Goal: Contribute content: Contribute content

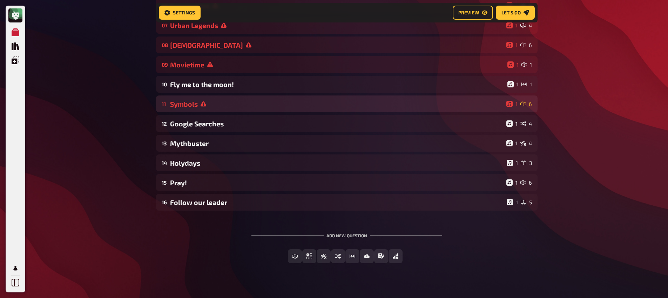
click at [196, 102] on div "Symbols" at bounding box center [337, 104] width 334 height 8
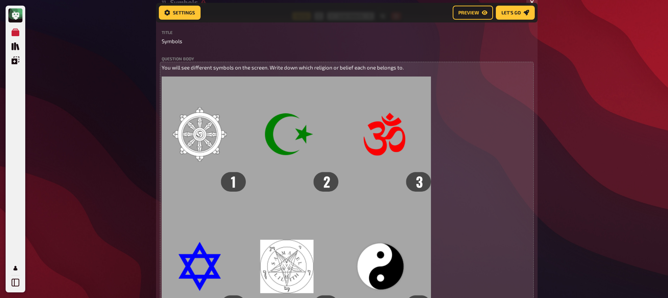
scroll to position [166, 0]
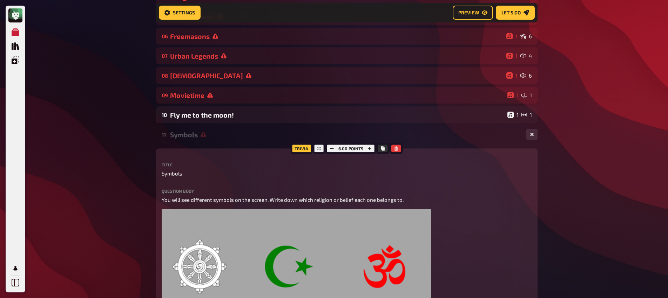
click at [220, 135] on div "Symbols" at bounding box center [345, 135] width 351 height 8
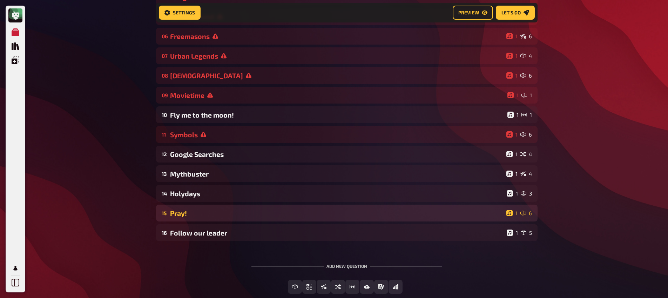
click at [221, 216] on div "Pray!" at bounding box center [337, 213] width 334 height 8
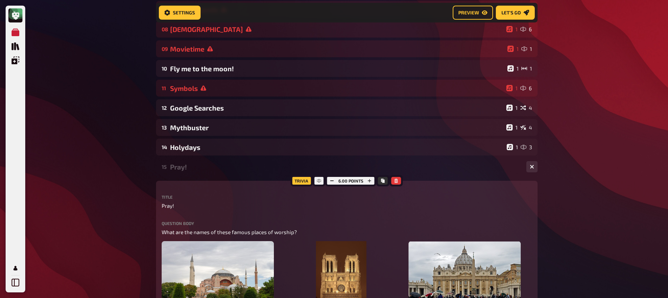
scroll to position [187, 0]
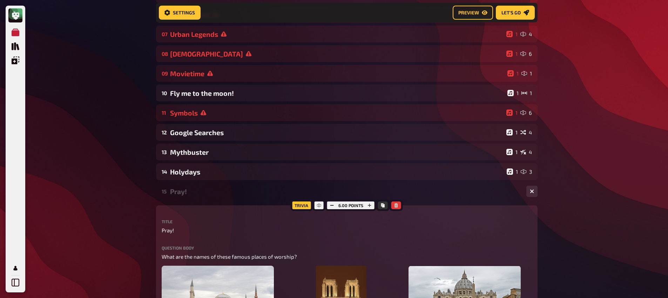
click at [198, 199] on div "15 Pray! 1 6" at bounding box center [347, 191] width 382 height 17
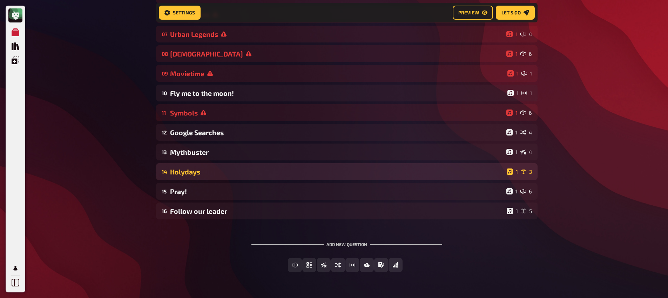
click at [203, 178] on div "14 Holydays 1 3" at bounding box center [347, 171] width 382 height 17
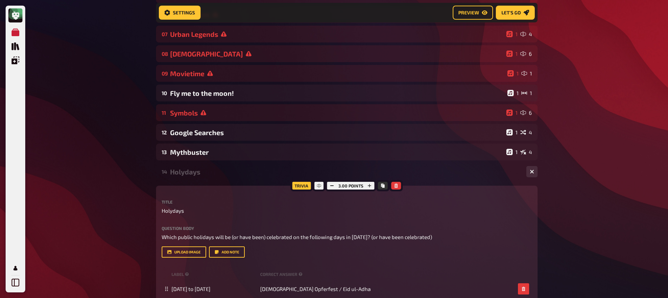
click at [203, 176] on div "14 Holydays 1 3" at bounding box center [347, 171] width 382 height 17
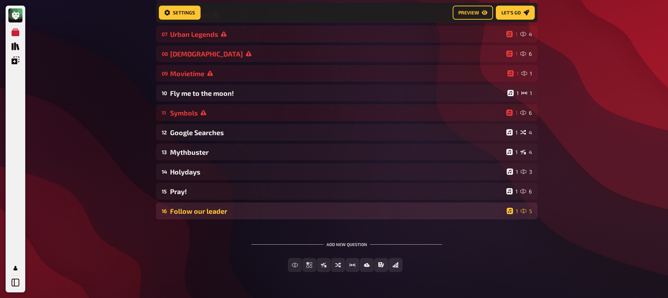
click at [201, 212] on div "Follow our leader" at bounding box center [337, 211] width 334 height 8
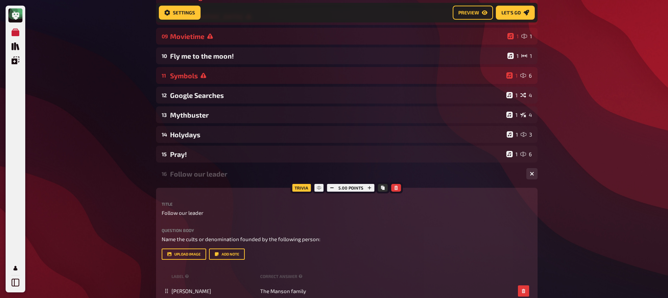
click at [195, 175] on div "Follow our leader" at bounding box center [345, 174] width 351 height 8
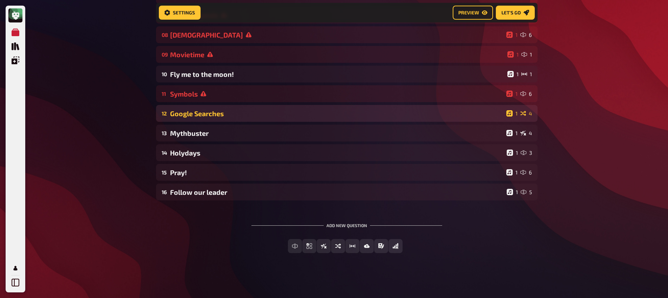
click at [198, 115] on div "Google Searches" at bounding box center [337, 113] width 334 height 8
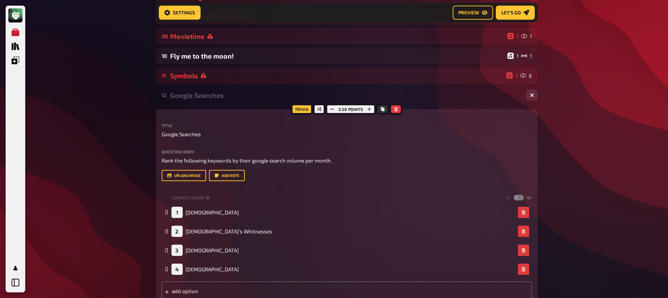
click at [201, 105] on div "12 Google Searches 1 4 Trivia 2.50 points Title Google Searches Question body R…" at bounding box center [347, 239] width 382 height 304
click at [202, 101] on div "12 Google Searches 1 4" at bounding box center [347, 95] width 382 height 17
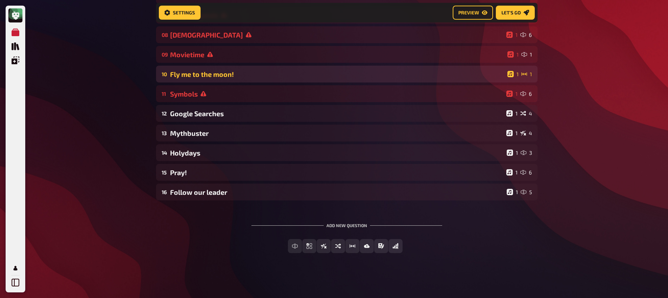
click at [203, 78] on div "Fly me to the moon!" at bounding box center [337, 74] width 335 height 8
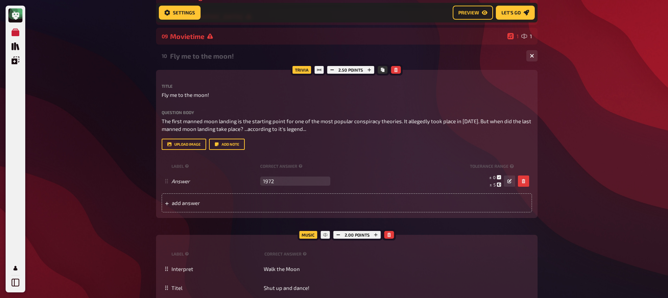
click at [207, 64] on div "10 Fly me to the moon! 1 1" at bounding box center [347, 55] width 382 height 17
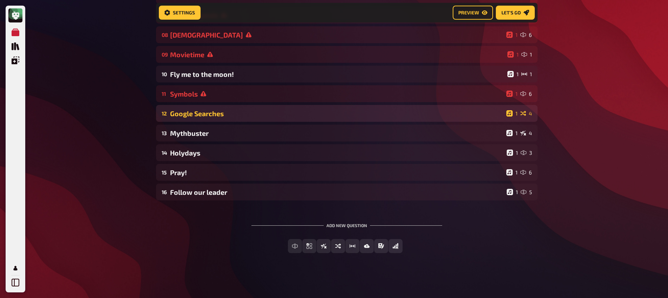
click at [210, 115] on div "Google Searches" at bounding box center [337, 113] width 334 height 8
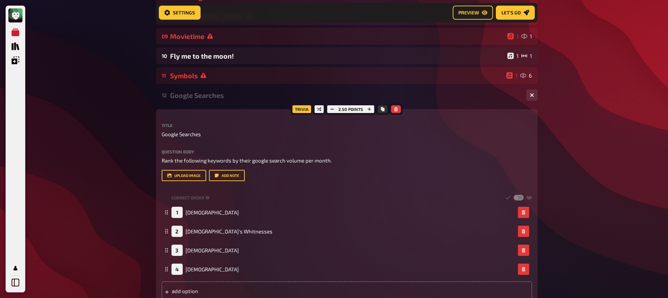
click at [212, 96] on div "Google Searches" at bounding box center [345, 95] width 351 height 8
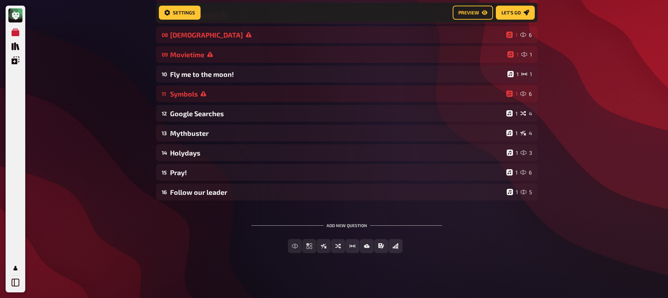
click at [207, 141] on div "01 Movieposter 1 6 02 Same procedure as every year, [PERSON_NAME]! 1 1 03 The L…" at bounding box center [347, 45] width 382 height 312
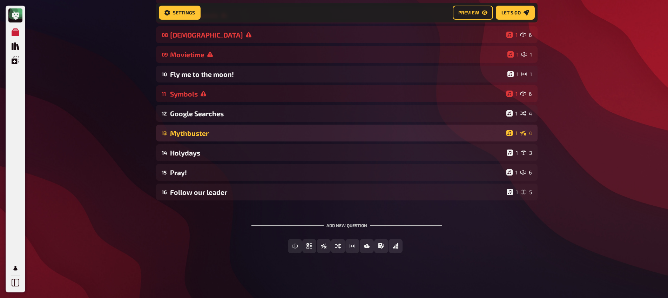
click at [208, 135] on div "Mythbuster" at bounding box center [337, 133] width 334 height 8
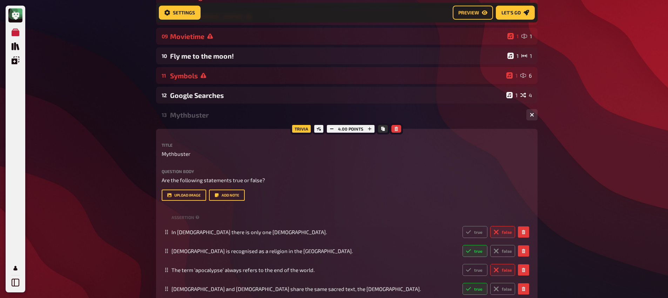
click at [196, 116] on div "Mythbuster" at bounding box center [345, 115] width 351 height 8
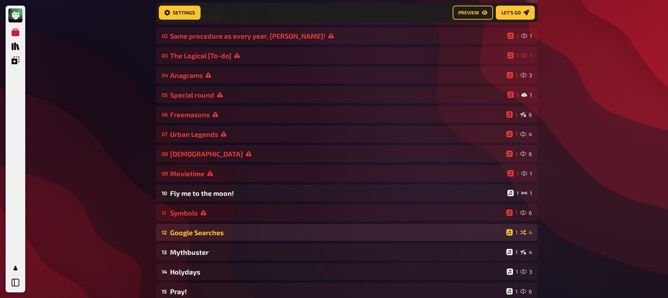
scroll to position [201, 0]
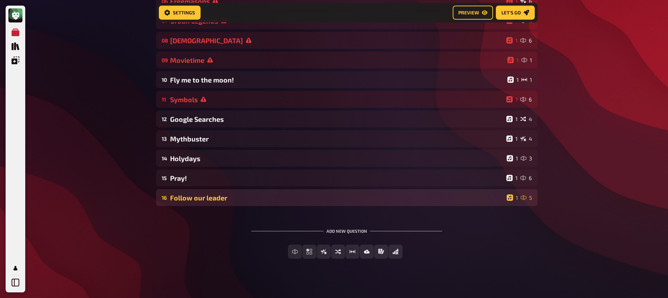
click at [198, 202] on div "Follow our leader" at bounding box center [337, 198] width 334 height 8
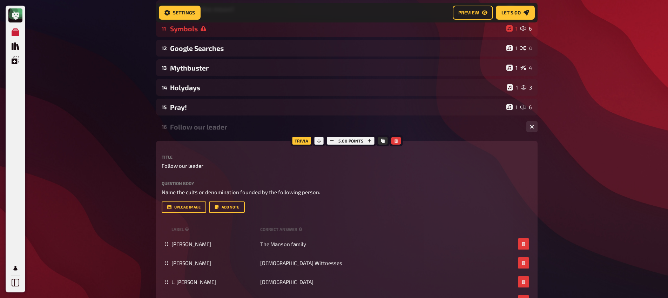
click at [193, 135] on div "16 Follow our leader 1 5" at bounding box center [347, 126] width 382 height 17
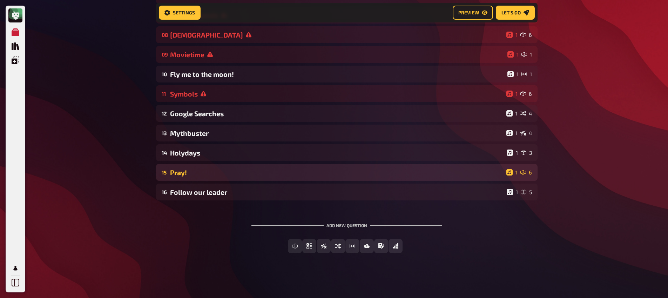
click at [196, 174] on div "Pray!" at bounding box center [337, 172] width 334 height 8
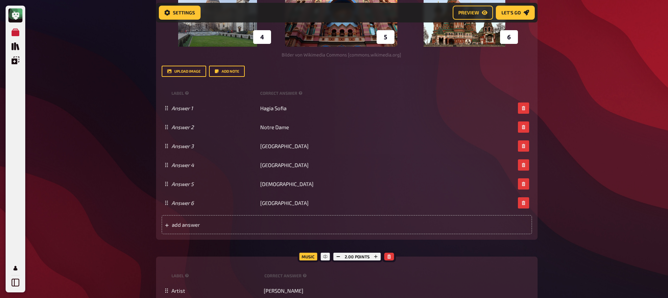
scroll to position [442, 0]
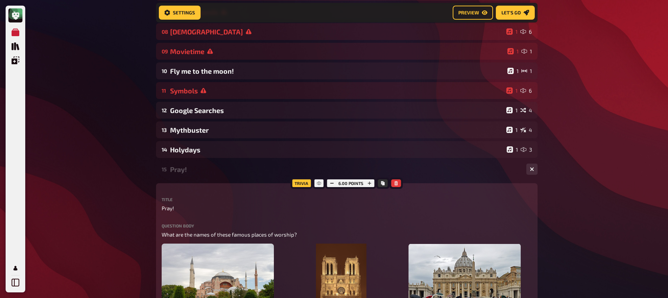
click at [207, 172] on div "Pray!" at bounding box center [345, 169] width 351 height 8
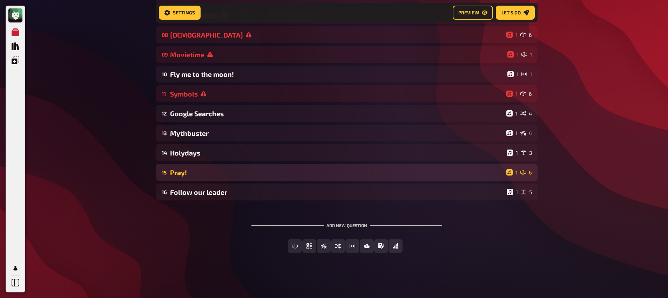
scroll to position [207, 0]
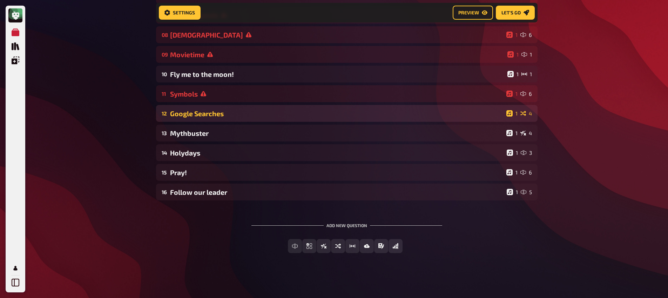
click at [202, 110] on div "Google Searches" at bounding box center [337, 113] width 334 height 8
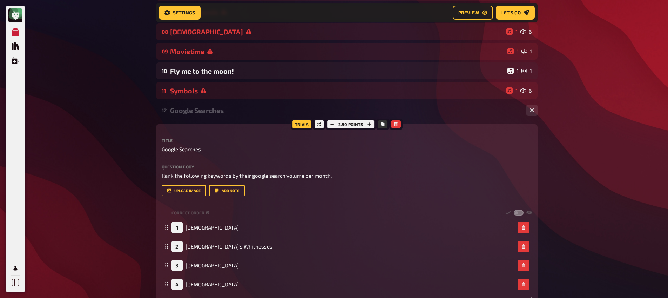
click at [200, 114] on div "Google Searches" at bounding box center [345, 110] width 351 height 8
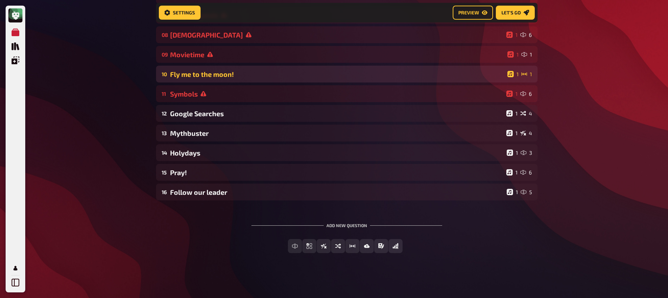
click at [199, 71] on div "Fly me to the moon!" at bounding box center [337, 74] width 335 height 8
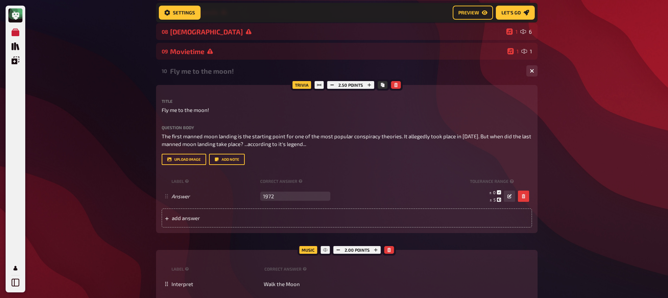
click at [199, 74] on div "Fly me to the moon!" at bounding box center [345, 71] width 351 height 8
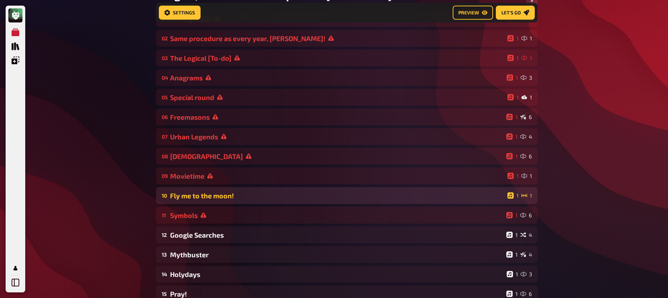
scroll to position [85, 0]
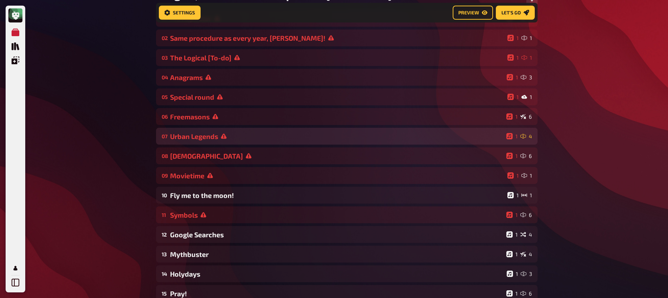
click at [231, 141] on div "07 Urban Legends 1 4" at bounding box center [347, 136] width 382 height 17
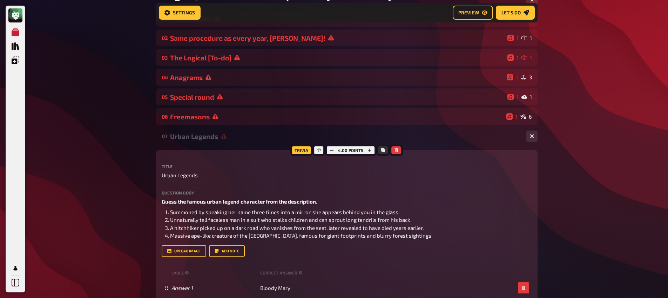
click at [231, 140] on div "Urban Legends" at bounding box center [345, 136] width 351 height 8
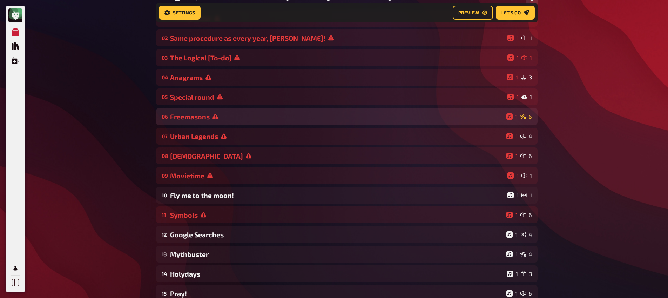
click at [224, 122] on div "06 Freemasons 1 6" at bounding box center [347, 116] width 382 height 17
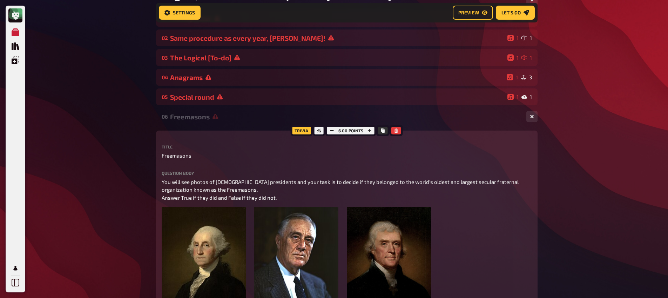
click at [224, 121] on div "Freemasons" at bounding box center [345, 117] width 351 height 8
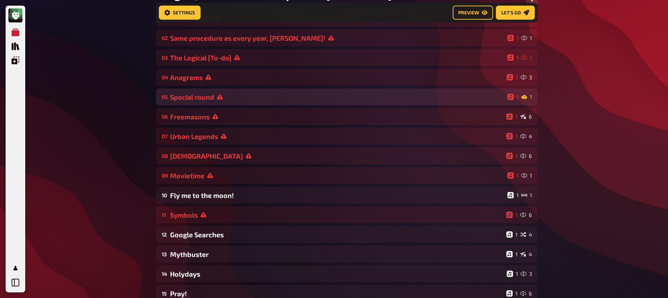
click at [222, 98] on div "Special round" at bounding box center [337, 97] width 335 height 8
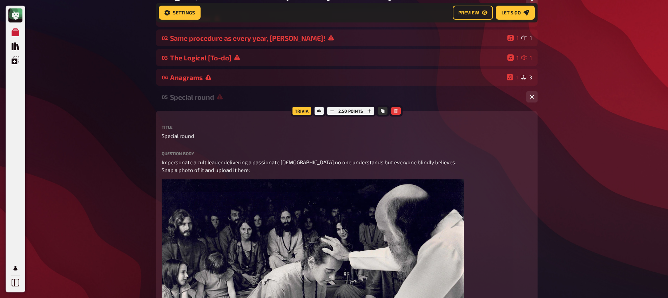
click at [222, 98] on div "Special round" at bounding box center [345, 97] width 351 height 8
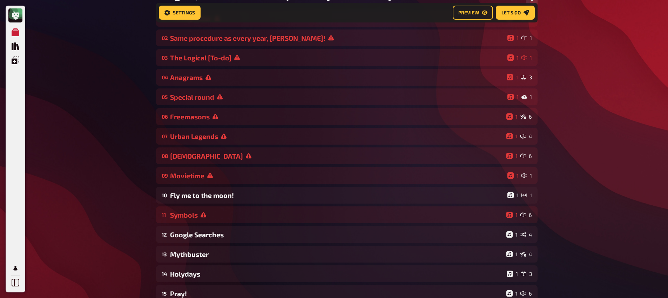
scroll to position [207, 0]
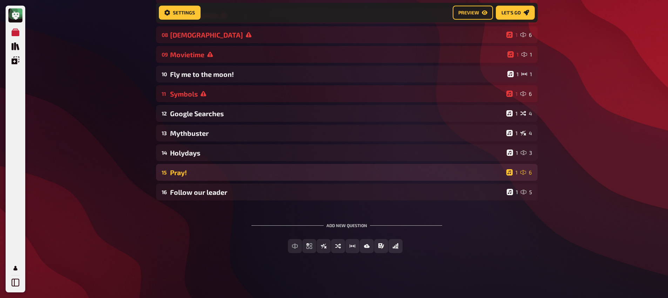
click at [208, 173] on div "Pray!" at bounding box center [337, 172] width 334 height 8
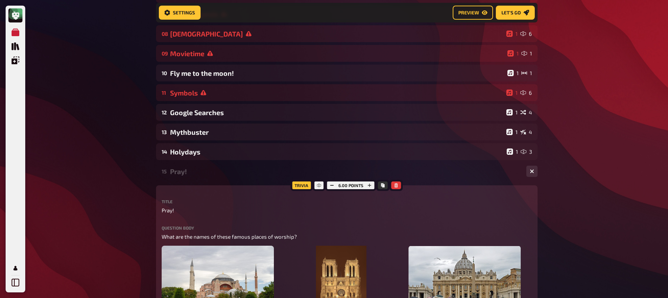
click at [208, 175] on div "Pray!" at bounding box center [345, 171] width 351 height 8
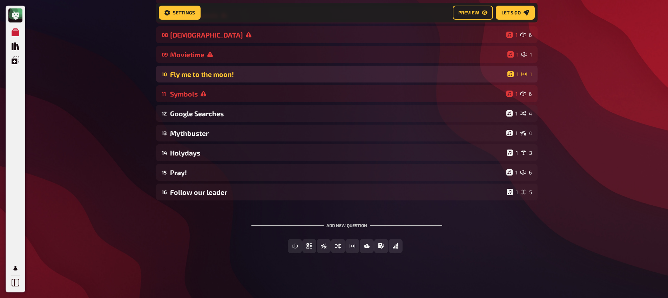
click at [208, 72] on div "Fly me to the moon!" at bounding box center [337, 74] width 335 height 8
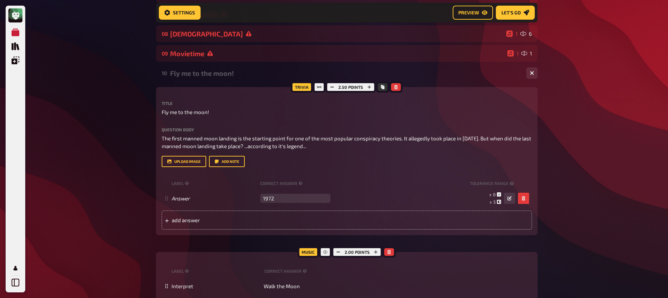
click at [217, 75] on div "Fly me to the moon!" at bounding box center [345, 73] width 351 height 8
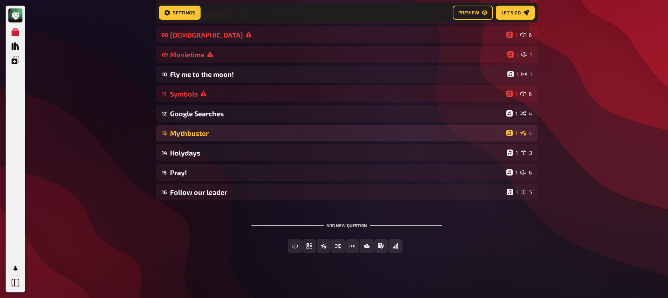
click at [207, 132] on div "Mythbuster" at bounding box center [337, 133] width 334 height 8
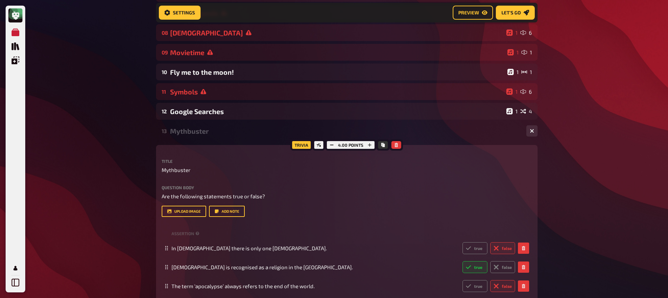
scroll to position [220, 0]
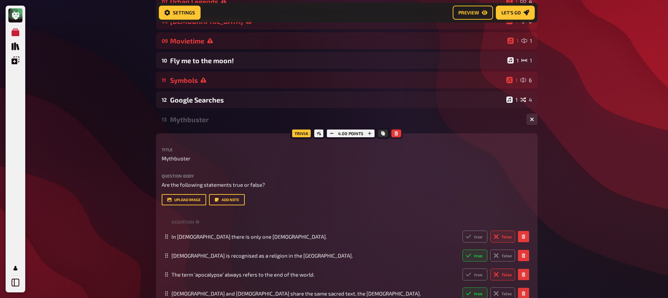
click at [398, 135] on icon "button" at bounding box center [396, 133] width 4 height 4
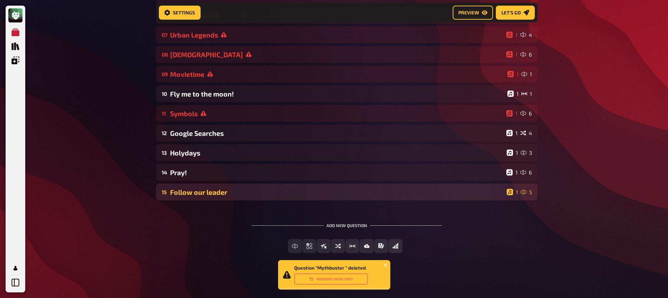
click at [231, 194] on div "Follow our leader" at bounding box center [337, 192] width 334 height 8
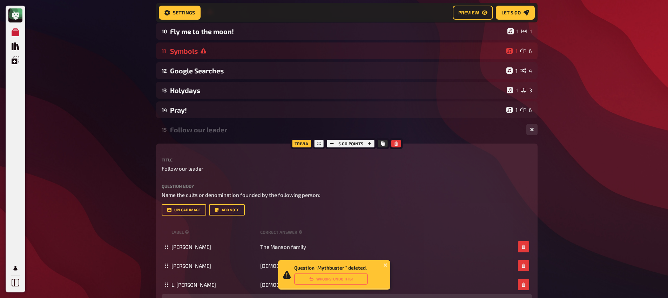
scroll to position [220, 0]
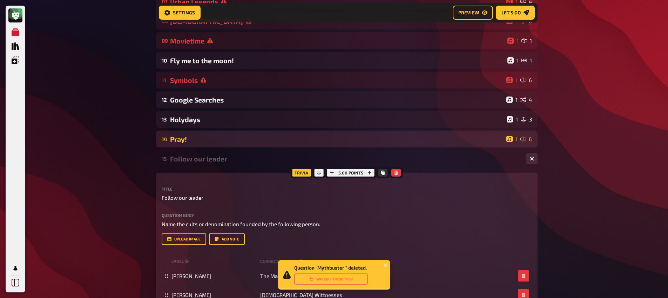
click at [225, 140] on div "Pray!" at bounding box center [337, 139] width 334 height 8
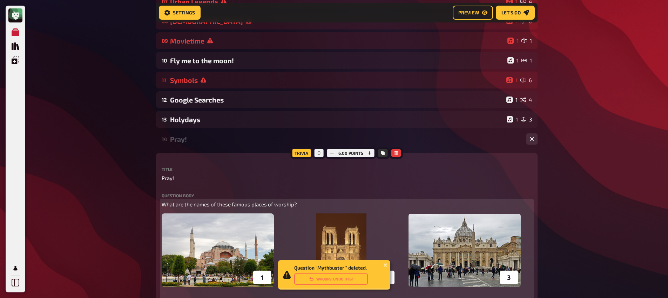
click at [214, 208] on p "What are the names of these famous places of worship?" at bounding box center [347, 204] width 371 height 8
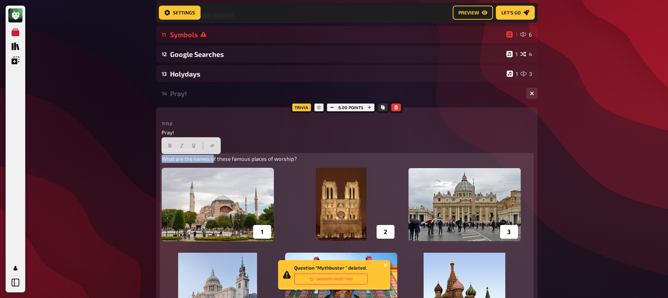
scroll to position [451, 0]
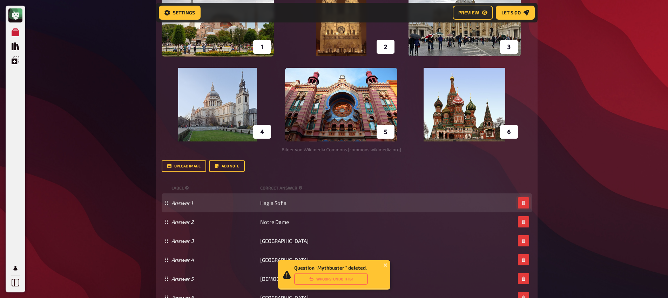
click at [522, 207] on button "button" at bounding box center [523, 202] width 11 height 11
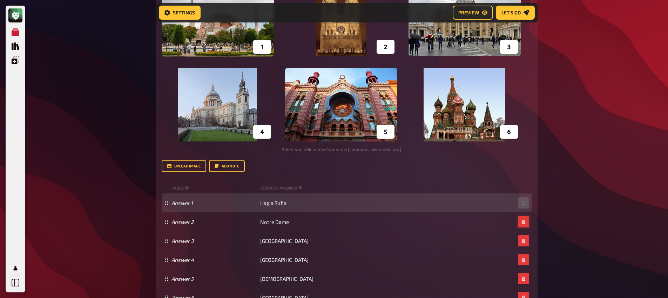
click at [522, 216] on button "button" at bounding box center [523, 221] width 11 height 11
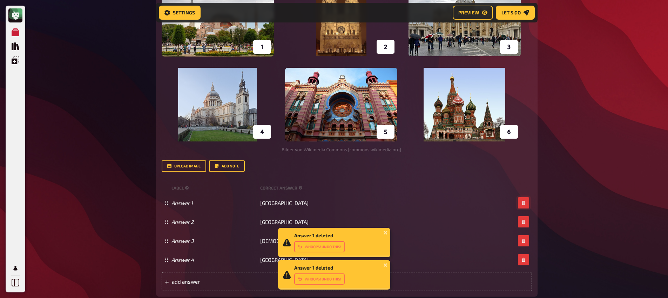
click at [522, 207] on button "button" at bounding box center [523, 202] width 11 height 11
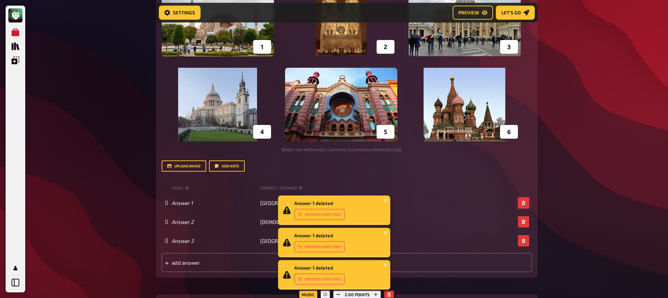
click at [522, 207] on button "button" at bounding box center [523, 202] width 11 height 11
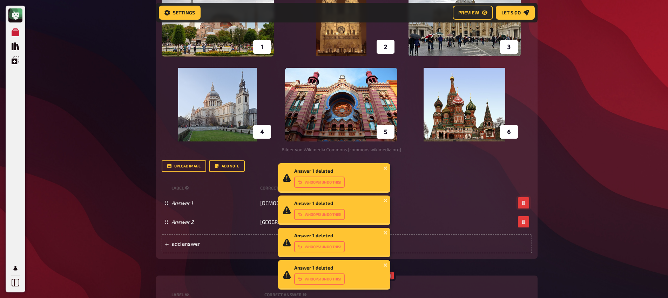
click at [522, 207] on button "button" at bounding box center [523, 202] width 11 height 11
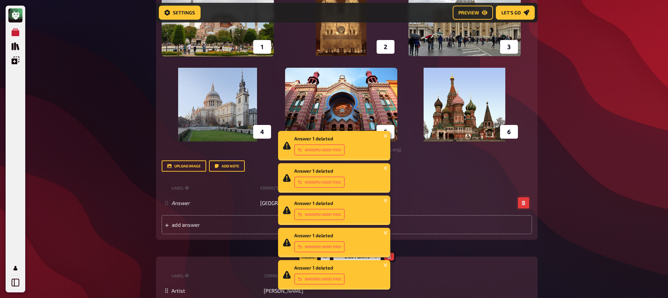
click at [522, 207] on button "button" at bounding box center [523, 202] width 11 height 11
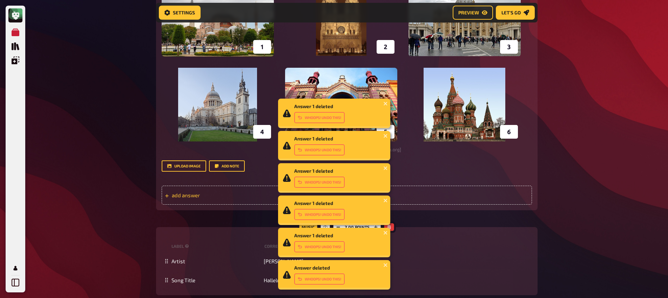
click at [493, 200] on div "add answer" at bounding box center [347, 195] width 371 height 19
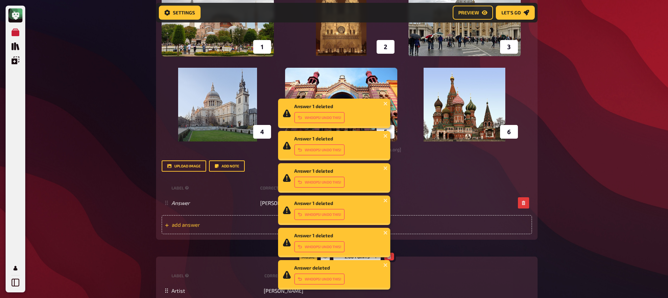
click at [220, 225] on span "add answer" at bounding box center [226, 224] width 109 height 6
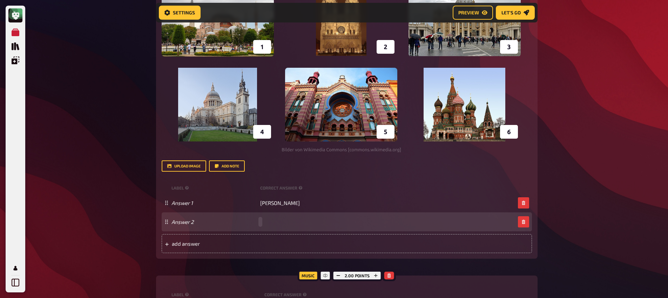
paste span
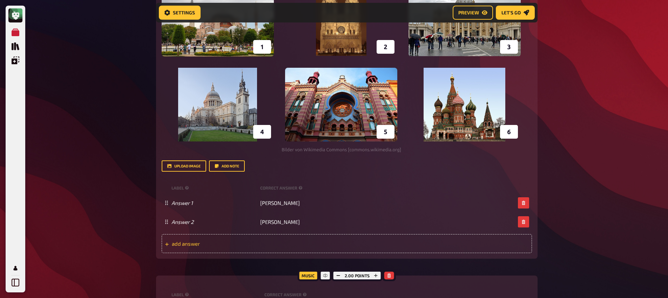
click at [264, 241] on span "add answer" at bounding box center [226, 243] width 109 height 6
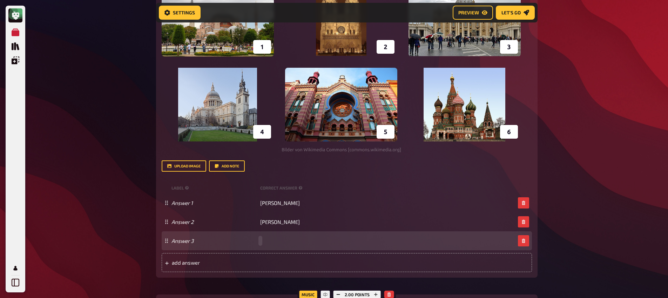
paste span
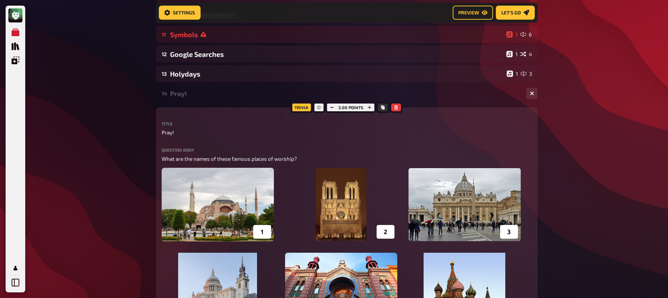
scroll to position [179, 0]
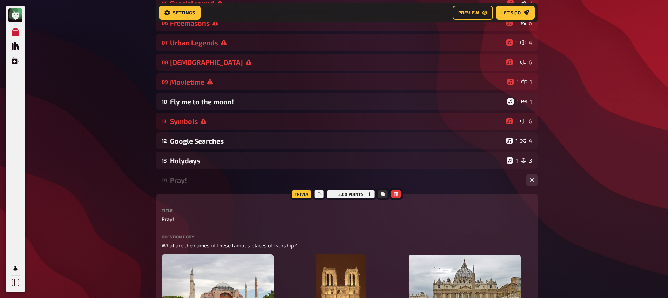
click at [194, 181] on div "Pray!" at bounding box center [345, 180] width 351 height 8
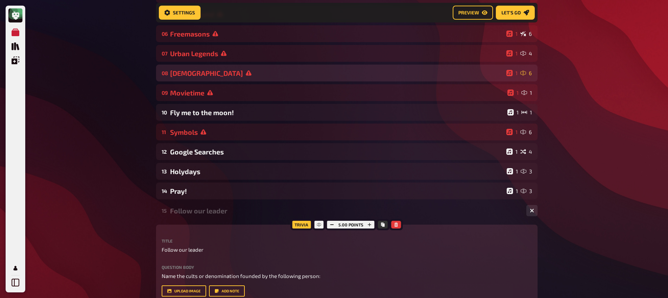
scroll to position [123, 0]
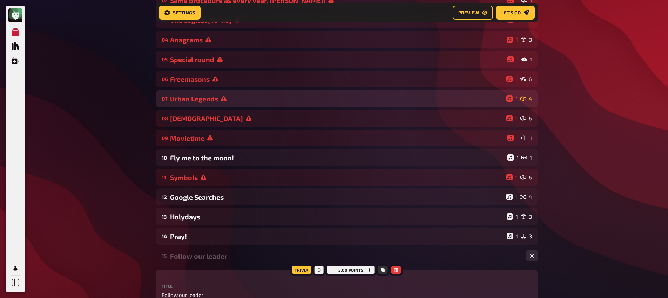
click at [212, 104] on div "07 Urban Legends 1 4" at bounding box center [347, 98] width 382 height 17
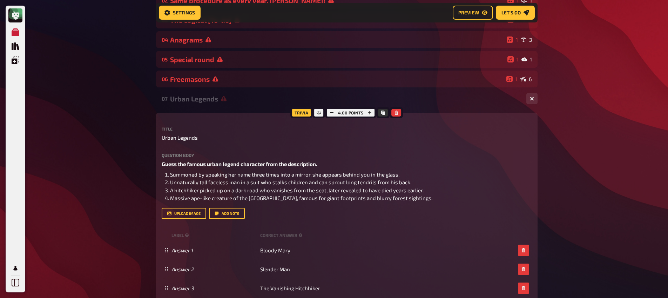
click at [212, 104] on div "07 Urban Legends 1 4" at bounding box center [347, 98] width 382 height 17
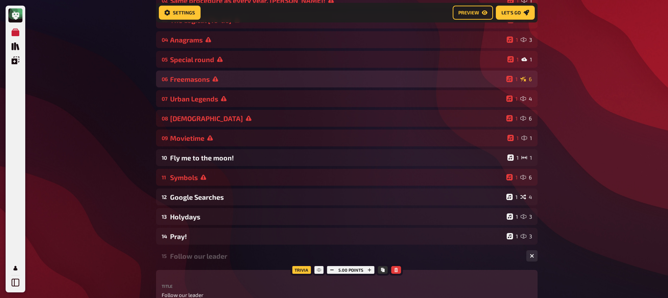
click at [212, 84] on div "06 Freemasons 1 6" at bounding box center [347, 79] width 382 height 17
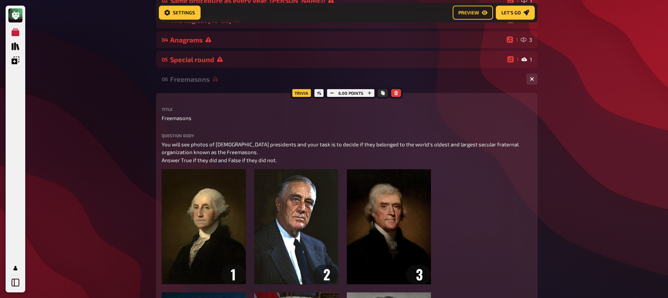
click at [212, 83] on div "Freemasons" at bounding box center [345, 79] width 351 height 8
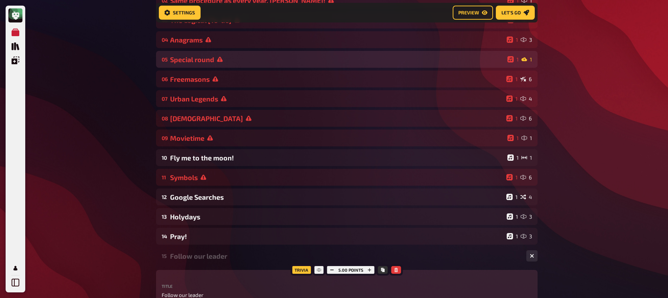
click at [208, 61] on div "Special round" at bounding box center [337, 59] width 335 height 8
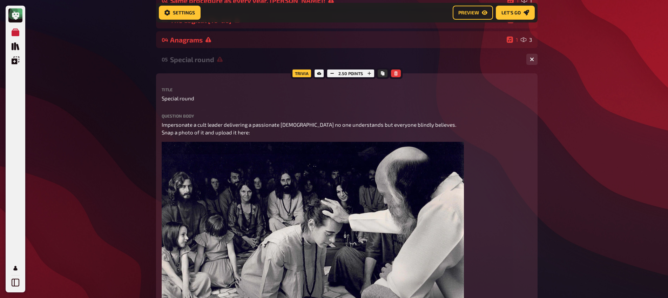
click at [208, 61] on div "Special round" at bounding box center [345, 59] width 351 height 8
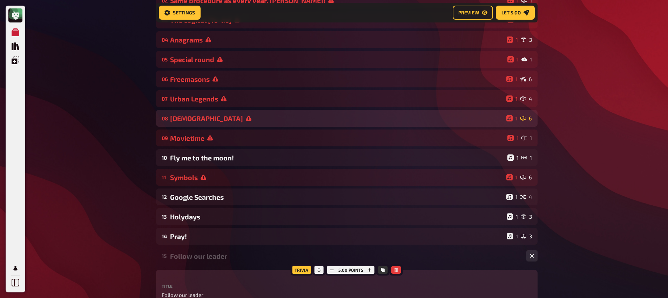
click at [195, 116] on div "[DEMOGRAPHIC_DATA]" at bounding box center [337, 118] width 334 height 8
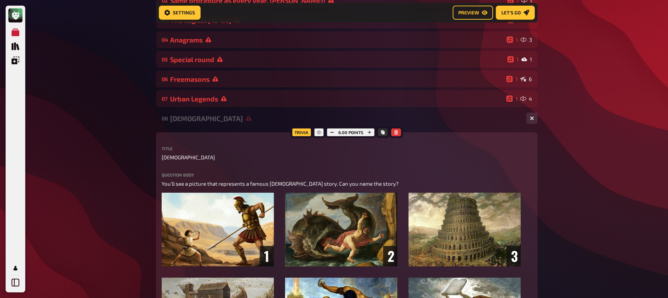
click at [195, 120] on div "[DEMOGRAPHIC_DATA]" at bounding box center [345, 118] width 351 height 8
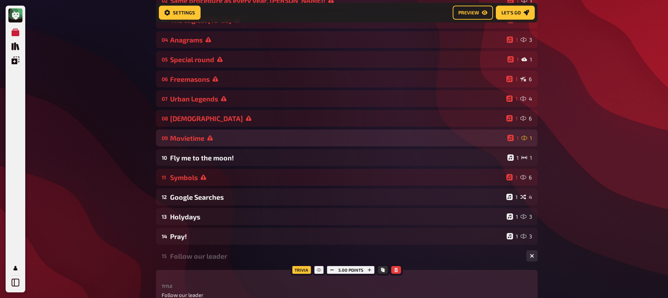
click at [191, 136] on div "Movietime" at bounding box center [337, 138] width 335 height 8
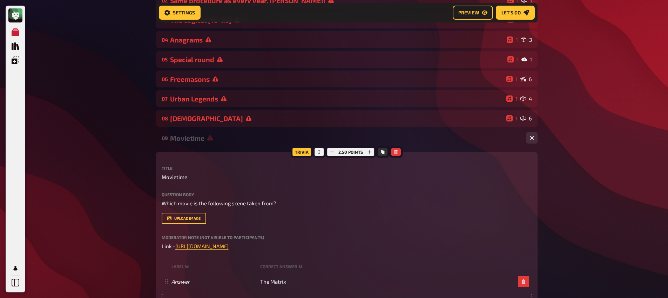
click at [192, 141] on div "Movietime" at bounding box center [345, 138] width 351 height 8
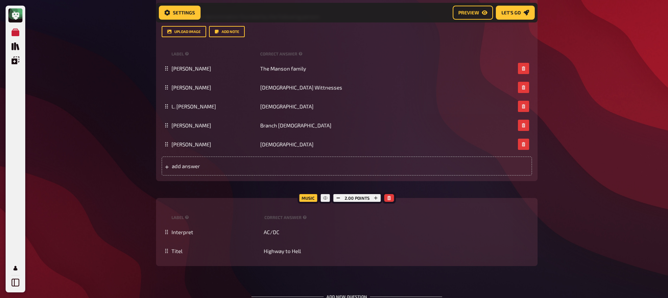
scroll to position [421, 0]
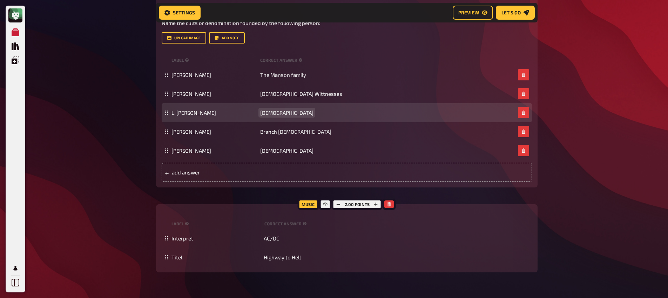
click at [268, 114] on span "[DEMOGRAPHIC_DATA]" at bounding box center [286, 112] width 53 height 6
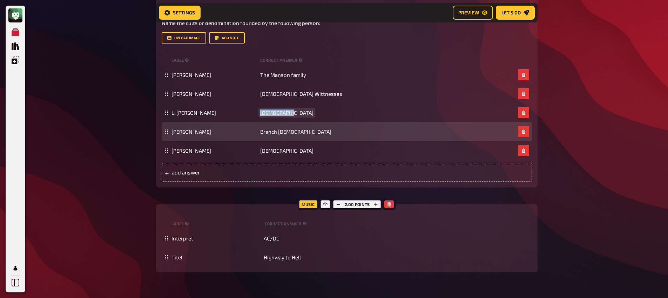
scroll to position [359, 0]
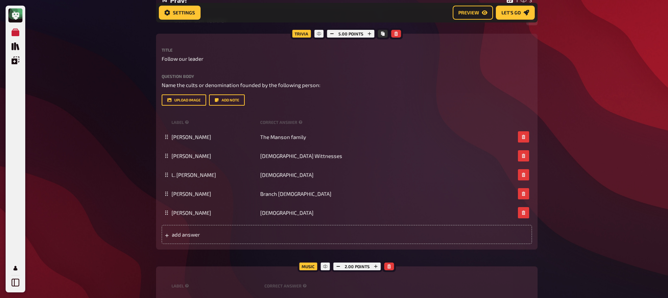
click at [99, 169] on div "My Quizzes Quiz Library Overlays My Account Home My Quizzes Religion, Believes …" at bounding box center [334, 39] width 668 height 796
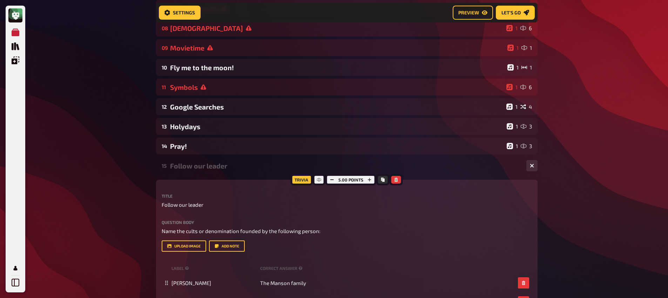
click at [201, 170] on div "Follow our leader" at bounding box center [345, 166] width 351 height 8
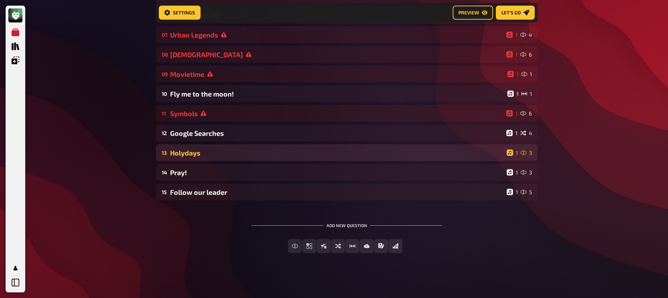
scroll to position [188, 0]
click at [202, 159] on div "13 Holydays 1 3" at bounding box center [347, 152] width 382 height 17
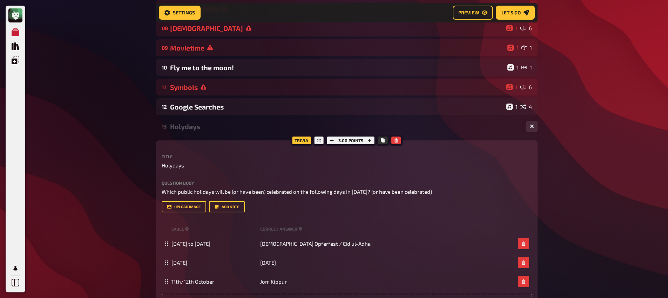
click at [204, 131] on div "13 Holydays 1 3" at bounding box center [347, 126] width 382 height 17
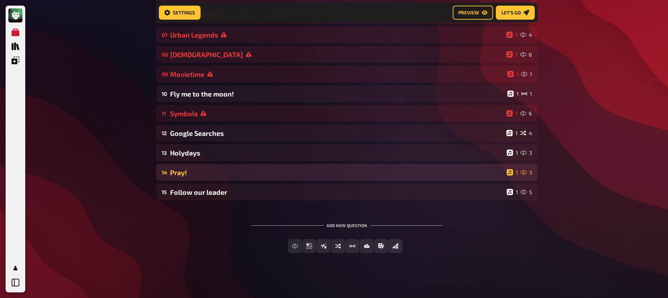
click at [211, 172] on div "Pray!" at bounding box center [337, 172] width 334 height 8
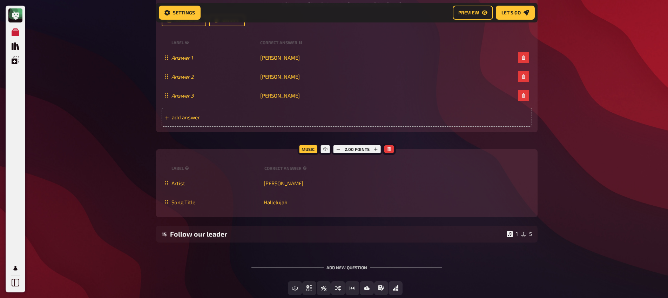
scroll to position [521, 0]
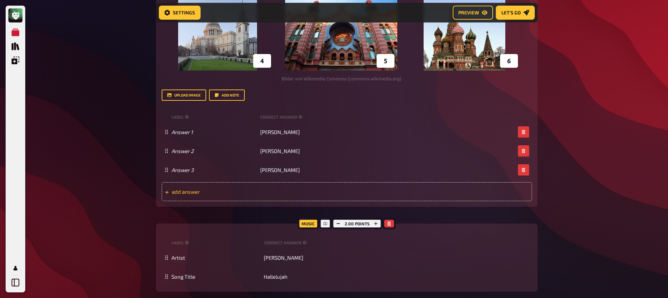
click at [284, 191] on div "add answer" at bounding box center [347, 191] width 371 height 19
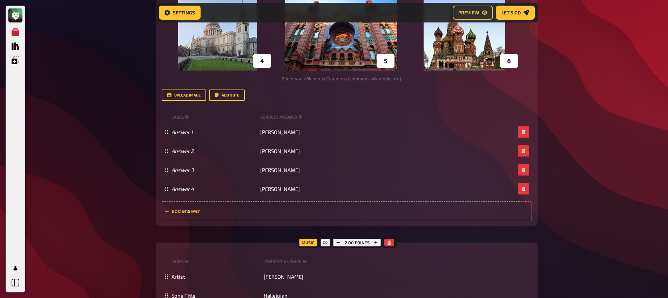
click at [272, 214] on span "add answer" at bounding box center [226, 210] width 109 height 6
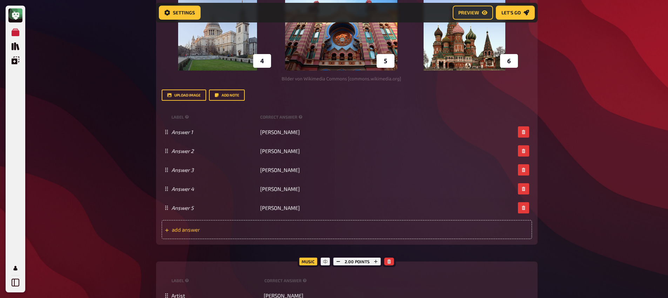
click at [266, 231] on span "add answer" at bounding box center [226, 229] width 109 height 6
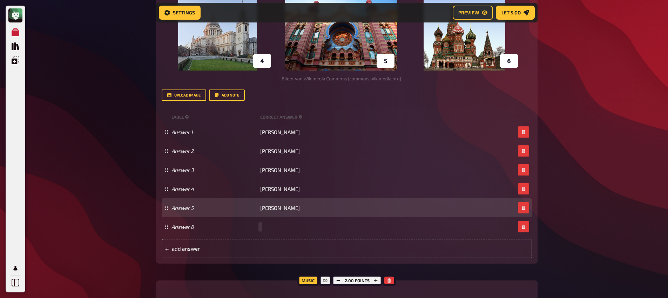
paste span
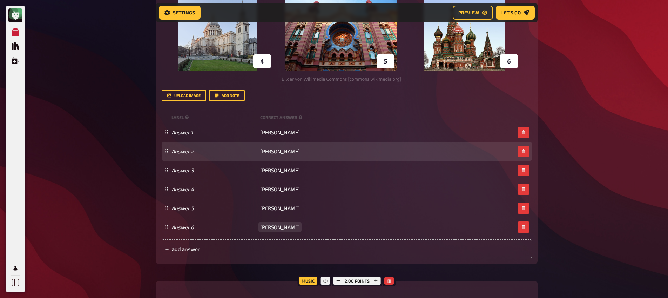
scroll to position [398, 0]
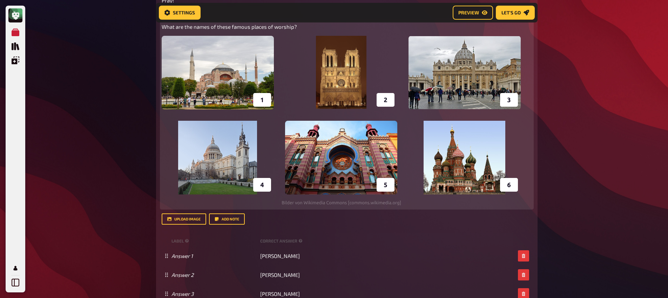
click at [299, 126] on img at bounding box center [341, 121] width 359 height 170
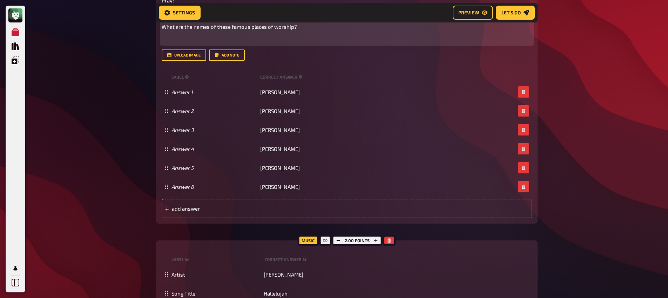
scroll to position [337, 0]
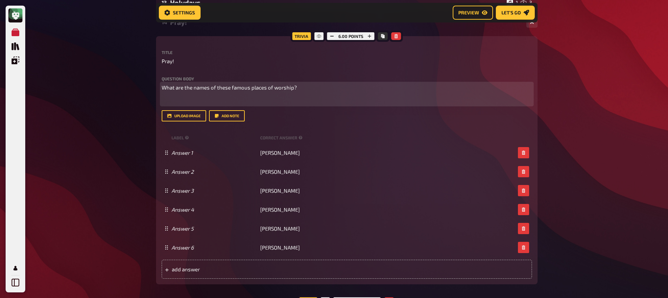
click at [199, 89] on span "What are the names of these famous places of worship?" at bounding box center [229, 87] width 135 height 6
click at [167, 61] on span "Pray!" at bounding box center [168, 61] width 12 height 8
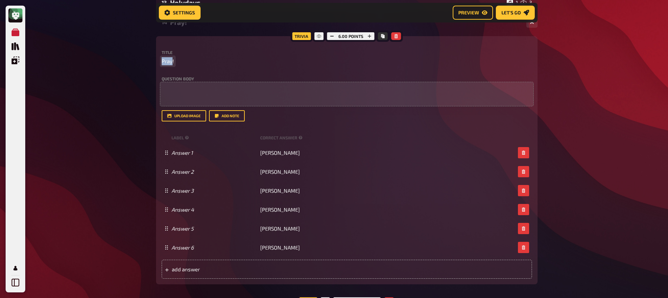
click at [167, 61] on span "Pray!" at bounding box center [168, 61] width 12 height 8
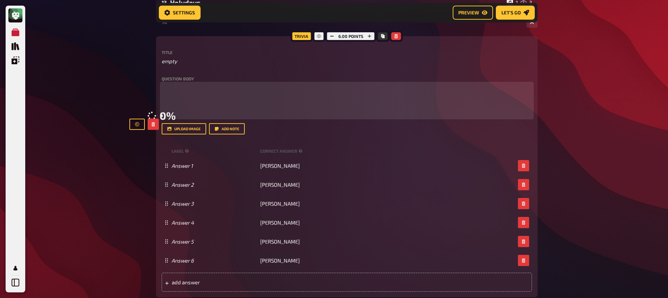
drag, startPoint x: 255, startPoint y: 101, endPoint x: 243, endPoint y: 98, distance: 12.3
click at [245, 97] on div "﻿ ﻿ ﻿ 0 %" at bounding box center [347, 101] width 371 height 34
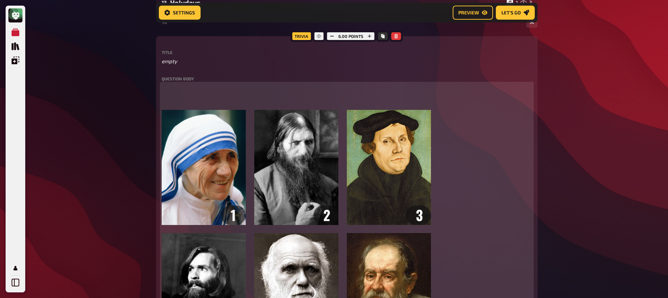
drag, startPoint x: 243, startPoint y: 98, endPoint x: 239, endPoint y: 98, distance: 4.6
click at [239, 98] on div "﻿ ﻿ ﻿" at bounding box center [347, 217] width 371 height 267
click at [206, 99] on p "﻿" at bounding box center [347, 100] width 371 height 8
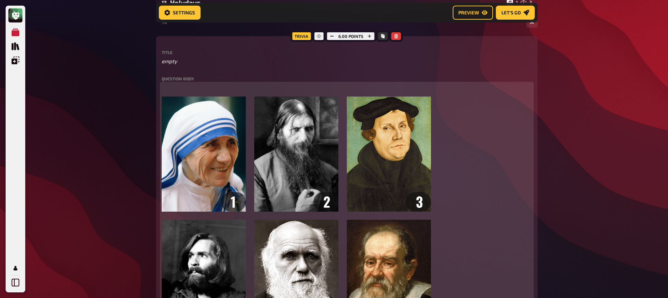
scroll to position [324, 0]
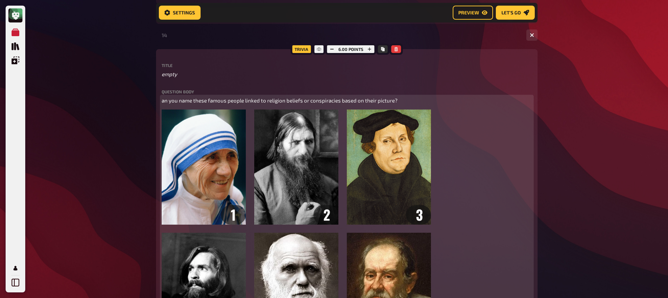
click at [163, 101] on span "an you name these famous people linked to religion beliefs or conspiracies base…" at bounding box center [280, 100] width 236 height 6
click at [288, 102] on span "Can you name these famous people linked to religion beliefs or conspiracies bas…" at bounding box center [281, 100] width 239 height 6
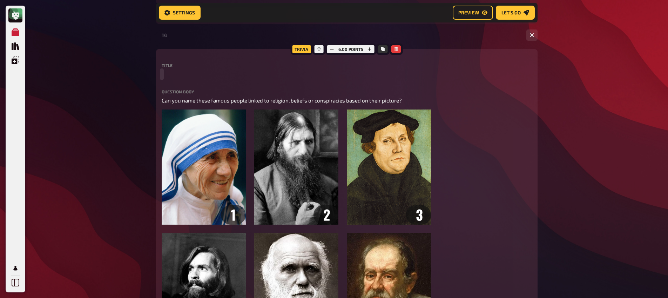
click at [172, 78] on p at bounding box center [347, 74] width 371 height 8
click at [176, 75] on span "Personalities" at bounding box center [178, 74] width 32 height 8
copy span "Personalities"
click at [86, 99] on div "My Quizzes Quiz Library Overlays My Account Home My Quizzes Religion, Believes …" at bounding box center [334, 206] width 668 height 1061
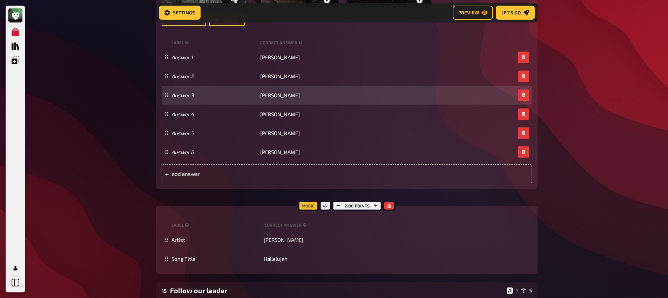
scroll to position [673, 0]
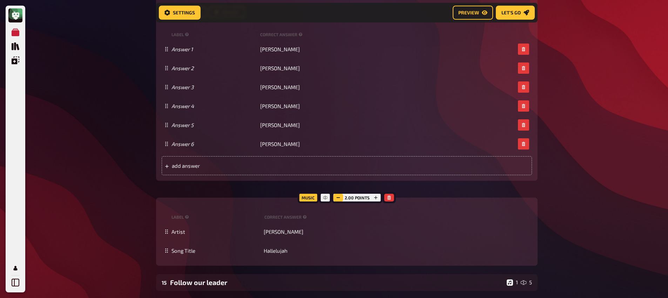
click at [339, 198] on icon "button" at bounding box center [338, 197] width 4 height 4
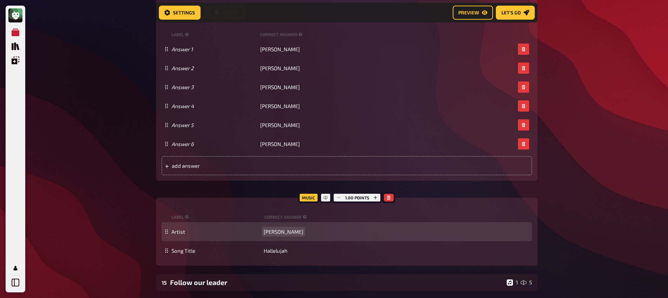
click at [280, 230] on span "[PERSON_NAME]" at bounding box center [284, 231] width 40 height 6
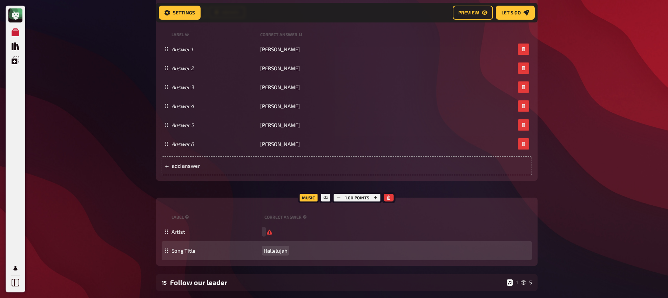
click at [278, 255] on div "Song Title Hallelujah" at bounding box center [347, 250] width 371 height 19
click at [276, 252] on span "Halleluja" at bounding box center [274, 250] width 21 height 6
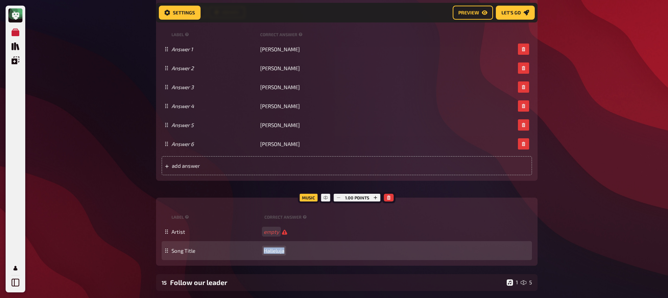
click at [276, 252] on span "Halleluja" at bounding box center [274, 250] width 21 height 6
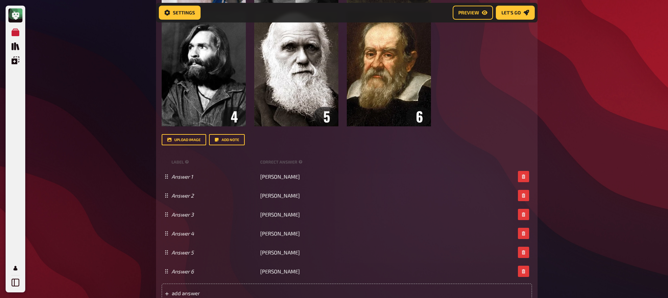
scroll to position [312, 0]
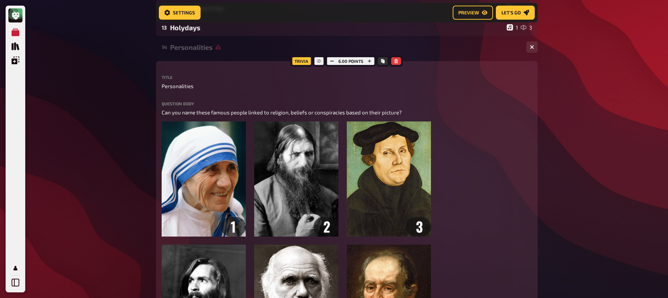
click at [192, 52] on div "14 Personalities 1 6" at bounding box center [347, 47] width 382 height 17
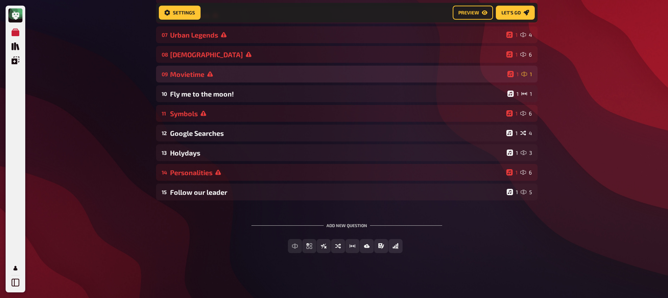
scroll to position [188, 0]
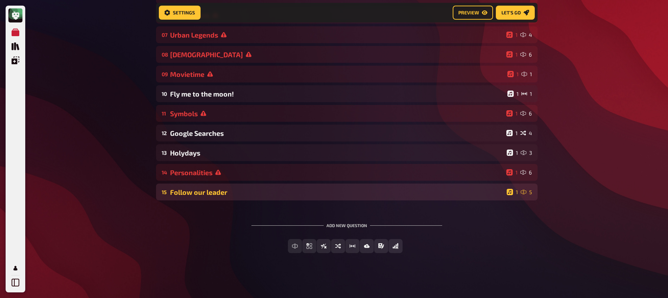
click at [203, 194] on div "Follow our leader" at bounding box center [337, 192] width 334 height 8
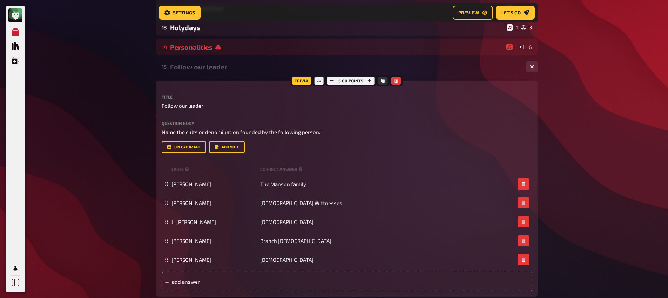
click at [205, 67] on div "Follow our leader" at bounding box center [345, 67] width 351 height 8
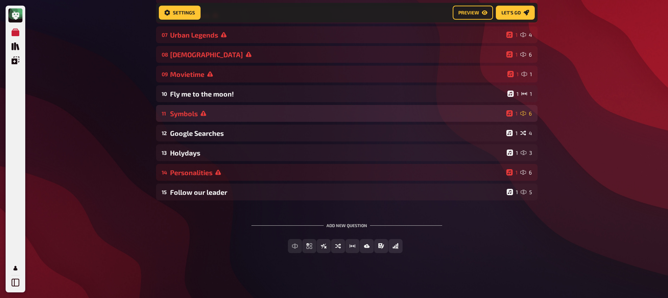
scroll to position [131, 0]
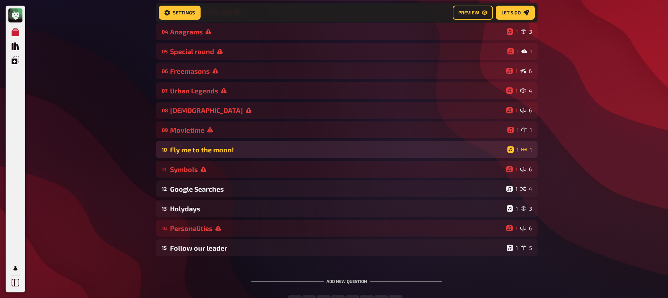
click at [208, 148] on div "Fly me to the moon!" at bounding box center [337, 150] width 335 height 8
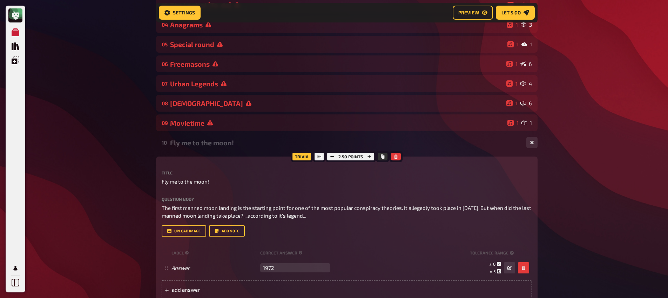
scroll to position [186, 0]
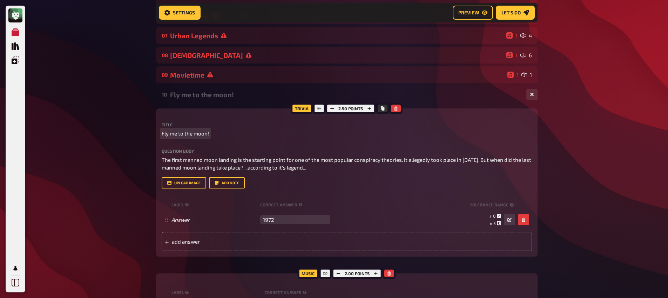
click at [188, 134] on span "Fly me to the moon!" at bounding box center [185, 133] width 47 height 8
click at [188, 135] on span "Fly me to the moon!" at bounding box center [185, 133] width 47 height 8
click at [185, 137] on span "History class" at bounding box center [177, 133] width 31 height 8
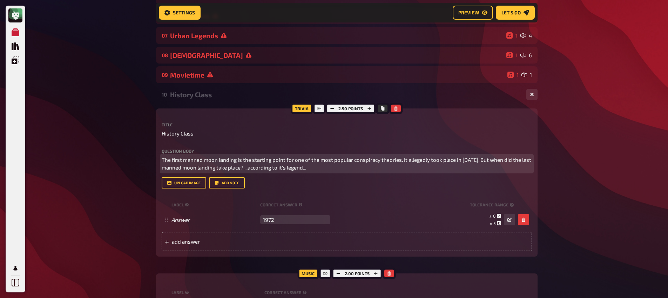
click at [238, 160] on span "The first manned moon landing is the starting point for one of the most popular…" at bounding box center [347, 163] width 371 height 14
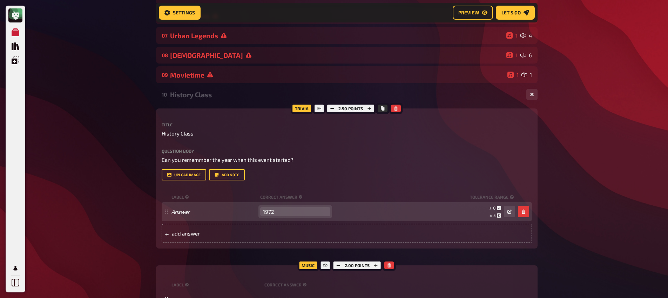
click at [268, 213] on input "1972" at bounding box center [295, 211] width 70 height 9
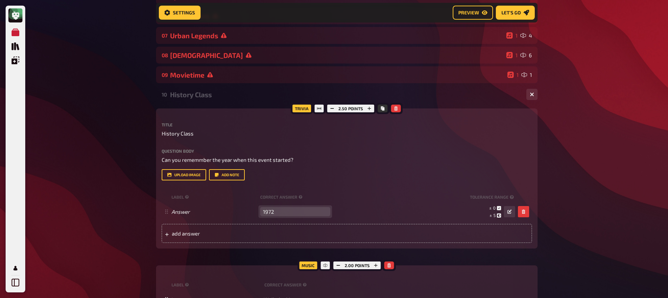
paste input "789"
type input "1789"
paste span
click at [201, 236] on span "add answer" at bounding box center [226, 233] width 109 height 6
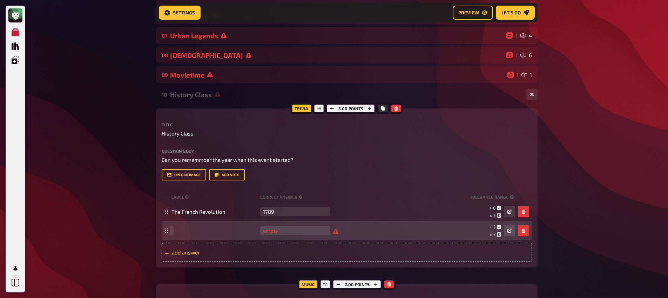
paste span
click at [286, 232] on input "number" at bounding box center [295, 230] width 70 height 9
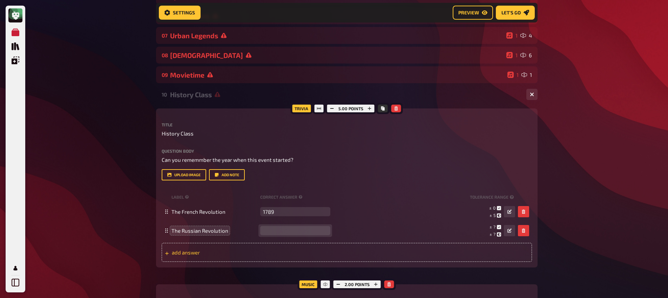
paste input "1917"
type input "1917"
click at [256, 251] on span "add answer" at bounding box center [226, 252] width 109 height 6
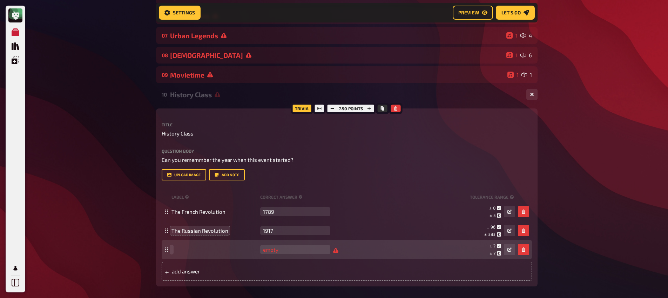
paste span
click at [275, 250] on input "number" at bounding box center [295, 249] width 70 height 9
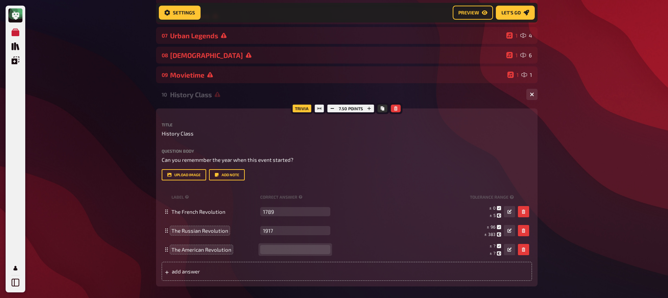
paste input "1765"
type input "1765"
click at [258, 269] on div "add answer" at bounding box center [347, 271] width 371 height 19
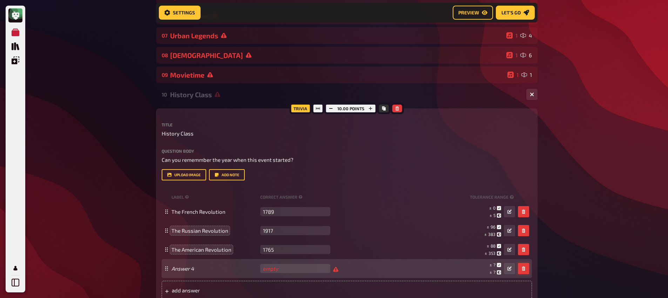
click at [522, 268] on icon "button" at bounding box center [524, 268] width 4 height 4
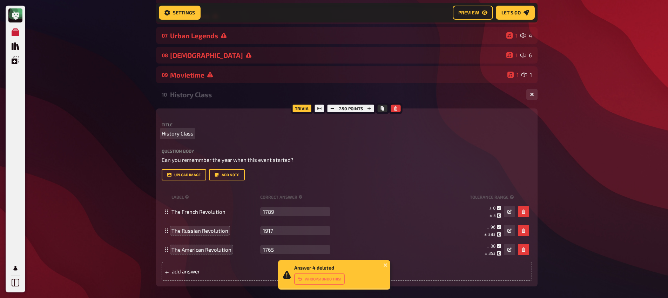
click at [176, 132] on span "History Class" at bounding box center [178, 133] width 32 height 8
click at [244, 165] on div "Question body Can you rememmber the year when this event started? Drop here to …" at bounding box center [347, 165] width 371 height 32
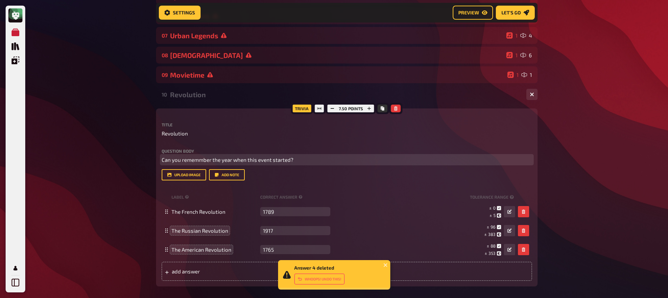
click at [241, 160] on span "Can you rememmber the year when this event started?" at bounding box center [228, 159] width 132 height 6
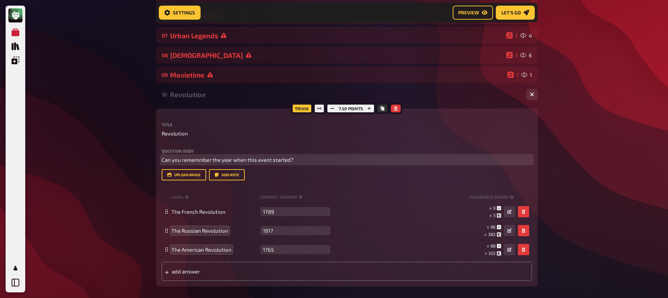
click at [265, 160] on span "Can you rememmber the year when this event started?" at bounding box center [228, 159] width 132 height 6
click at [265, 161] on span "Can you rememmber the year when the following revolutions started?" at bounding box center [246, 159] width 169 height 6
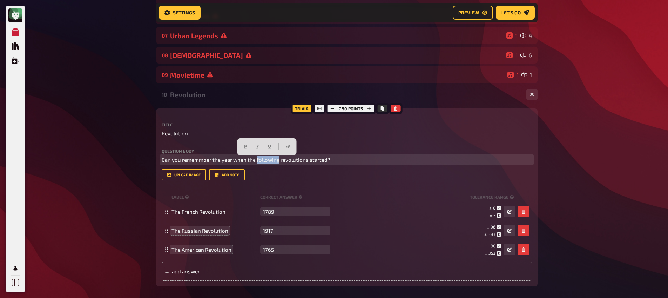
click at [265, 161] on span "Can you rememmber the year when the following revolutions started?" at bounding box center [246, 159] width 169 height 6
copy span "Can you rememmber the year when the following revolutions started?"
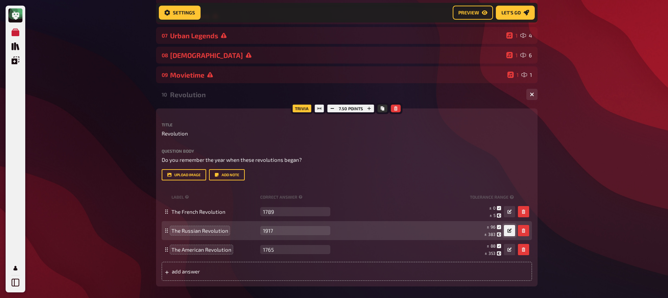
click at [508, 233] on icon "button" at bounding box center [510, 230] width 4 height 4
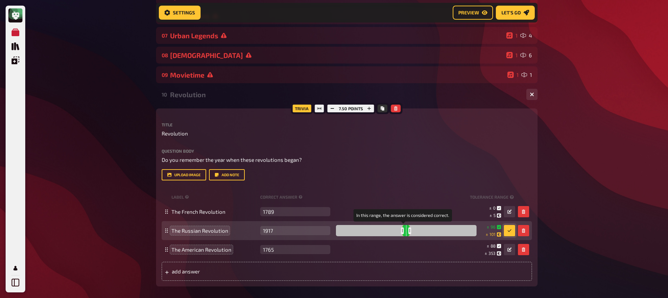
drag, startPoint x: 419, startPoint y: 232, endPoint x: 403, endPoint y: 233, distance: 15.8
click at [407, 234] on div at bounding box center [406, 230] width 141 height 11
drag, startPoint x: 400, startPoint y: 232, endPoint x: 421, endPoint y: 235, distance: 21.6
click at [415, 234] on div at bounding box center [406, 230] width 141 height 11
drag, startPoint x: 399, startPoint y: 232, endPoint x: 405, endPoint y: 233, distance: 6.4
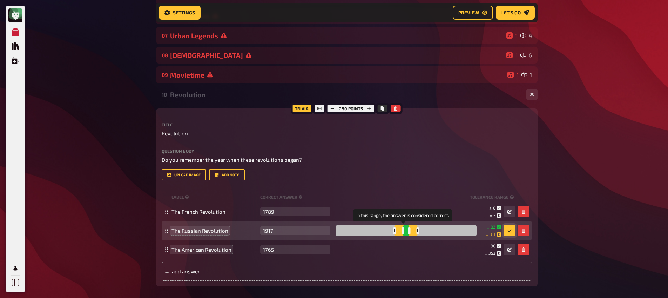
click at [405, 233] on div at bounding box center [406, 230] width 141 height 11
drag, startPoint x: 416, startPoint y: 232, endPoint x: 404, endPoint y: 234, distance: 12.4
click at [404, 234] on div at bounding box center [406, 230] width 141 height 11
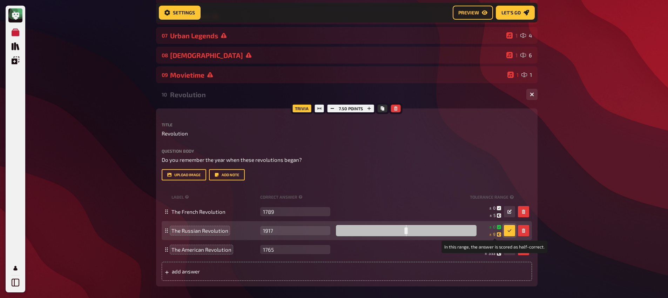
click at [491, 236] on small "± 9" at bounding box center [495, 234] width 12 height 6
click at [496, 236] on small "± 9" at bounding box center [495, 234] width 12 height 6
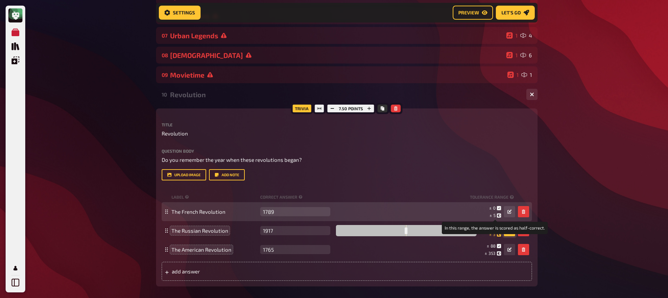
click at [495, 217] on small "± 5" at bounding box center [496, 215] width 12 height 6
click at [495, 216] on span "5" at bounding box center [495, 215] width 2 height 5
click at [494, 216] on span "5" at bounding box center [495, 215] width 2 height 5
click at [491, 217] on small "± 5" at bounding box center [496, 215] width 12 height 6
click at [495, 218] on small "± 5" at bounding box center [496, 215] width 12 height 6
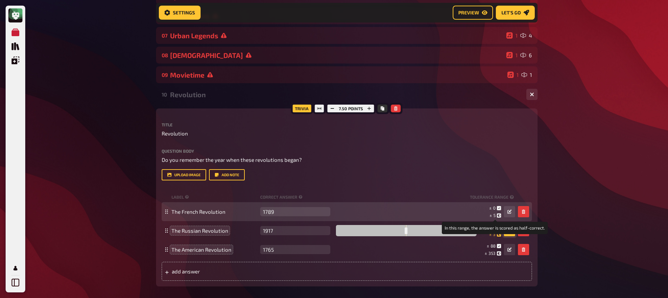
click at [495, 218] on small "± 5" at bounding box center [496, 215] width 12 height 6
click at [497, 216] on icon at bounding box center [499, 215] width 4 height 4
click at [494, 216] on span "5" at bounding box center [495, 215] width 2 height 5
click at [503, 215] on div "± 0 ± 5 ± 1,789 In this range, the answer is scored as half-correct." at bounding box center [424, 211] width 182 height 13
click at [508, 214] on icon "button" at bounding box center [510, 211] width 4 height 4
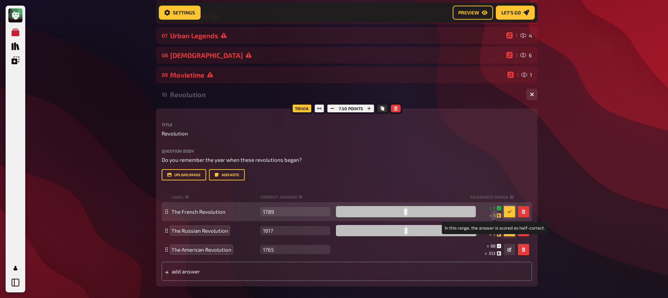
click at [495, 217] on span "5" at bounding box center [495, 215] width 2 height 6
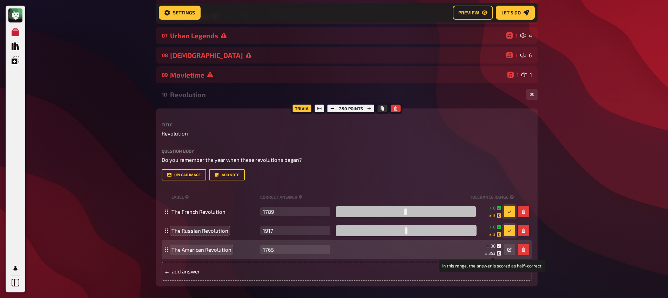
click at [496, 256] on small "± 353" at bounding box center [493, 253] width 16 height 6
click at [507, 252] on button "button" at bounding box center [509, 249] width 11 height 11
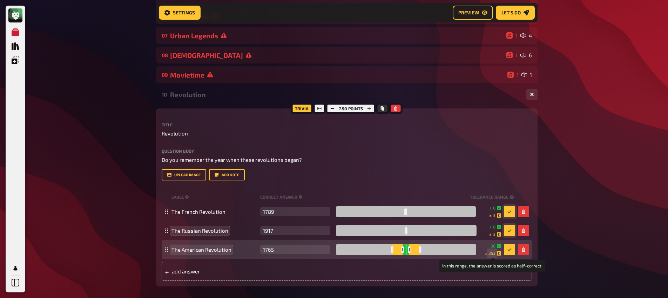
click at [493, 255] on span "353" at bounding box center [492, 253] width 7 height 6
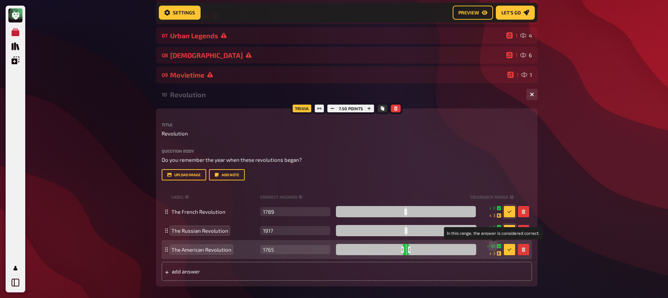
click at [495, 247] on span "88" at bounding box center [493, 246] width 5 height 6
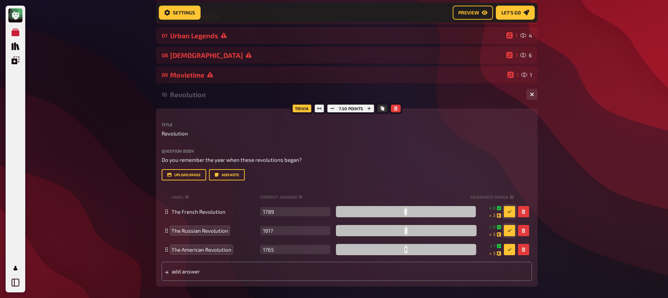
click at [568, 243] on div "My Quizzes Quiz Library Overlays My Account Home My Quizzes Religion, Believes …" at bounding box center [334, 193] width 668 height 759
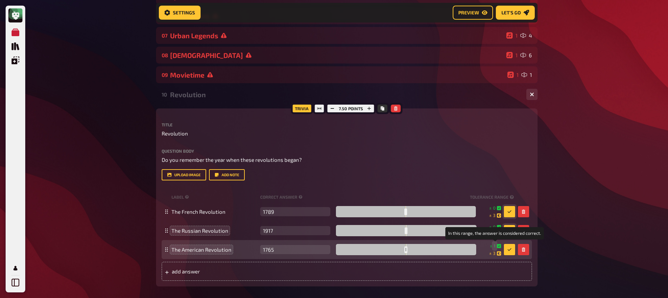
click at [496, 246] on small "± 1" at bounding box center [495, 246] width 11 height 6
click at [508, 251] on icon "button" at bounding box center [510, 249] width 4 height 4
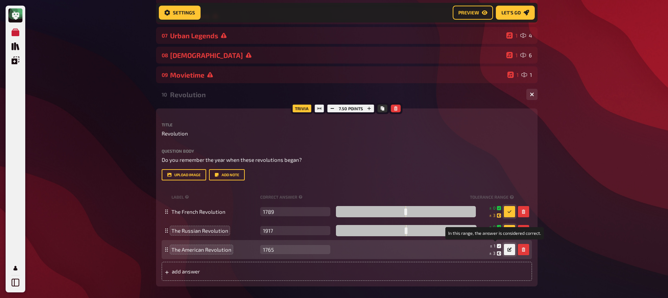
click at [493, 247] on small "± 1" at bounding box center [495, 246] width 11 height 6
click at [499, 247] on icon at bounding box center [499, 246] width 4 height 4
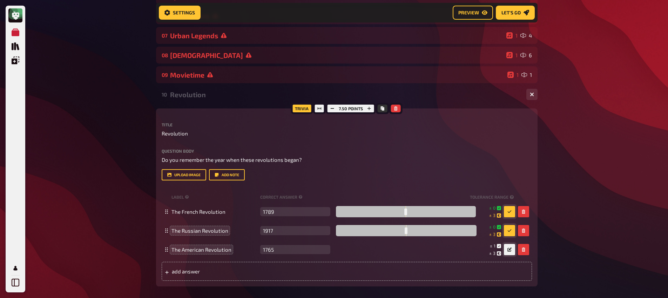
click at [506, 253] on button "button" at bounding box center [509, 249] width 11 height 11
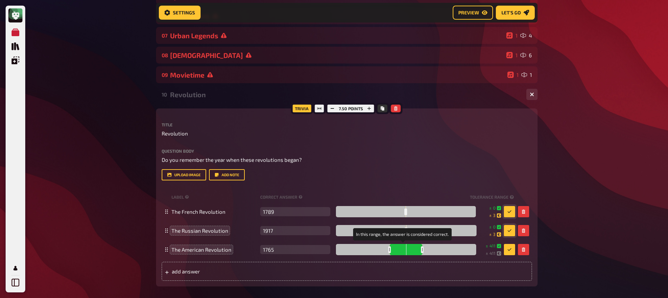
drag, startPoint x: 404, startPoint y: 251, endPoint x: 420, endPoint y: 252, distance: 16.2
click at [421, 252] on div at bounding box center [422, 249] width 2 height 7
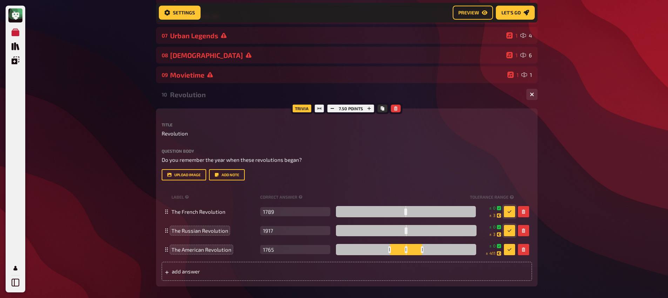
drag, startPoint x: 386, startPoint y: 250, endPoint x: 440, endPoint y: 251, distance: 53.7
click at [440, 251] on div at bounding box center [406, 249] width 140 height 11
click at [492, 254] on span "884" at bounding box center [491, 253] width 7 height 6
click at [511, 252] on icon "button" at bounding box center [510, 249] width 4 height 4
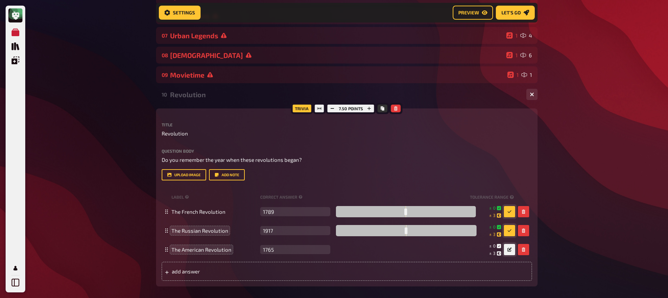
click at [509, 233] on button "button" at bounding box center [509, 230] width 11 height 11
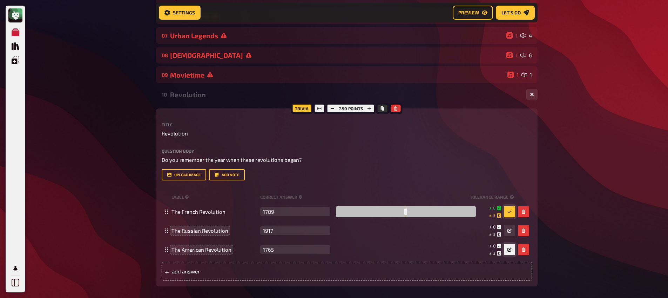
click at [509, 215] on button "button" at bounding box center [509, 211] width 11 height 11
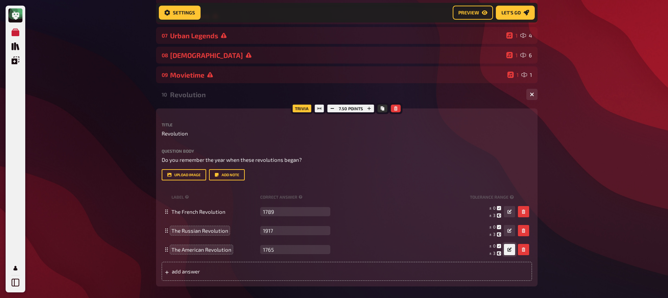
click at [553, 222] on div "My Quizzes Quiz Library Overlays My Account Home My Quizzes Religion, Believes …" at bounding box center [334, 193] width 668 height 759
click at [332, 110] on icon "button" at bounding box center [333, 108] width 4 height 4
click at [332, 110] on icon "button" at bounding box center [332, 108] width 4 height 4
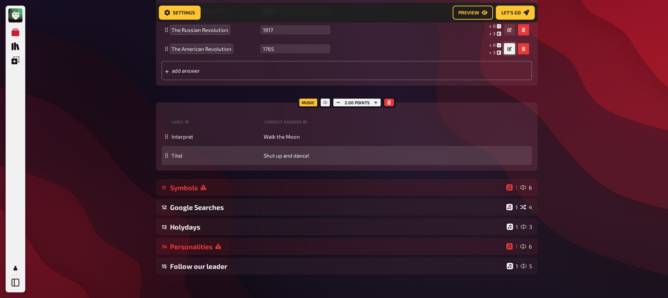
scroll to position [268, 0]
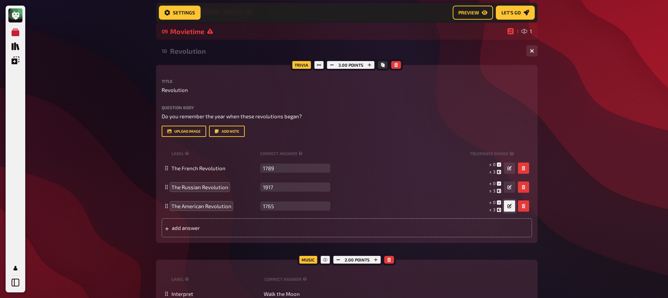
click at [195, 58] on div "10 Revolution 1 3" at bounding box center [347, 50] width 382 height 17
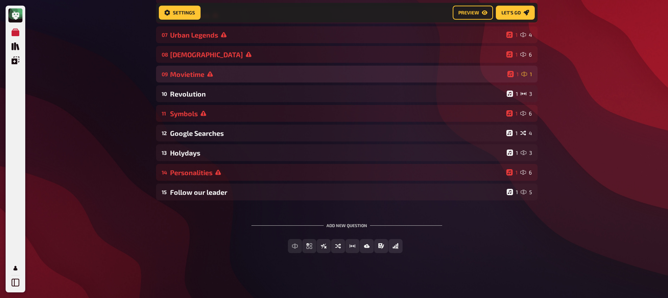
click at [203, 78] on div "Movietime" at bounding box center [337, 74] width 335 height 8
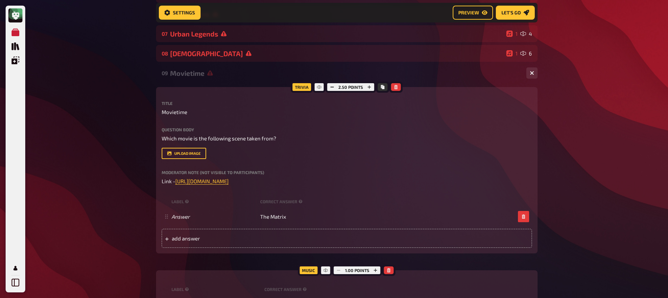
scroll to position [229, 0]
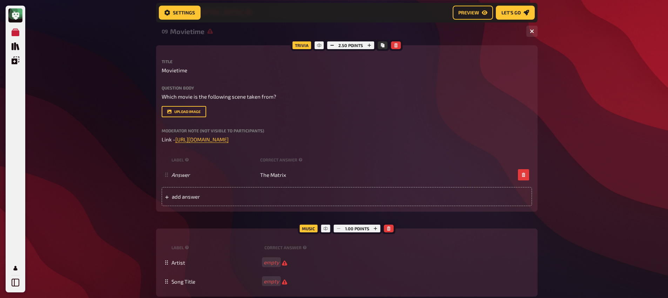
click at [200, 41] on div "09 Movietime 1 1 Trivia 2.50 points Title Movietime Question body Which movie i…" at bounding box center [347, 160] width 382 height 274
click at [186, 30] on div "Movietime" at bounding box center [345, 31] width 351 height 8
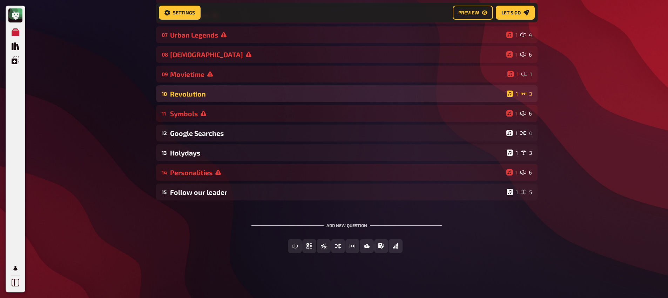
click at [200, 94] on div "Revolution" at bounding box center [337, 94] width 334 height 8
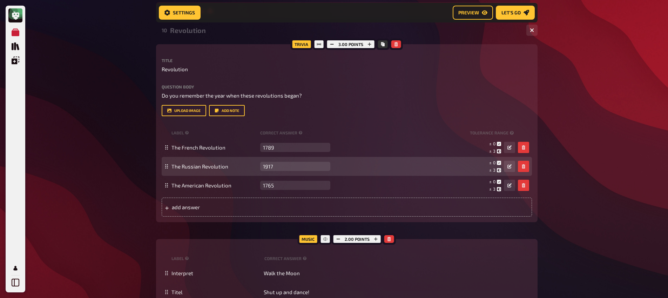
scroll to position [286, 0]
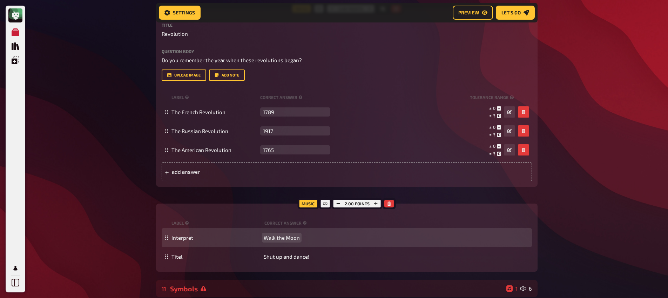
click at [279, 241] on span "Walk the Moon" at bounding box center [282, 237] width 36 height 6
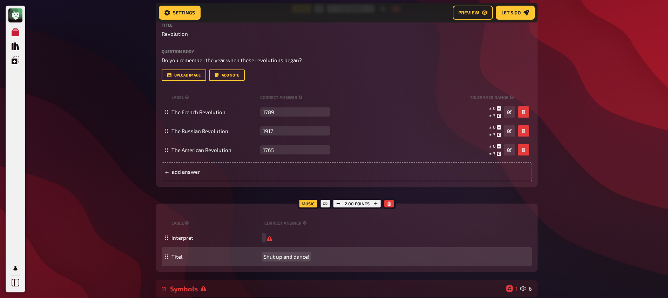
click at [291, 256] on span "Shut up and dance!" at bounding box center [287, 256] width 46 height 6
click at [291, 256] on span "Shut up and dance!" at bounding box center [287, 257] width 46 height 6
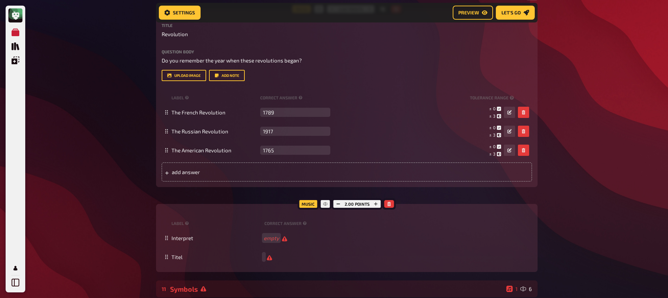
click at [340, 208] on div "2.00 points" at bounding box center [357, 203] width 51 height 11
drag, startPoint x: 340, startPoint y: 204, endPoint x: 340, endPoint y: 209, distance: 4.9
click at [340, 204] on icon "button" at bounding box center [338, 204] width 4 height 4
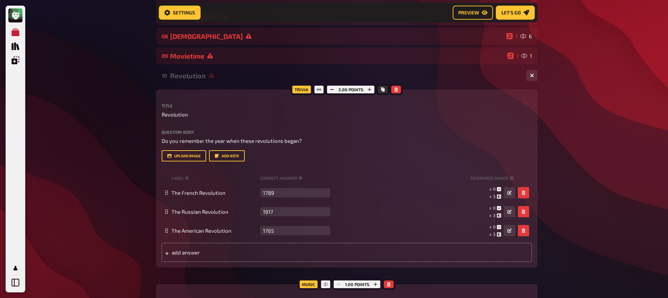
scroll to position [166, 0]
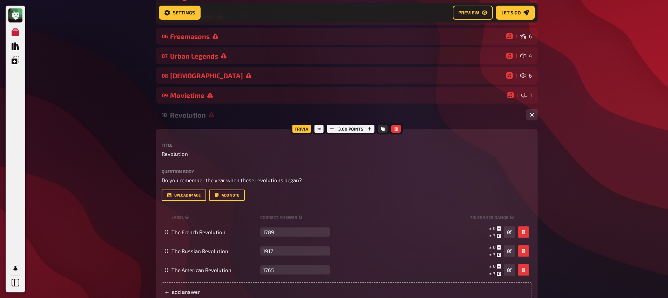
click at [191, 117] on div "Revolution" at bounding box center [345, 115] width 351 height 8
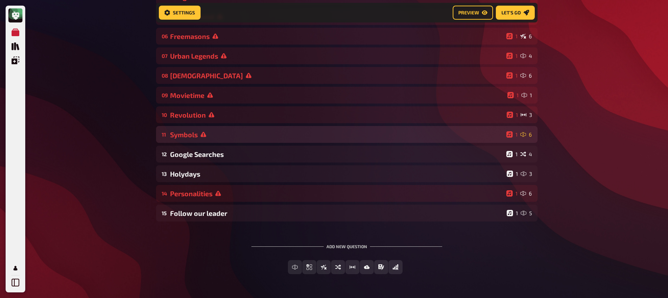
click at [197, 138] on div "Symbols" at bounding box center [337, 135] width 334 height 8
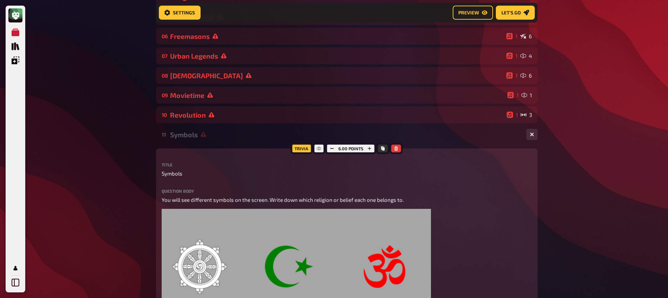
click at [197, 138] on div "Symbols" at bounding box center [345, 135] width 351 height 8
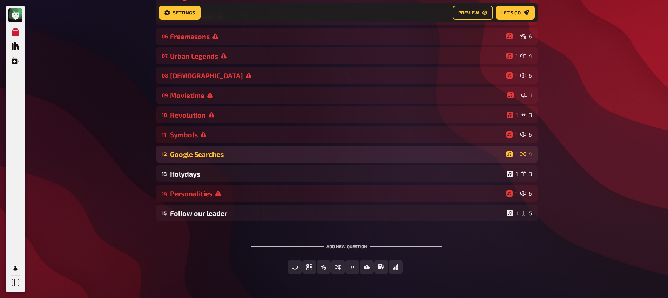
click at [204, 158] on div "Google Searches" at bounding box center [337, 154] width 334 height 8
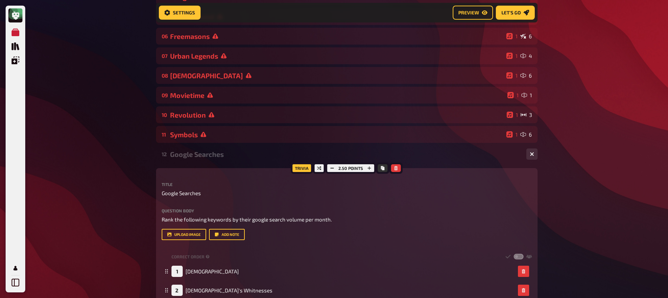
scroll to position [231, 0]
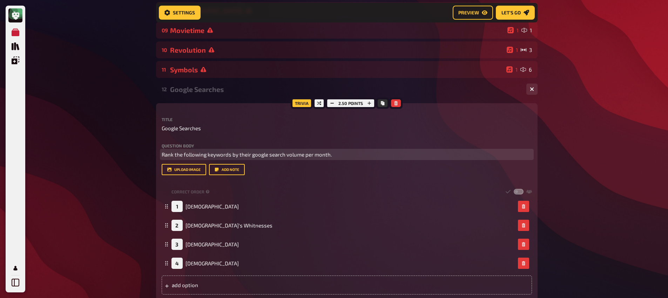
click at [217, 155] on span "Rank the following keywords by their google search volume per month." at bounding box center [247, 154] width 170 height 6
click at [269, 157] on span "Rank the following Religions by their google search volume per month." at bounding box center [246, 154] width 168 height 6
click at [253, 156] on span "Rank the following Religions by their google search volume per month." at bounding box center [246, 154] width 168 height 6
drag, startPoint x: 249, startPoint y: 156, endPoint x: 282, endPoint y: 156, distance: 32.6
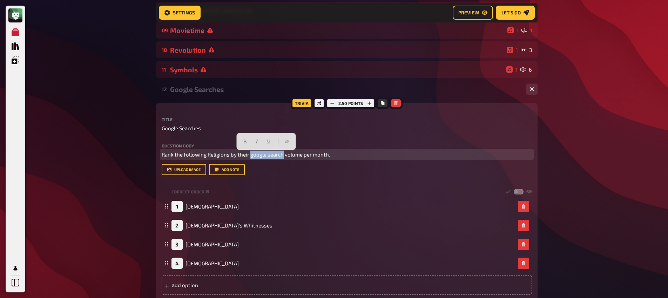
click at [282, 156] on span "Rank the following Religions by their google search volume per month." at bounding box center [246, 154] width 168 height 6
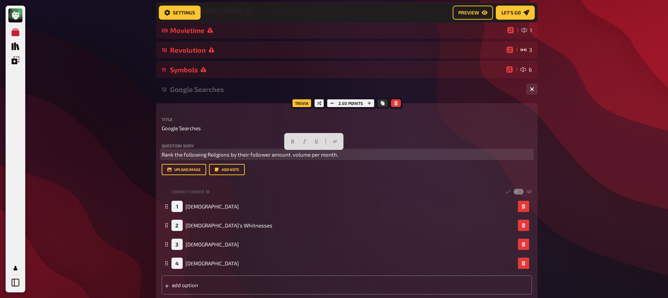
drag, startPoint x: 361, startPoint y: 153, endPoint x: 290, endPoint y: 158, distance: 70.7
click at [290, 158] on p "Rank the following Religions by their follower amount. volume per month." at bounding box center [347, 155] width 371 height 8
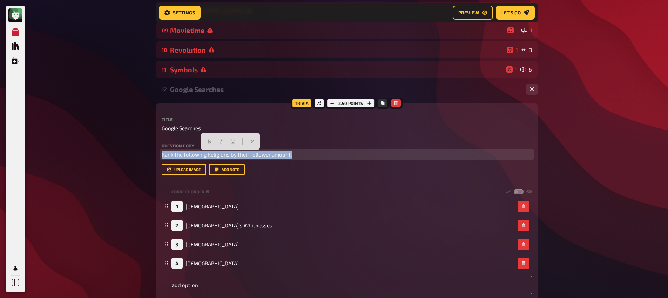
drag, startPoint x: 293, startPoint y: 154, endPoint x: 149, endPoint y: 158, distance: 144.3
click at [149, 157] on div "My Quizzes Quiz Library Overlays My Account Home My Quizzes Religion, Believes …" at bounding box center [334, 158] width 668 height 778
copy span "Rank the following Religions by their follower amount."
click at [215, 154] on span "Rank the following Religions by their follower amount." at bounding box center [227, 154] width 130 height 6
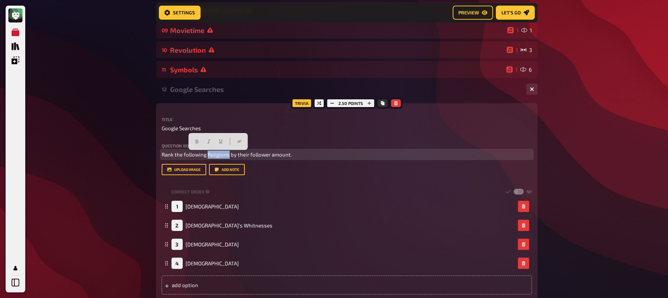
click at [215, 154] on span "Rank the following Religions by their follower amount." at bounding box center [227, 154] width 130 height 6
click at [237, 154] on span "Rank the following Cults by their follower amount." at bounding box center [222, 154] width 121 height 6
copy span "Rank the following Cults by their follower amount."
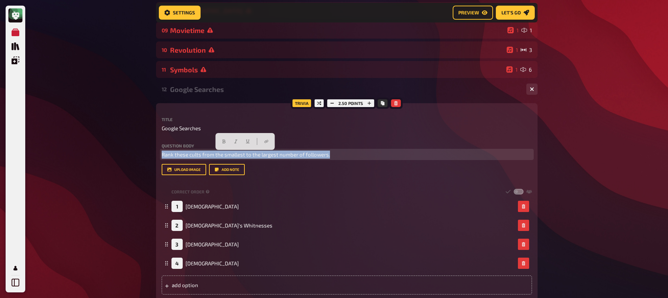
drag, startPoint x: 333, startPoint y: 156, endPoint x: 162, endPoint y: 154, distance: 171.6
click at [162, 154] on p "Rank these cults from the smallest to the largest number of followers." at bounding box center [347, 155] width 371 height 8
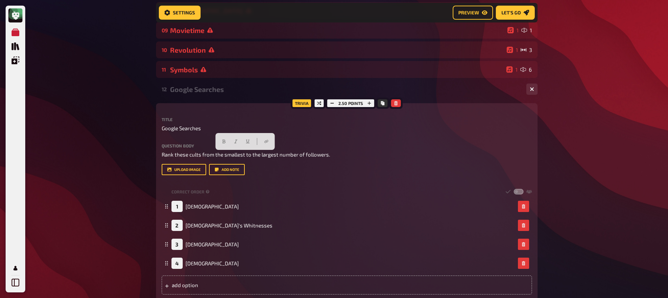
click at [142, 152] on div "My Quizzes Quiz Library Overlays My Account Home My Quizzes Religion, Believes …" at bounding box center [334, 158] width 668 height 778
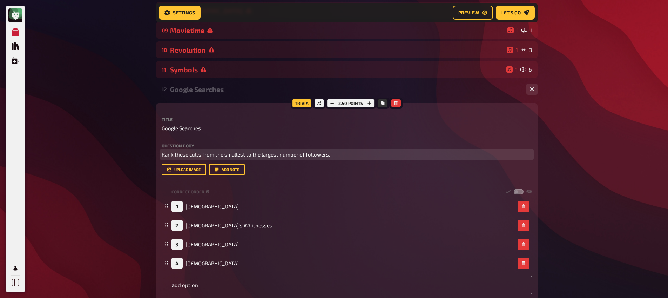
click at [219, 157] on span "Rank these cults from the smallest to the largest number of followers." at bounding box center [246, 154] width 168 height 6
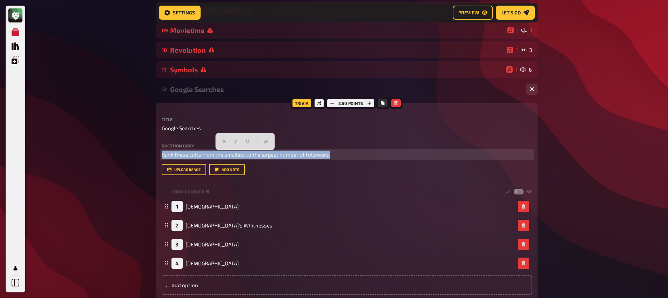
click at [219, 157] on span "Rank these cults from the smallest to the largest number of followers." at bounding box center [246, 154] width 168 height 6
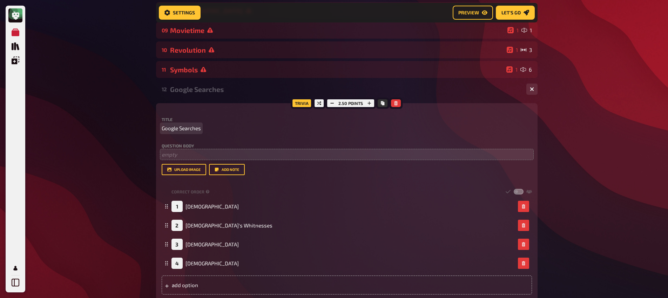
click at [189, 130] on span "Google Searches" at bounding box center [181, 128] width 39 height 8
click at [189, 131] on span "Google Searches" at bounding box center [181, 128] width 39 height 8
click at [119, 140] on div "My Quizzes Quiz Library Overlays My Account Home My Quizzes Religion, Believes …" at bounding box center [334, 158] width 668 height 778
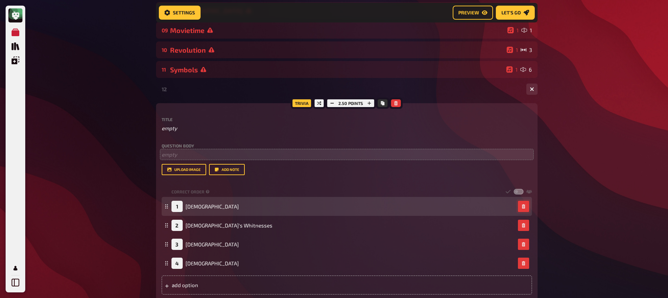
click at [526, 205] on button "button" at bounding box center [523, 206] width 11 height 11
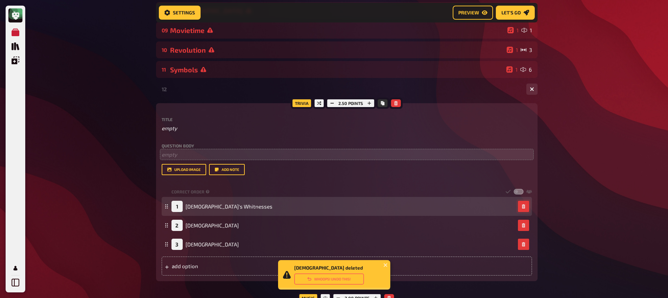
click at [526, 205] on button "button" at bounding box center [523, 206] width 11 height 11
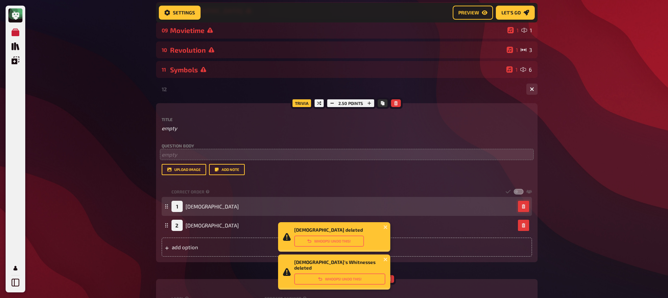
click at [526, 205] on button "button" at bounding box center [523, 206] width 11 height 11
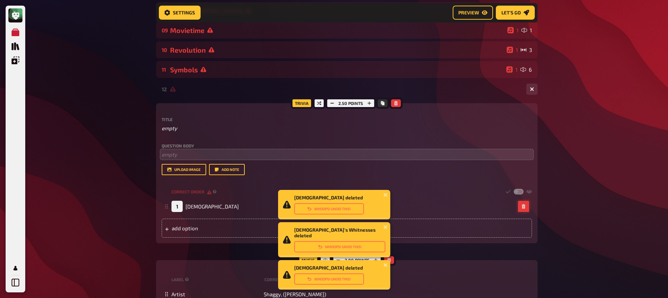
click at [526, 205] on button "button" at bounding box center [523, 206] width 11 height 11
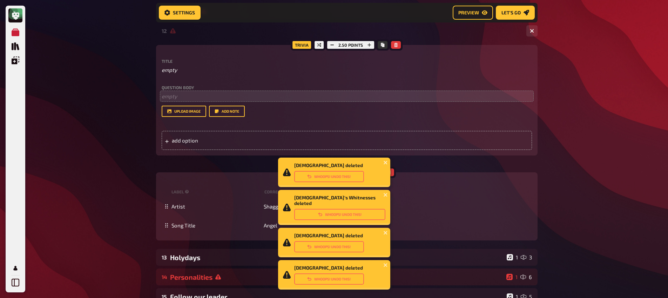
scroll to position [394, 0]
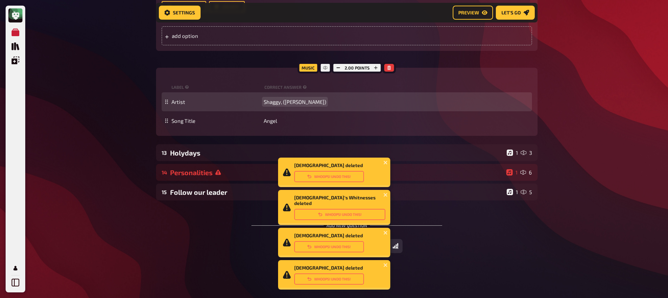
click at [278, 102] on span "Shaggy, ([PERSON_NAME])" at bounding box center [295, 102] width 62 height 6
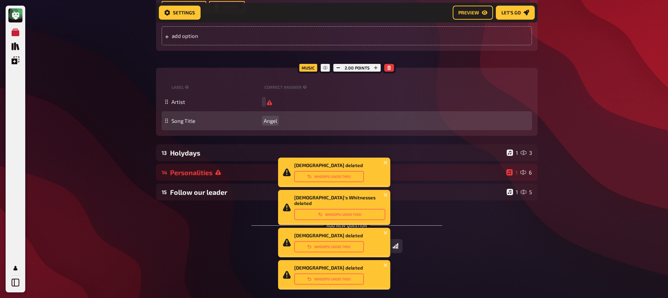
click at [274, 123] on span "Angel" at bounding box center [270, 121] width 13 height 6
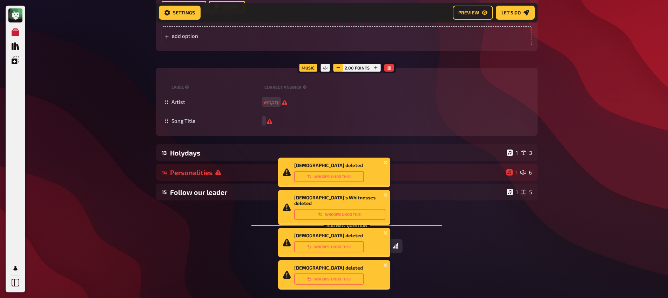
click at [339, 68] on icon "button" at bounding box center [338, 68] width 4 height 4
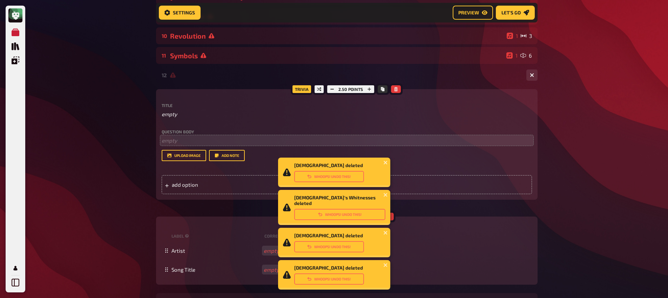
click at [186, 80] on div "12 1 0" at bounding box center [347, 75] width 382 height 17
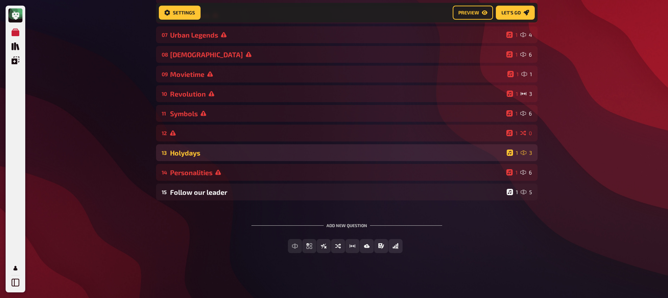
click at [208, 151] on div "Holydays" at bounding box center [337, 153] width 334 height 8
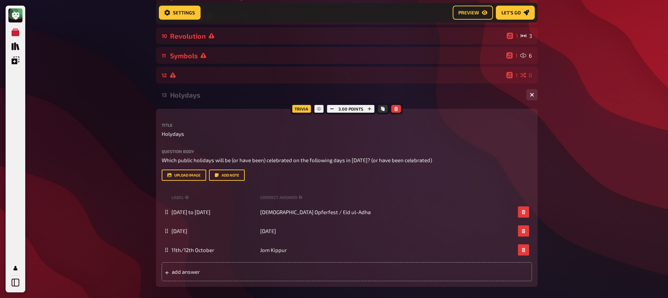
click at [187, 93] on div "Holydays" at bounding box center [345, 95] width 351 height 8
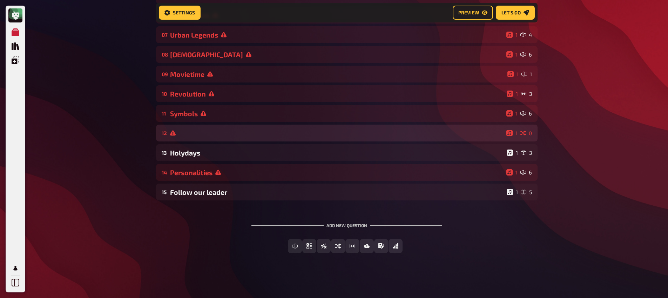
click at [201, 137] on div "12 1 0" at bounding box center [347, 133] width 382 height 17
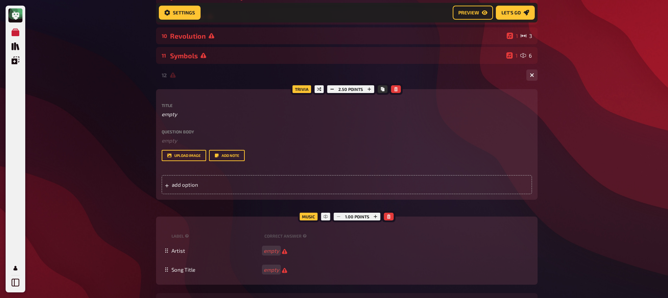
click at [194, 83] on div "12 1 0" at bounding box center [347, 75] width 382 height 17
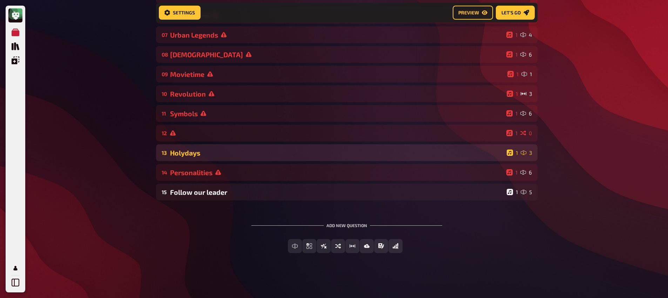
click at [192, 153] on div "Holydays" at bounding box center [337, 153] width 334 height 8
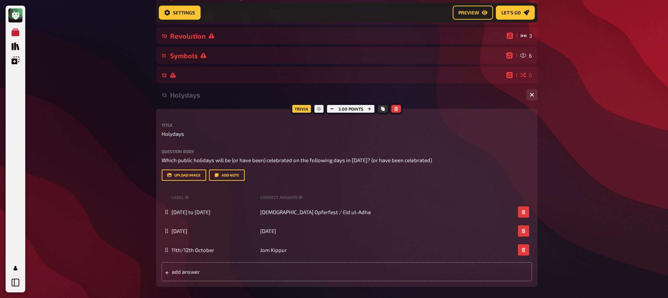
click at [187, 95] on div "Holydays" at bounding box center [345, 95] width 351 height 8
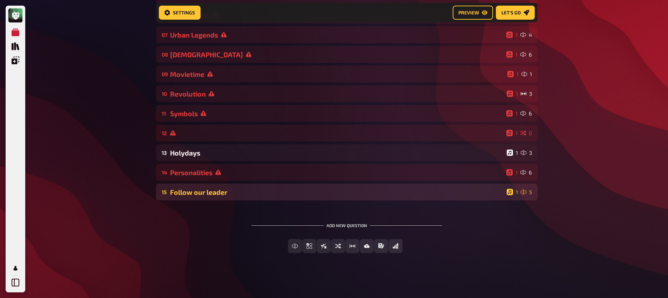
click at [209, 196] on div "15 Follow our leader 1 5" at bounding box center [347, 192] width 382 height 17
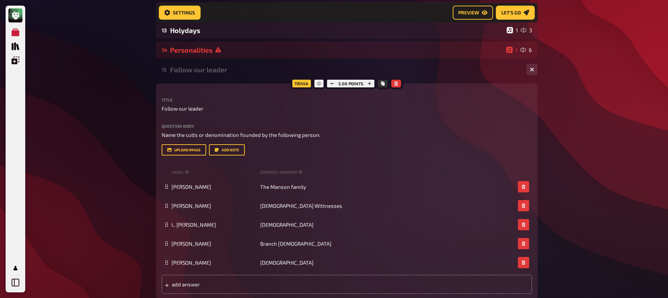
scroll to position [313, 0]
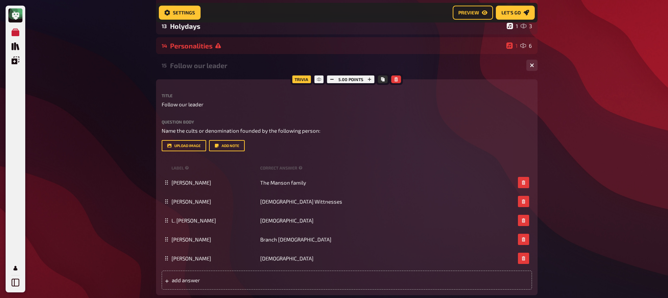
click at [197, 69] on div "Follow our leader" at bounding box center [345, 65] width 351 height 8
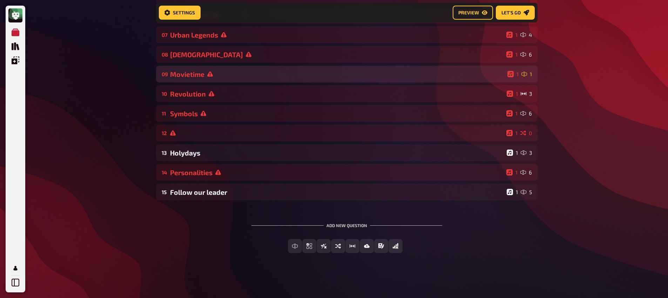
scroll to position [188, 0]
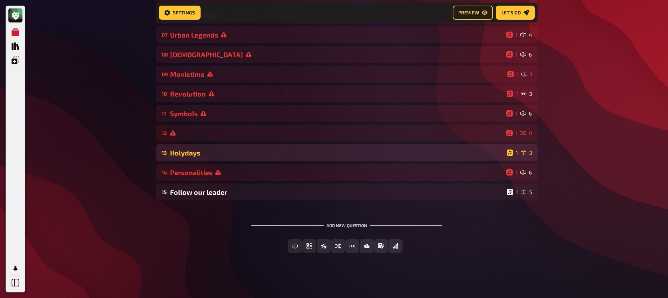
click at [206, 149] on div "Holydays" at bounding box center [337, 153] width 334 height 8
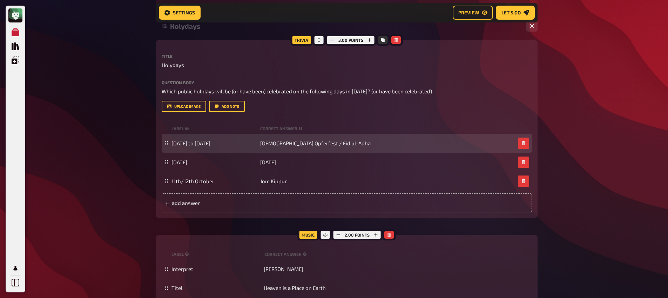
scroll to position [260, 0]
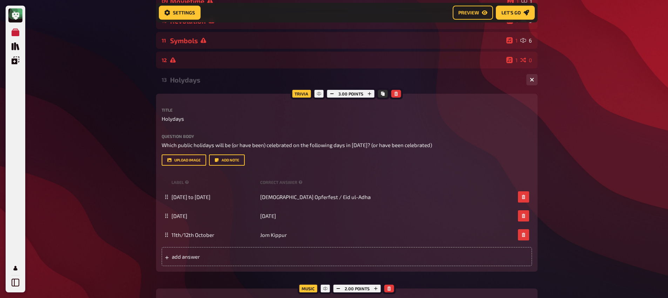
click at [186, 88] on div "13 Holydays 1 3" at bounding box center [347, 79] width 382 height 17
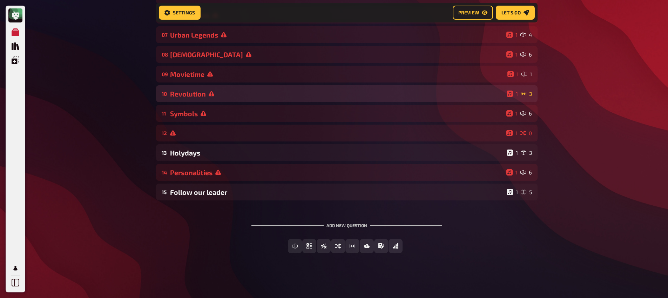
scroll to position [188, 0]
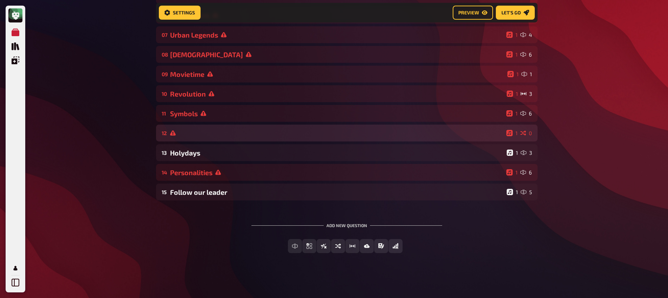
click at [187, 132] on div at bounding box center [337, 133] width 334 height 6
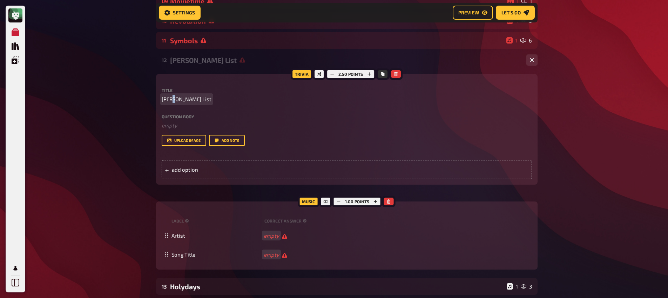
click at [172, 99] on span "[PERSON_NAME] List" at bounding box center [187, 99] width 50 height 8
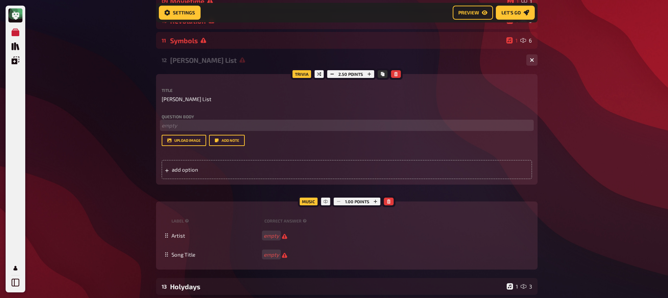
click at [185, 128] on p "﻿ empty" at bounding box center [347, 125] width 371 height 8
click at [216, 174] on div "add option" at bounding box center [347, 169] width 371 height 19
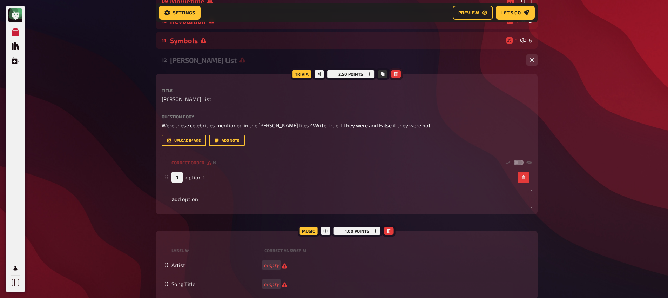
click at [397, 75] on icon "button" at bounding box center [396, 74] width 4 height 4
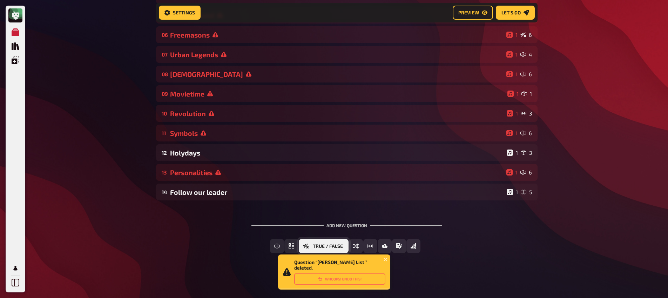
click at [328, 245] on span "True / False" at bounding box center [328, 246] width 30 height 5
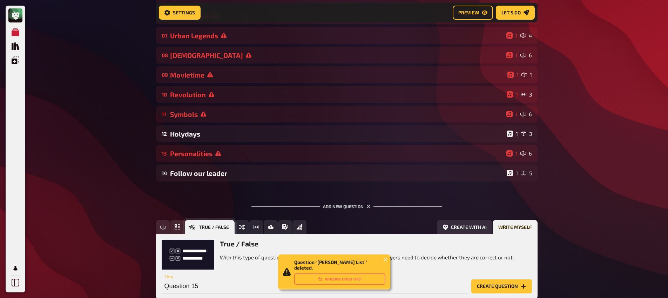
scroll to position [233, 0]
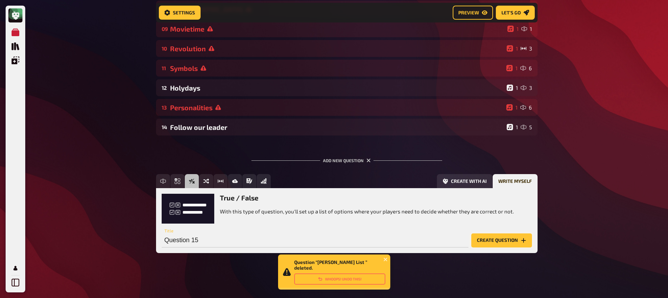
click at [507, 244] on button "Create question" at bounding box center [502, 240] width 61 height 14
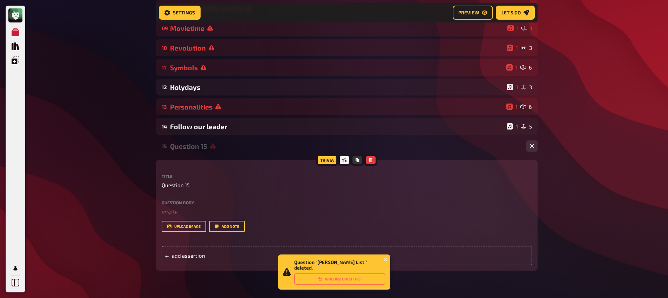
click at [226, 218] on div "Question body ﻿ empty Drop here to upload upload image Add note" at bounding box center [347, 216] width 371 height 32
click at [223, 213] on p "﻿ empty" at bounding box center [347, 211] width 371 height 8
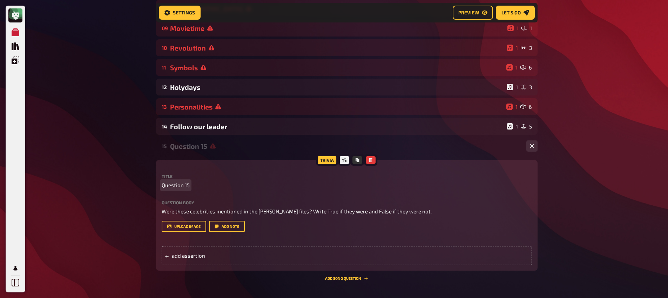
click at [186, 189] on span "Question 15" at bounding box center [176, 185] width 28 height 8
click at [185, 189] on span "Question 15" at bounding box center [176, 185] width 28 height 8
click at [212, 260] on div "add assertion" at bounding box center [347, 255] width 371 height 19
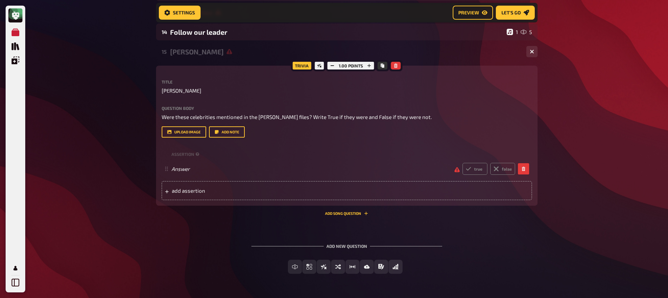
scroll to position [349, 0]
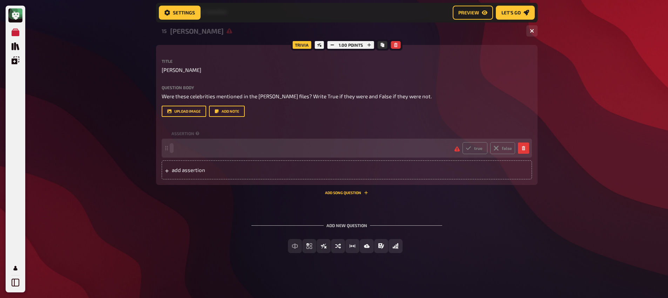
paste span
click at [478, 151] on label "true" at bounding box center [475, 148] width 25 height 12
click at [463, 142] on input "true" at bounding box center [462, 142] width 0 height 0
radio input "true"
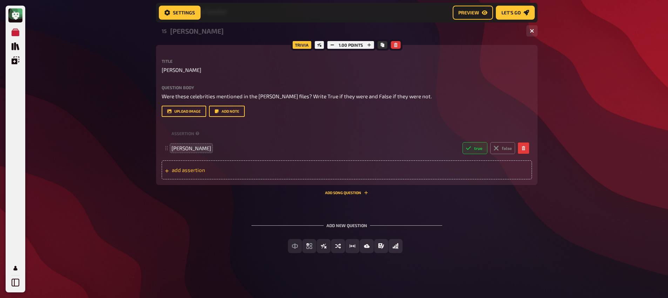
click at [458, 171] on div "add assertion" at bounding box center [347, 169] width 371 height 19
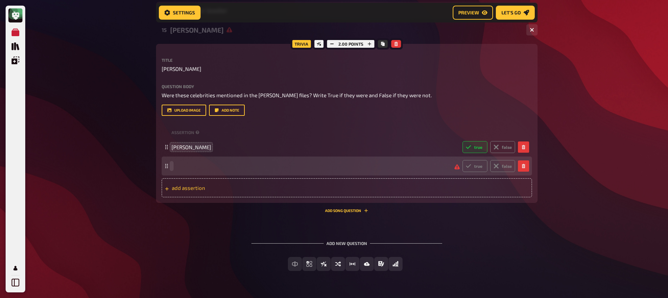
paste span
click at [480, 167] on label "true" at bounding box center [475, 166] width 25 height 12
click at [463, 160] on input "true" at bounding box center [462, 160] width 0 height 0
radio input "true"
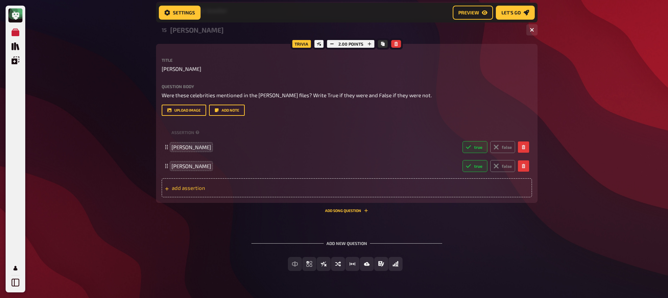
click at [460, 186] on div "add assertion" at bounding box center [347, 187] width 371 height 19
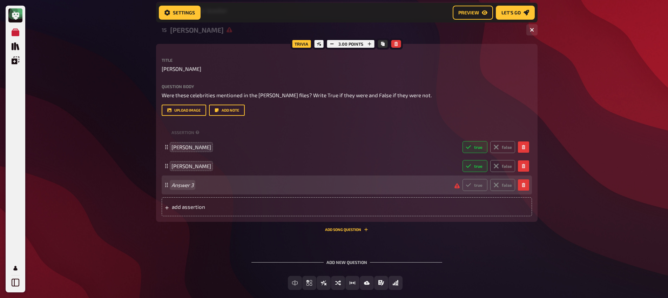
click at [188, 192] on div "Answer 3 true false" at bounding box center [347, 184] width 371 height 19
paste span
click at [475, 186] on label "true" at bounding box center [475, 185] width 25 height 12
click at [463, 179] on input "true" at bounding box center [462, 179] width 0 height 0
radio input "true"
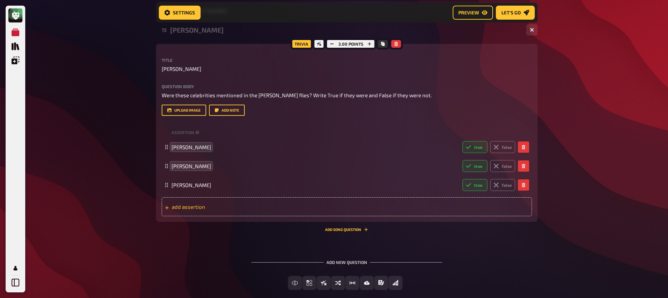
click at [220, 204] on div "add assertion" at bounding box center [347, 206] width 371 height 19
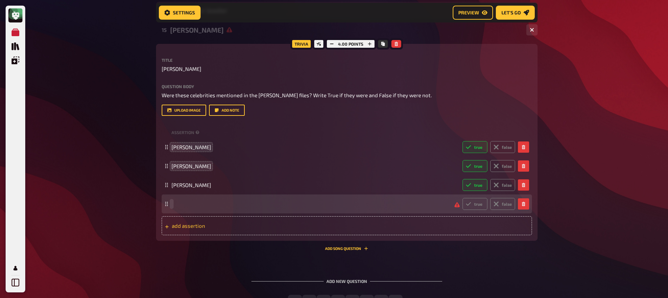
paste span
click at [477, 207] on label "true" at bounding box center [475, 204] width 25 height 12
click at [463, 198] on input "true" at bounding box center [462, 198] width 0 height 0
radio input "true"
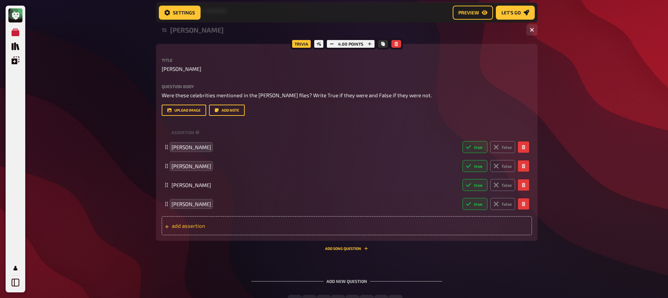
click at [200, 230] on div "add assertion" at bounding box center [347, 225] width 371 height 19
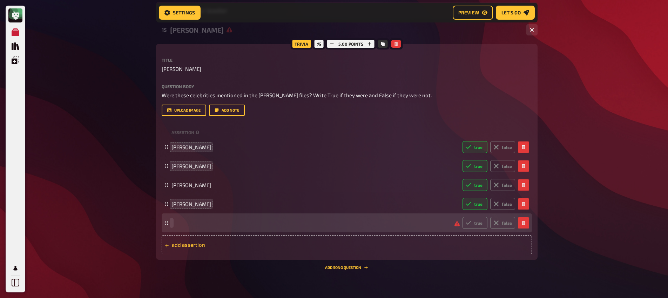
paste span
click at [475, 226] on label "true" at bounding box center [475, 223] width 25 height 12
click at [463, 217] on input "true" at bounding box center [462, 216] width 0 height 0
radio input "true"
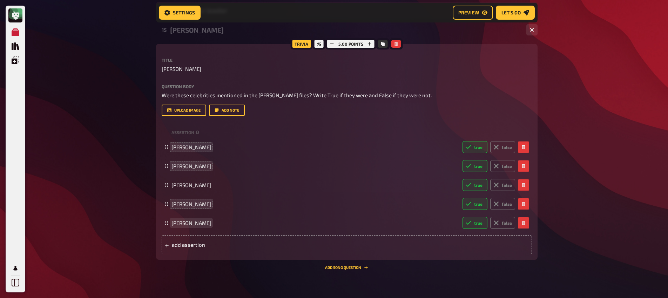
click at [174, 222] on span "[PERSON_NAME]" at bounding box center [192, 223] width 40 height 6
click at [173, 226] on span "[PERSON_NAME]" at bounding box center [192, 223] width 40 height 6
click at [198, 250] on div "add assertion" at bounding box center [347, 244] width 371 height 19
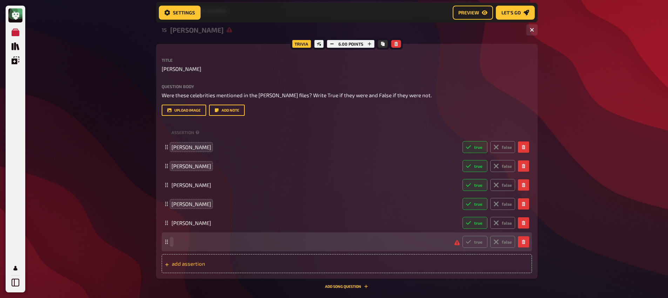
paste span
click at [481, 244] on label "true" at bounding box center [475, 242] width 25 height 12
click at [463, 236] on input "true" at bounding box center [462, 235] width 0 height 0
radio input "true"
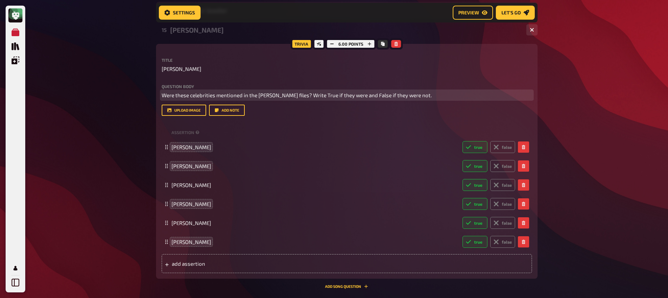
click at [187, 95] on span "Were these celebrities mentioned in the [PERSON_NAME] files? Write True if they…" at bounding box center [297, 95] width 270 height 6
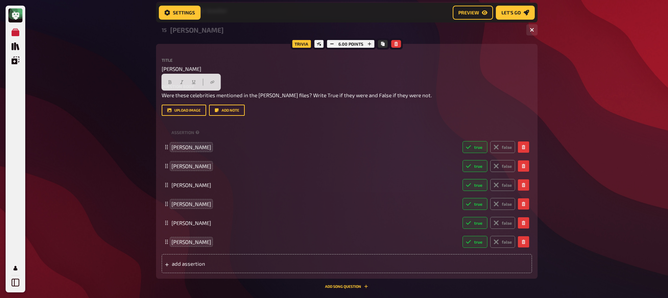
click at [239, 100] on div "Question body Were these celebrities mentioned in the [PERSON_NAME] files? Writ…" at bounding box center [347, 100] width 371 height 32
click at [223, 111] on button "Add note" at bounding box center [227, 110] width 36 height 11
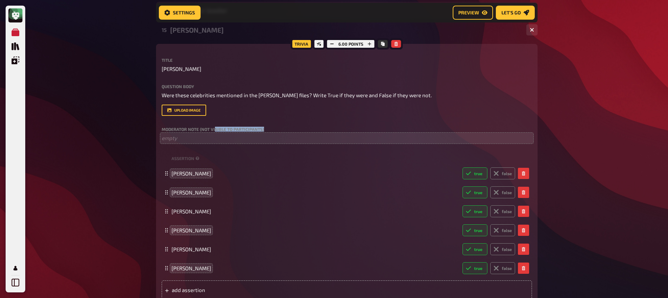
drag, startPoint x: 213, startPoint y: 133, endPoint x: 213, endPoint y: 136, distance: 3.6
click at [213, 133] on div "Moderator Note (not visible to participants) ﻿ empty" at bounding box center [347, 134] width 371 height 15
click at [212, 138] on p "﻿ empty" at bounding box center [347, 138] width 371 height 8
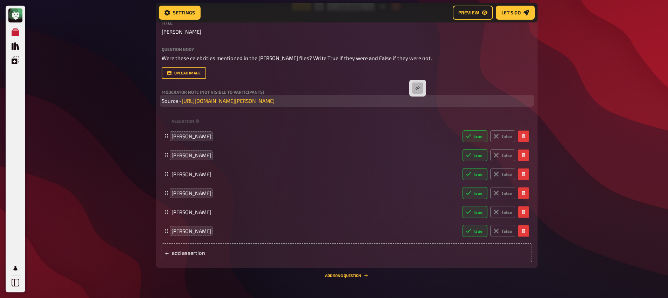
scroll to position [470, 0]
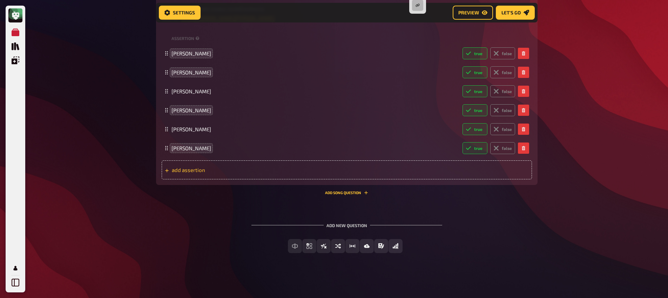
click at [194, 173] on div "add assertion" at bounding box center [347, 169] width 371 height 19
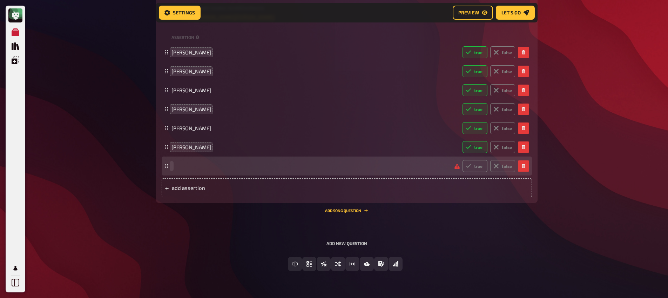
paste span
click at [175, 167] on span "[PERSON_NAME]" at bounding box center [192, 166] width 40 height 6
click at [193, 168] on span "[PERSON_NAME]" at bounding box center [192, 166] width 40 height 6
click at [505, 167] on label "false" at bounding box center [503, 166] width 25 height 12
click at [463, 160] on input "false" at bounding box center [462, 160] width 0 height 0
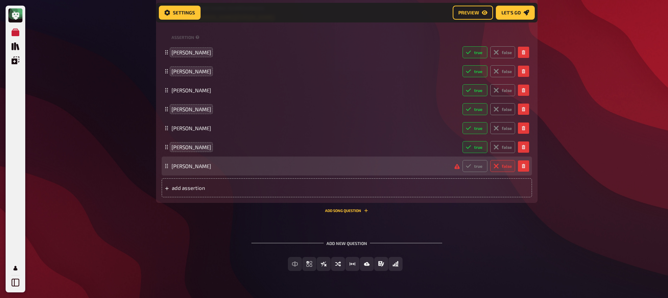
radio input "true"
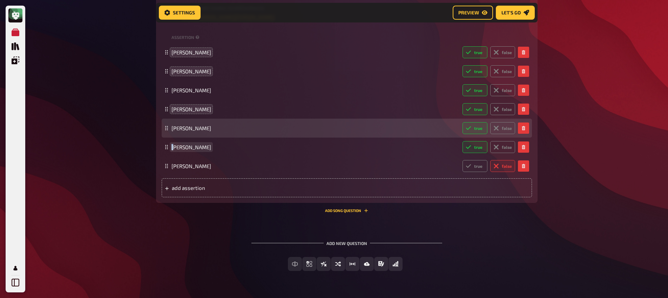
drag, startPoint x: 167, startPoint y: 169, endPoint x: 184, endPoint y: 121, distance: 50.3
click at [185, 113] on fieldset "[PERSON_NAME] true false [PERSON_NAME] true false [PERSON_NAME] true false [PER…" at bounding box center [347, 109] width 371 height 133
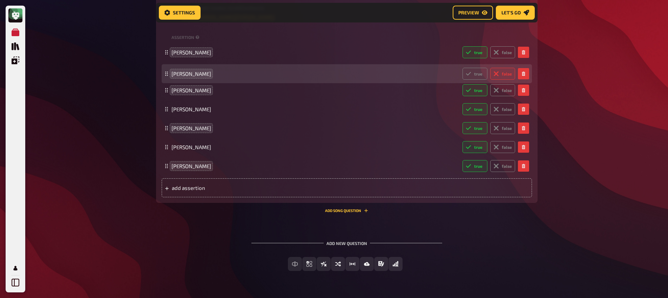
drag, startPoint x: 167, startPoint y: 168, endPoint x: 172, endPoint y: 74, distance: 93.9
click at [172, 72] on div "[PERSON_NAME] true false" at bounding box center [347, 73] width 371 height 19
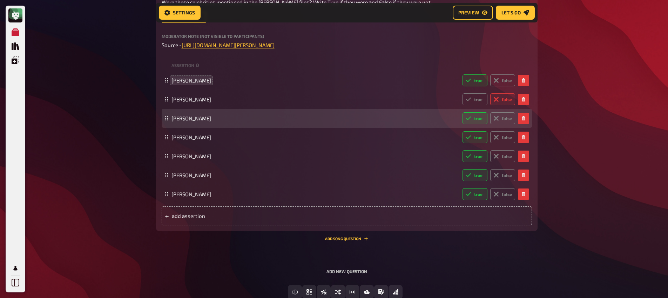
scroll to position [412, 0]
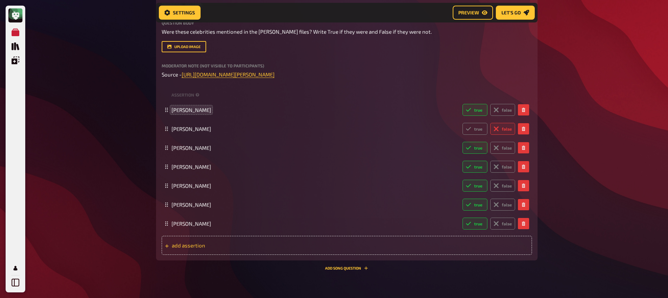
click at [216, 247] on span "add assertion" at bounding box center [226, 245] width 109 height 6
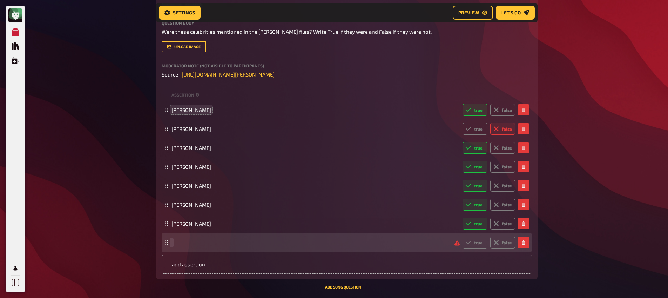
paste span
drag, startPoint x: 173, startPoint y: 244, endPoint x: 178, endPoint y: 253, distance: 10.2
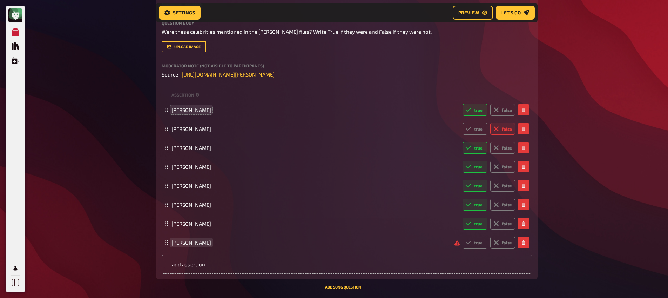
click at [173, 244] on span "[PERSON_NAME]" at bounding box center [192, 242] width 40 height 6
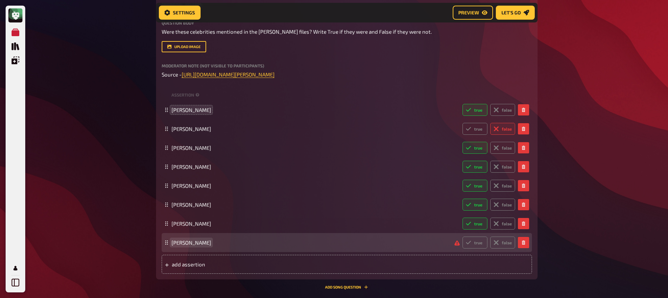
click at [184, 245] on span "[PERSON_NAME]" at bounding box center [192, 242] width 40 height 6
click at [492, 245] on label "false" at bounding box center [503, 242] width 25 height 12
click at [463, 236] on input "false" at bounding box center [462, 236] width 0 height 0
radio input "true"
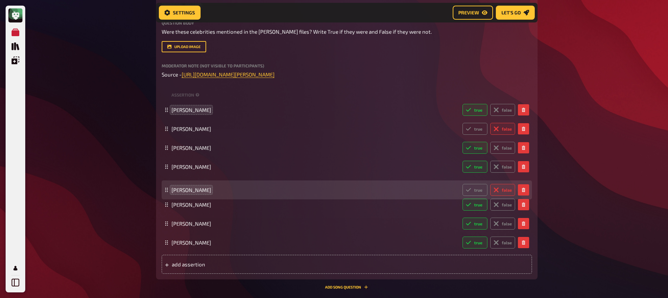
drag, startPoint x: 168, startPoint y: 245, endPoint x: 196, endPoint y: 191, distance: 60.4
click at [196, 191] on div "[PERSON_NAME] true false" at bounding box center [347, 189] width 371 height 19
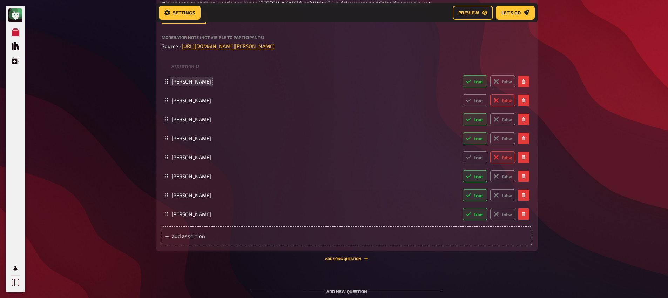
scroll to position [471, 0]
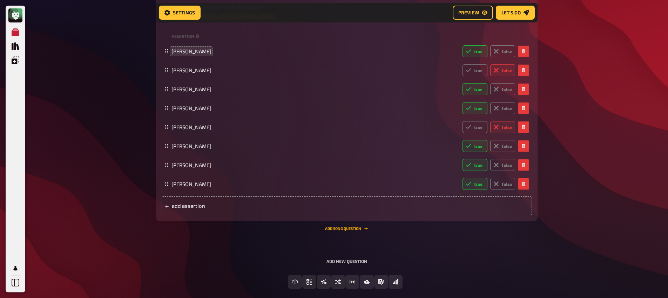
click at [351, 229] on button "Add Song question" at bounding box center [346, 228] width 43 height 4
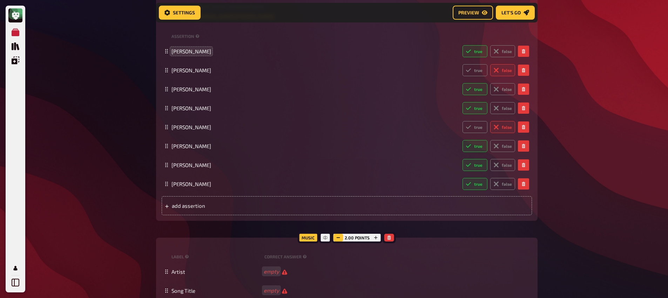
click at [340, 237] on icon "button" at bounding box center [338, 237] width 4 height 4
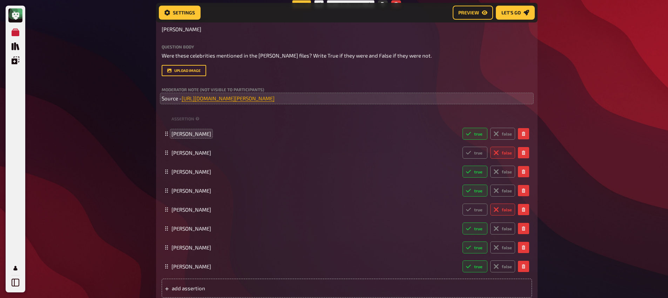
scroll to position [246, 0]
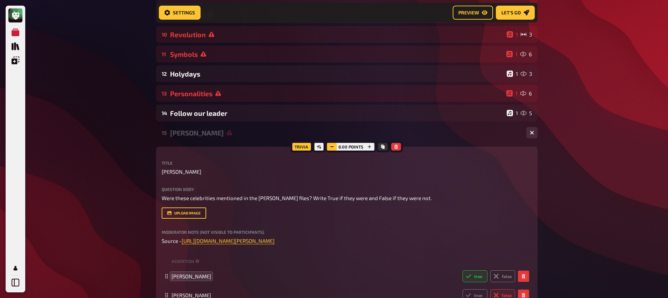
click at [332, 148] on icon "button" at bounding box center [332, 147] width 4 height 4
click at [370, 149] on icon "button" at bounding box center [370, 147] width 4 height 4
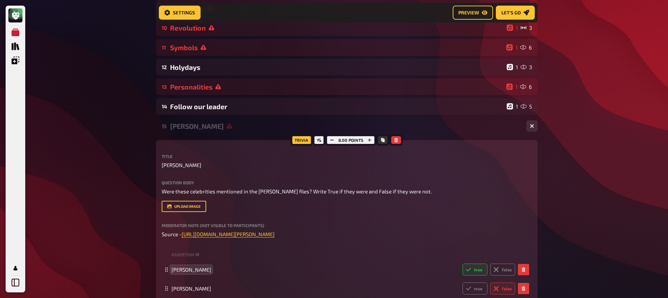
scroll to position [254, 0]
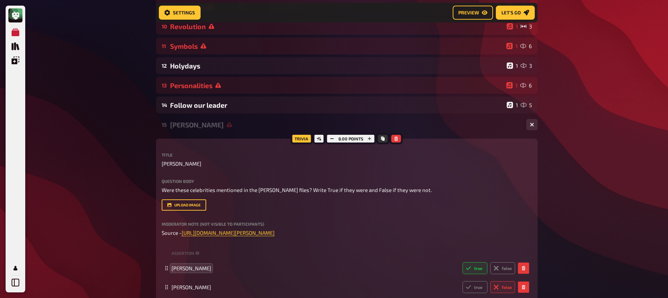
click at [216, 128] on div "[PERSON_NAME]" at bounding box center [345, 125] width 351 height 8
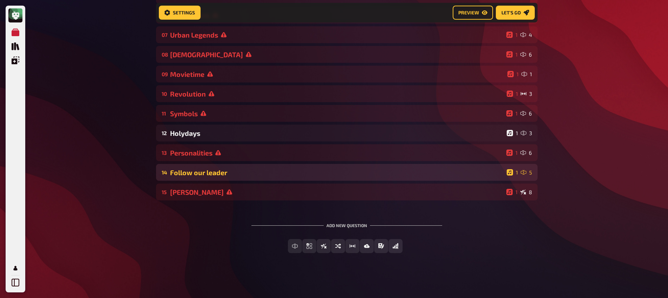
click at [208, 171] on div "Follow our leader" at bounding box center [337, 172] width 334 height 8
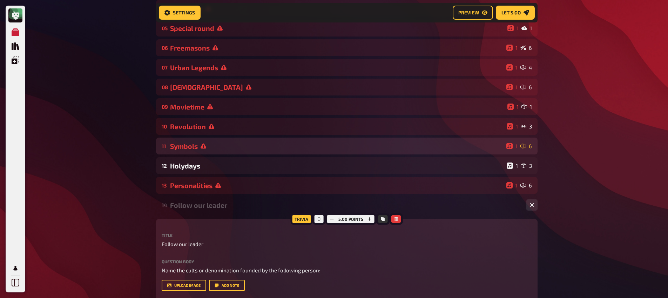
scroll to position [146, 0]
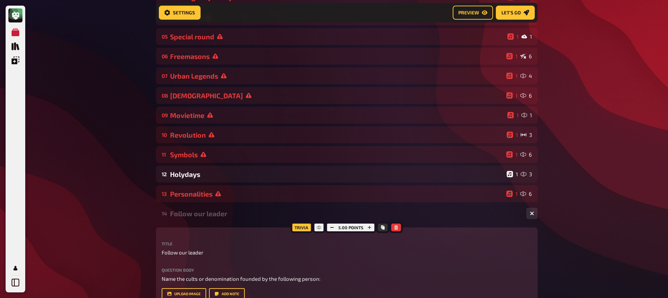
click at [194, 219] on div "14 Follow our leader 1 5" at bounding box center [347, 213] width 382 height 17
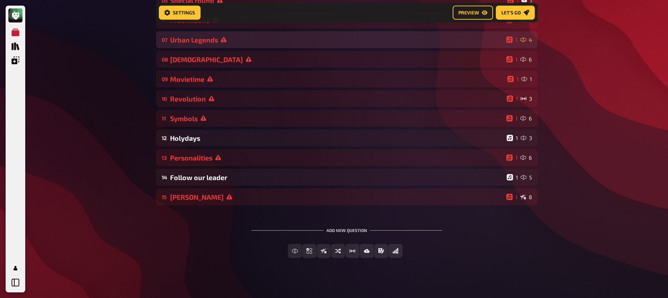
scroll to position [182, 0]
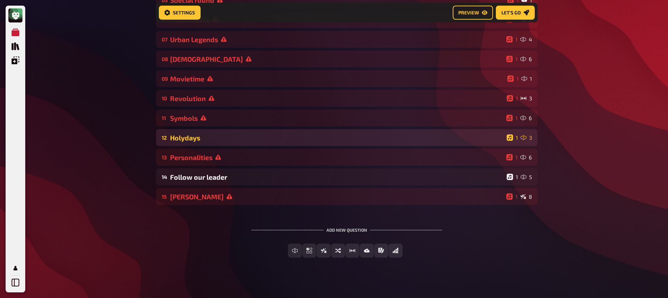
click at [196, 143] on div "12 Holydays 1 3" at bounding box center [347, 137] width 382 height 17
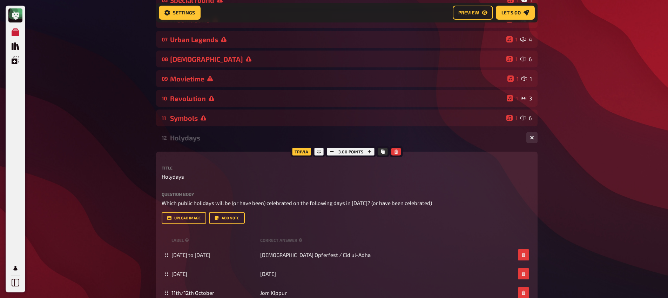
click at [198, 141] on div "Holydays" at bounding box center [345, 138] width 351 height 8
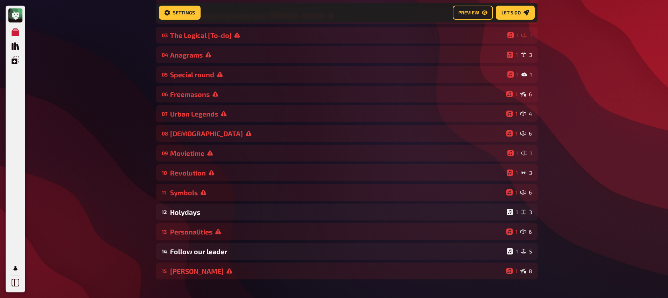
scroll to position [108, 0]
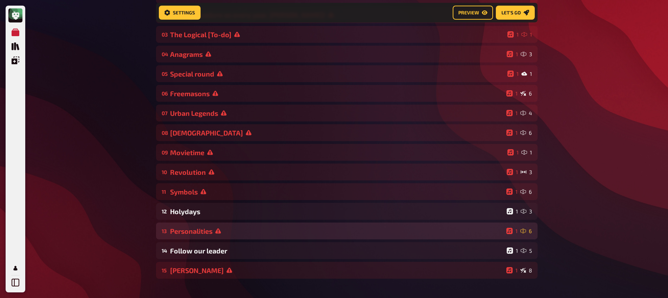
click at [230, 238] on div "13 Personalities 1 6" at bounding box center [347, 230] width 382 height 17
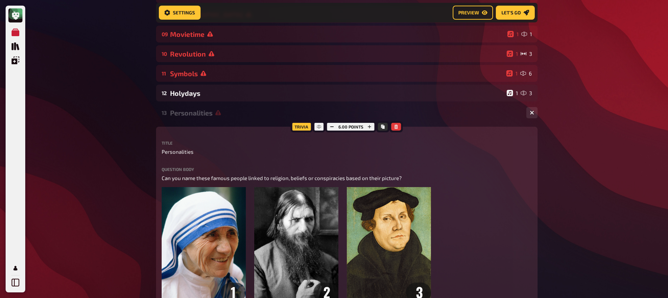
scroll to position [164, 0]
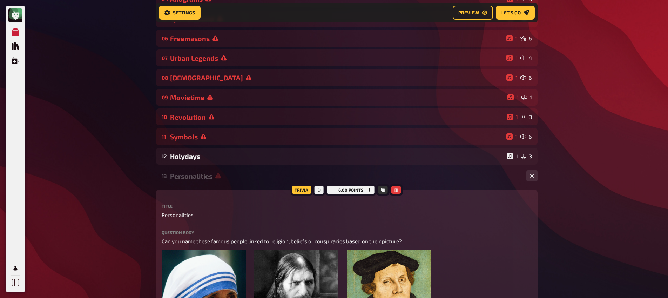
click at [207, 176] on div "Personalities" at bounding box center [345, 176] width 351 height 8
click at [205, 180] on div "Personalities" at bounding box center [345, 176] width 351 height 8
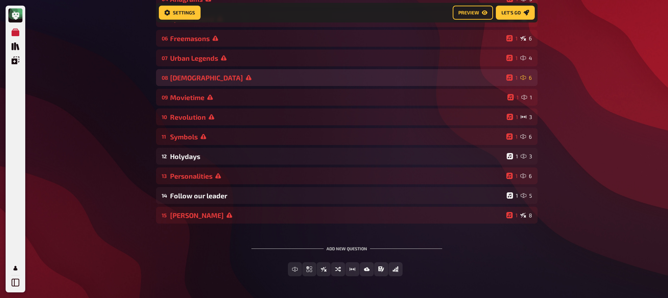
click at [191, 81] on div "[DEMOGRAPHIC_DATA]" at bounding box center [337, 78] width 334 height 8
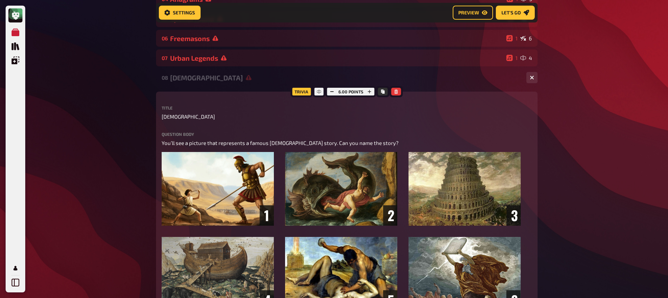
click at [191, 81] on div "[DEMOGRAPHIC_DATA]" at bounding box center [345, 78] width 351 height 8
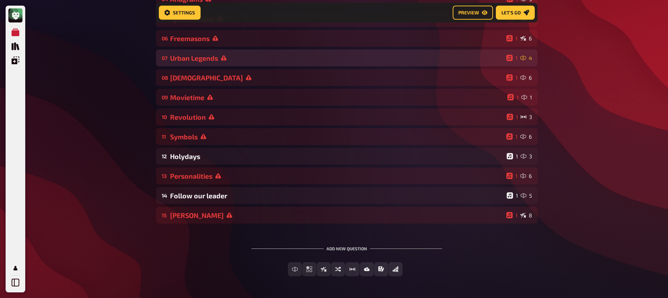
click at [196, 64] on div "07 Urban Legends 1 4" at bounding box center [347, 57] width 382 height 17
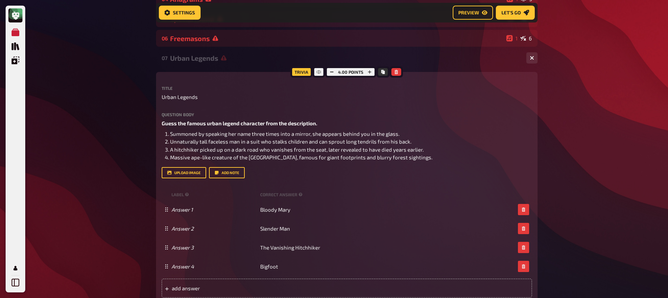
click at [197, 62] on div "Urban Legends" at bounding box center [345, 58] width 351 height 8
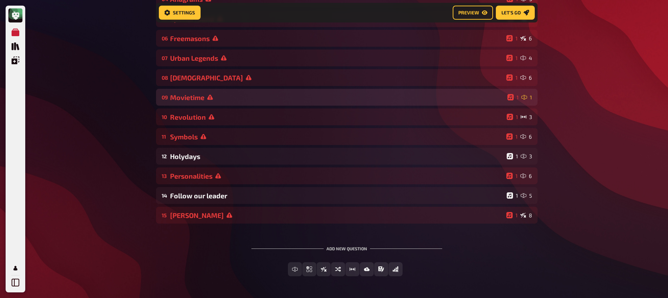
click at [196, 91] on div "09 Movietime 1 1" at bounding box center [347, 97] width 382 height 17
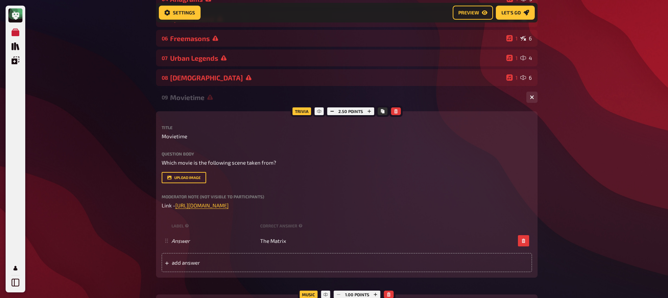
click at [196, 95] on div "Movietime" at bounding box center [345, 97] width 351 height 8
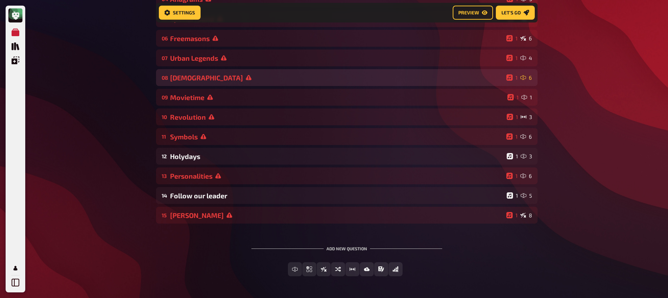
click at [195, 78] on div "[DEMOGRAPHIC_DATA]" at bounding box center [337, 78] width 334 height 8
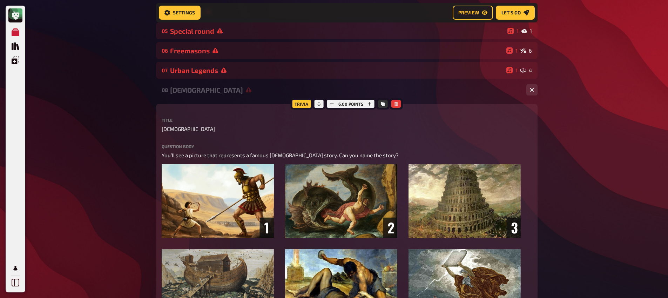
scroll to position [31, 0]
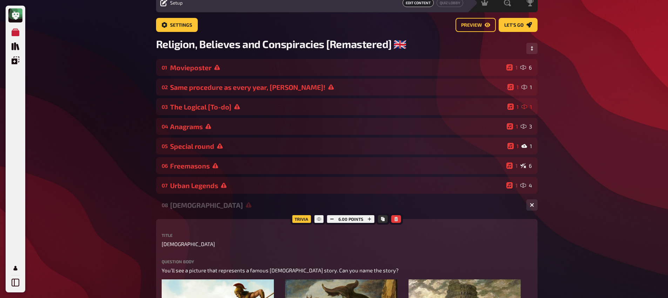
click at [187, 208] on div "[DEMOGRAPHIC_DATA]" at bounding box center [345, 205] width 351 height 8
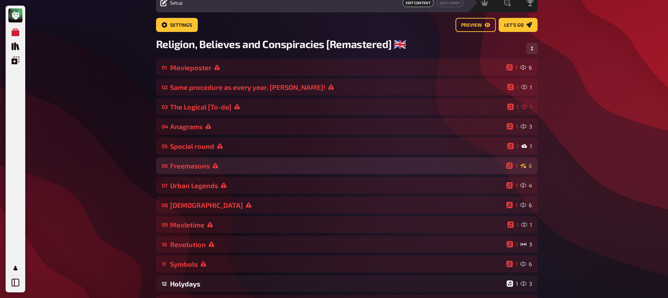
click at [192, 158] on div "06 Freemasons 1 6" at bounding box center [347, 165] width 382 height 17
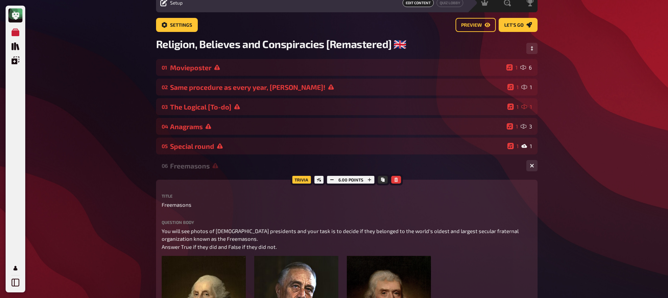
click at [194, 165] on div "Freemasons" at bounding box center [345, 166] width 351 height 8
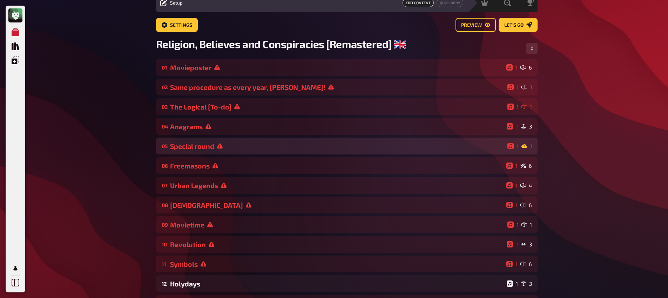
click at [193, 144] on div "Special round" at bounding box center [337, 146] width 335 height 8
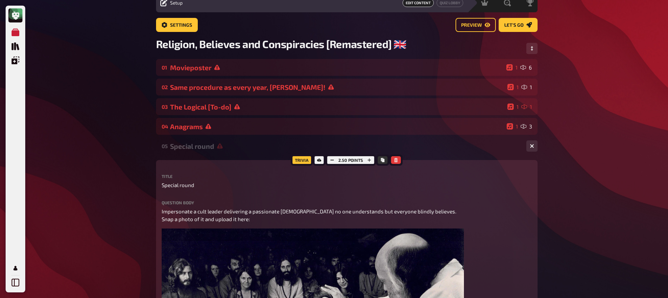
click at [194, 149] on div "Special round" at bounding box center [345, 146] width 351 height 8
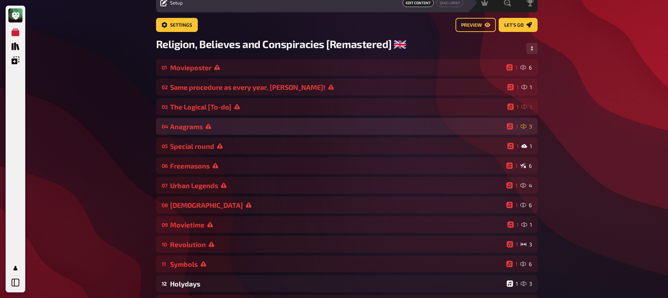
click at [196, 127] on div "Anagrams" at bounding box center [337, 126] width 334 height 8
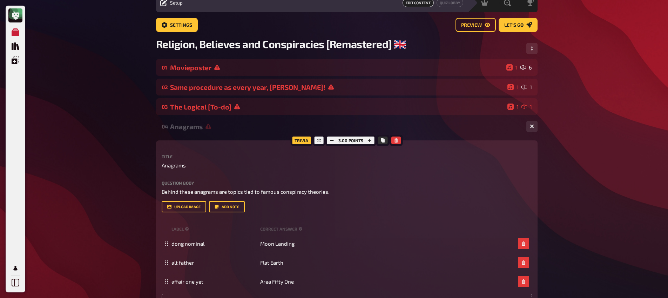
click at [196, 128] on div "Anagrams" at bounding box center [345, 126] width 351 height 8
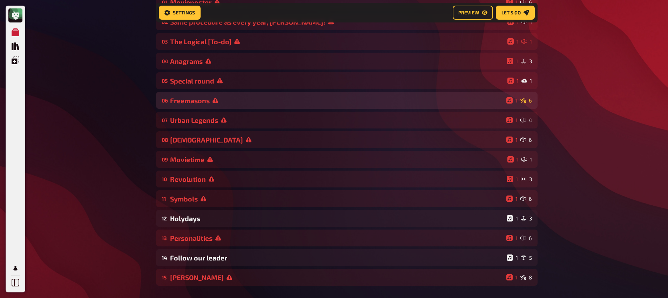
scroll to position [104, 0]
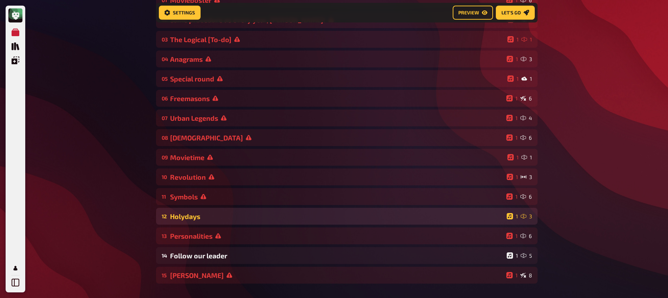
click at [193, 216] on div "Holydays" at bounding box center [337, 216] width 334 height 8
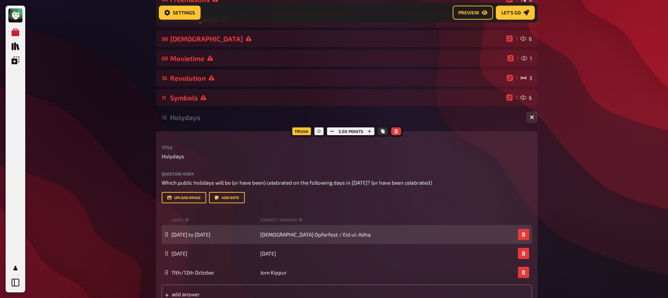
scroll to position [226, 0]
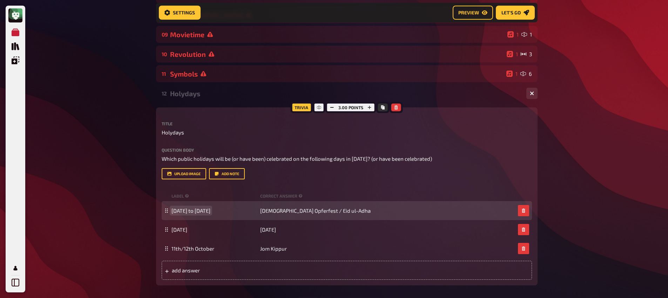
click at [194, 212] on span "[DATE] to [DATE]" at bounding box center [191, 210] width 39 height 6
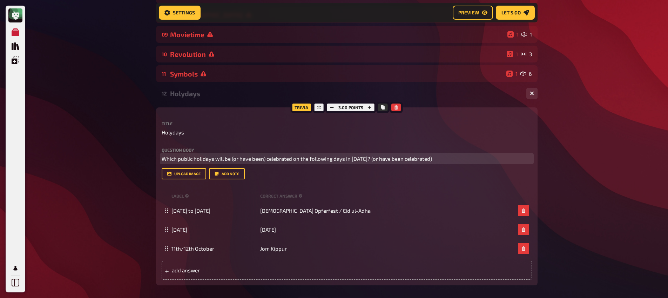
click at [229, 160] on span "Which public holidays will be (or have been) celebrated on the following days i…" at bounding box center [297, 158] width 271 height 6
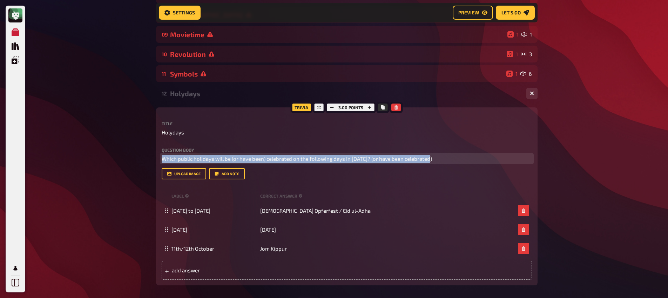
click at [229, 160] on span "Which public holidays will be (or have been) celebrated on the following days i…" at bounding box center [297, 158] width 271 height 6
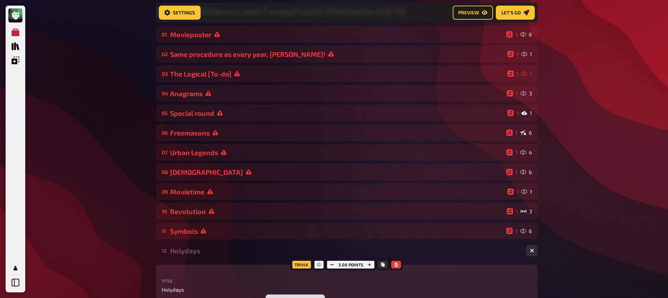
scroll to position [73, 0]
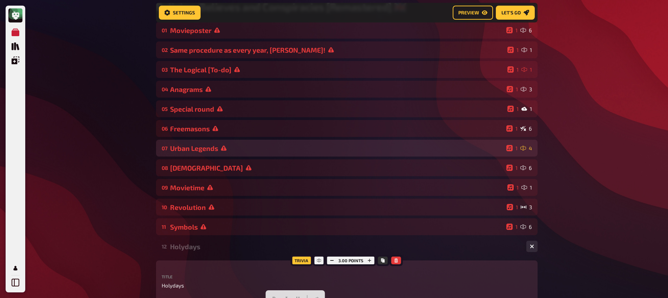
click at [207, 154] on div "07 Urban Legends 1 4" at bounding box center [347, 148] width 382 height 17
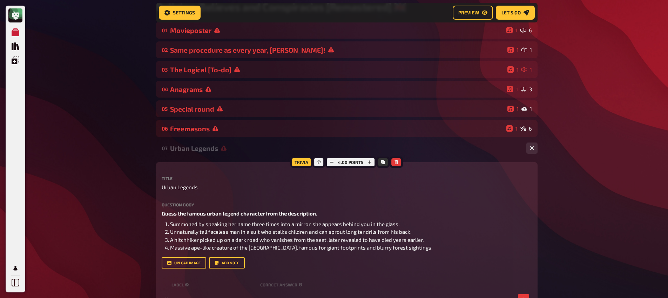
click at [207, 154] on div "07 Urban Legends 1 4" at bounding box center [347, 148] width 382 height 17
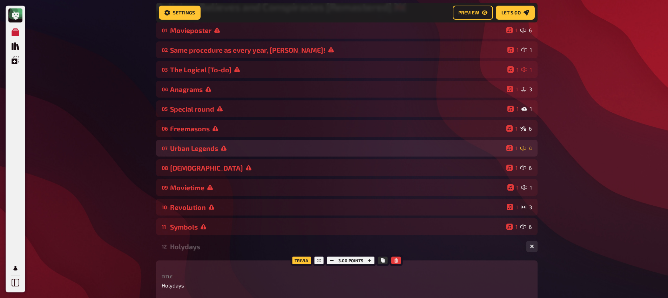
click at [207, 154] on div "07 Urban Legends 1 4" at bounding box center [347, 148] width 382 height 17
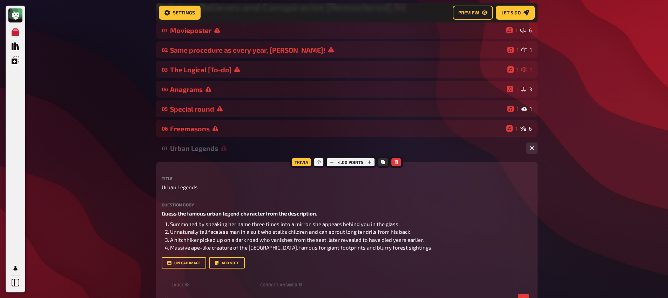
click at [208, 152] on div "Urban Legends" at bounding box center [345, 148] width 351 height 8
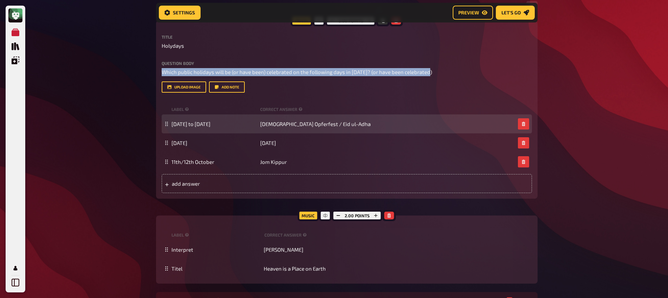
scroll to position [188, 0]
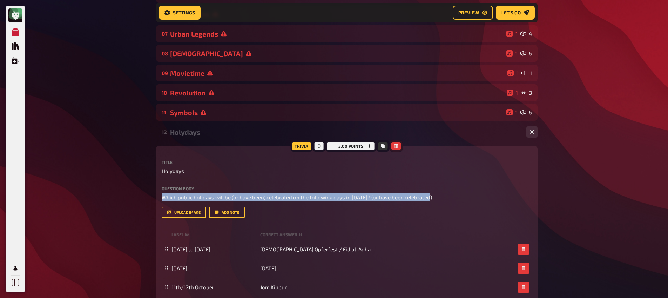
click at [395, 145] on icon "button" at bounding box center [396, 146] width 4 height 4
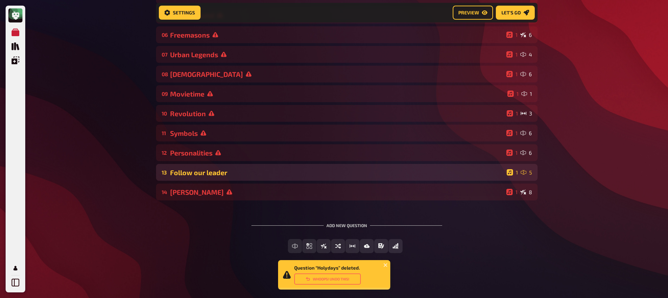
click at [260, 177] on div "13 Follow our leader 1 5" at bounding box center [347, 172] width 382 height 17
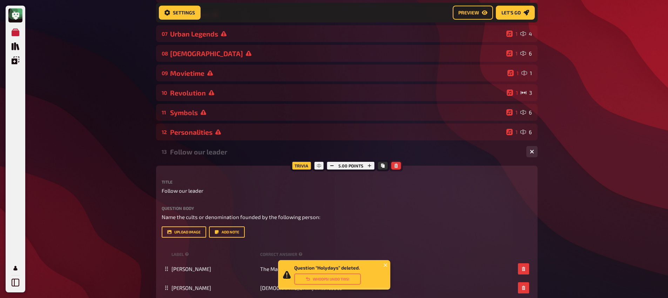
click at [398, 167] on icon "button" at bounding box center [396, 166] width 4 height 4
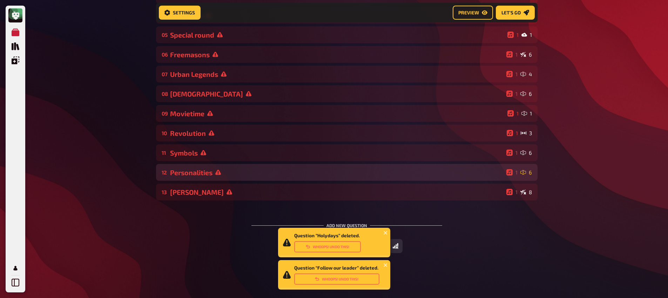
scroll to position [148, 0]
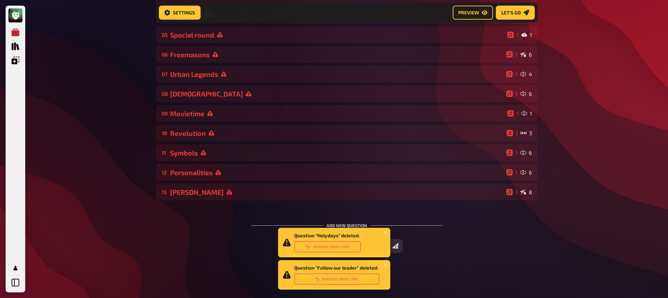
click at [257, 228] on div "Add new question" at bounding box center [347, 223] width 191 height 22
drag, startPoint x: 443, startPoint y: 242, endPoint x: 431, endPoint y: 244, distance: 12.1
click at [442, 243] on div "Free Text Input Multiple Choice True / False Sorting Question Estimation Questi…" at bounding box center [347, 246] width 382 height 14
click at [386, 234] on icon "close" at bounding box center [386, 233] width 5 height 6
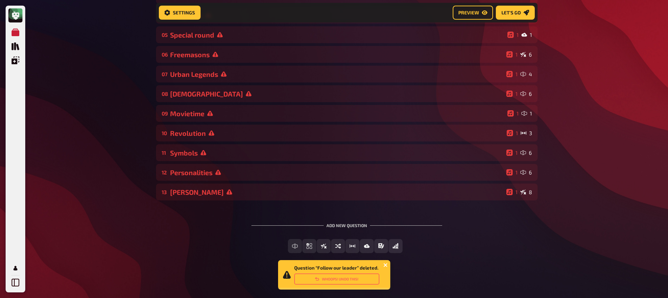
click at [385, 263] on icon "close" at bounding box center [386, 265] width 5 height 6
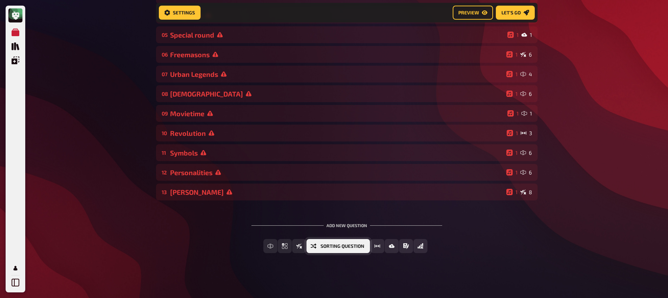
click at [324, 248] on span "Sorting Question" at bounding box center [343, 246] width 44 height 5
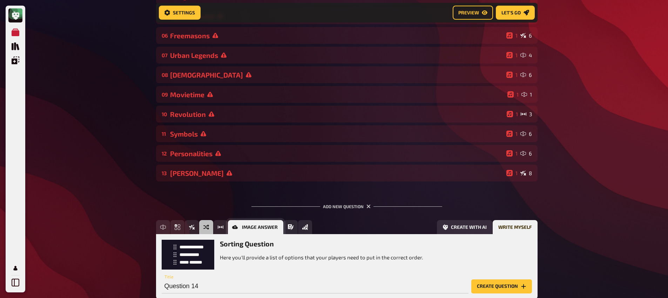
scroll to position [213, 0]
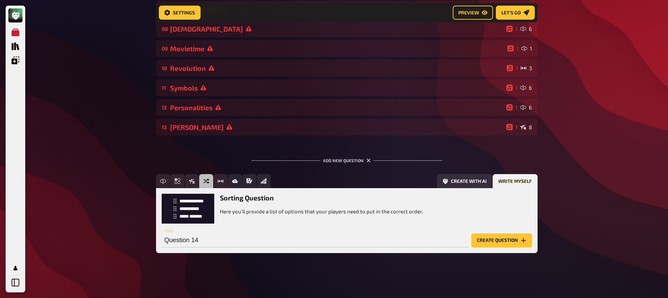
click at [502, 242] on button "Create question" at bounding box center [502, 240] width 61 height 14
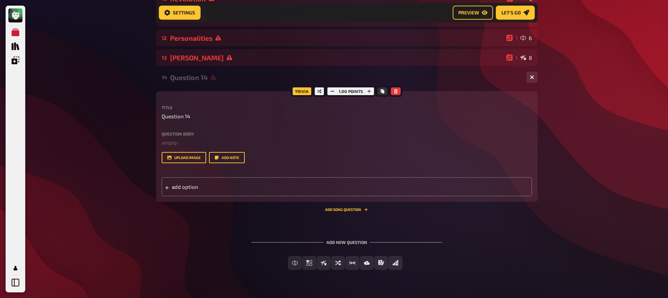
scroll to position [300, 0]
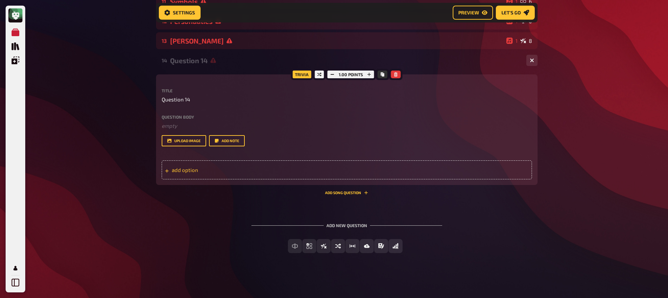
click at [231, 174] on div "add option" at bounding box center [347, 169] width 371 height 19
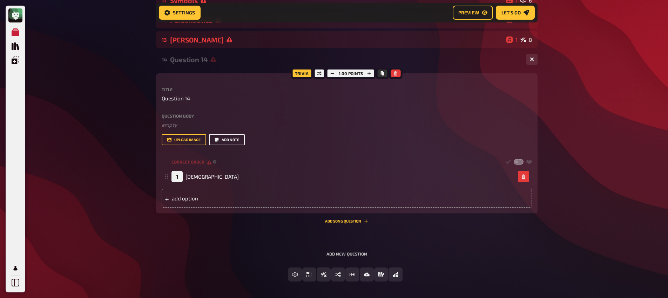
click at [234, 142] on button "Add note" at bounding box center [227, 139] width 36 height 11
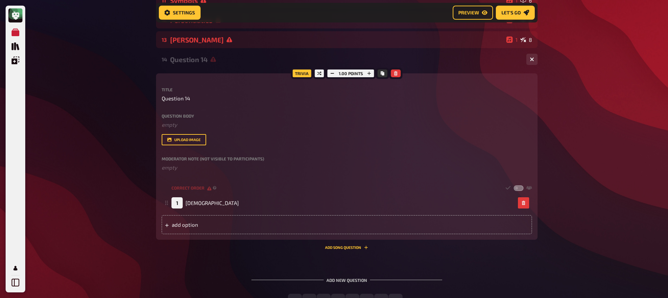
click at [184, 173] on div "Title Question 14 Question body ﻿ empty Drop here to upload upload image Modera…" at bounding box center [347, 160] width 371 height 147
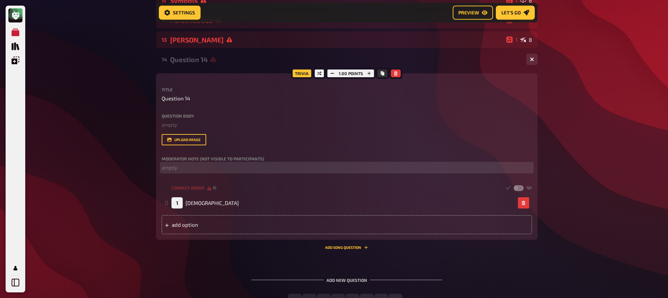
click at [183, 170] on p "﻿ empty" at bounding box center [347, 168] width 371 height 8
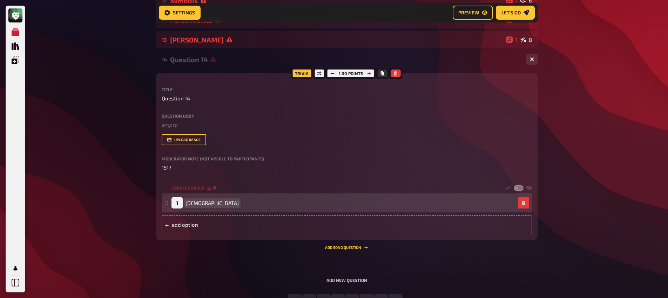
click at [203, 202] on span "[DEMOGRAPHIC_DATA]" at bounding box center [212, 203] width 53 height 6
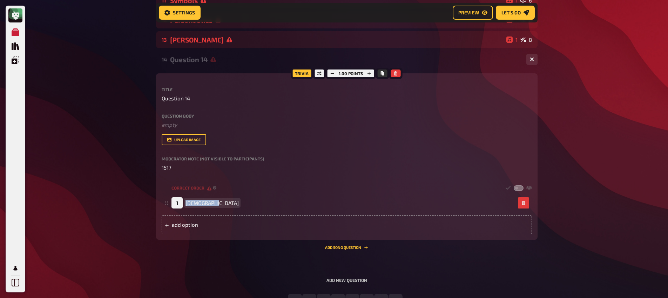
copy span "[DEMOGRAPHIC_DATA]"
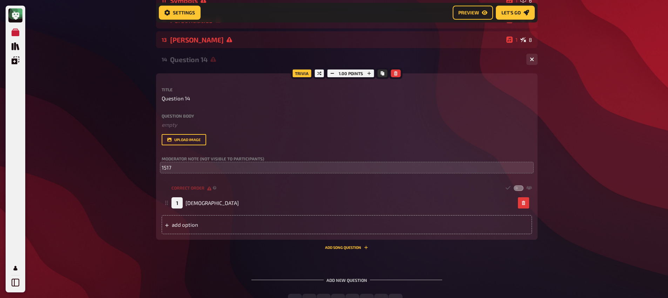
click at [190, 164] on div "Moderator Note (not visible to participants) 1517" at bounding box center [347, 163] width 371 height 15
click at [190, 168] on p "1517" at bounding box center [347, 168] width 371 height 8
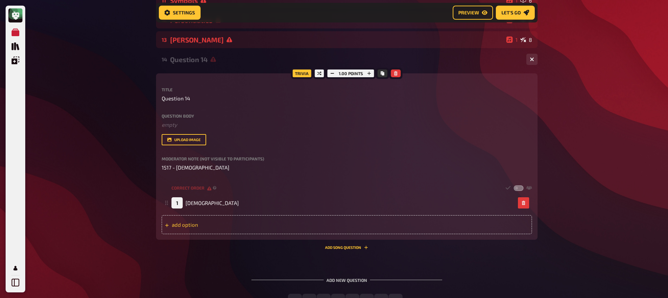
click at [224, 226] on div "add option" at bounding box center [347, 224] width 371 height 19
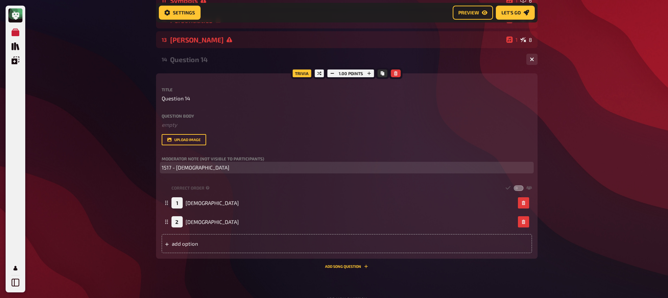
click at [216, 170] on p "1517 - [DEMOGRAPHIC_DATA]" at bounding box center [347, 168] width 371 height 8
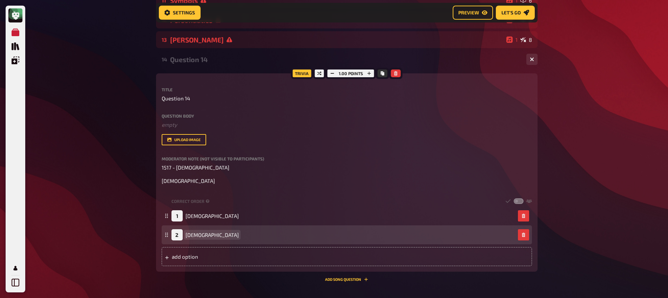
click at [193, 234] on span "[DEMOGRAPHIC_DATA]" at bounding box center [212, 235] width 53 height 6
click at [194, 235] on span "[DEMOGRAPHIC_DATA]" at bounding box center [212, 235] width 53 height 6
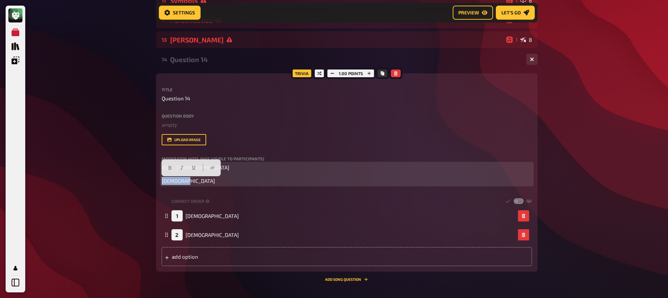
drag, startPoint x: 193, startPoint y: 183, endPoint x: 142, endPoint y: 181, distance: 50.9
click at [142, 181] on div "My Quizzes Quiz Library Overlays My Account Home My Quizzes Religion, Believes …" at bounding box center [334, 42] width 668 height 684
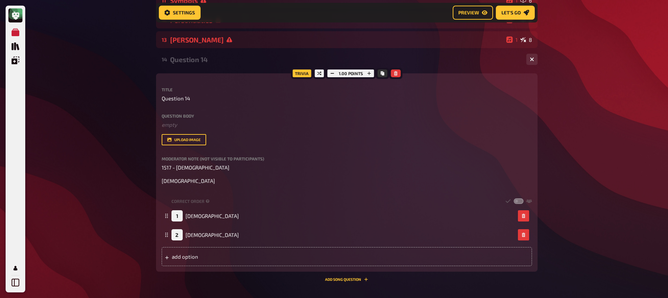
click at [159, 181] on div "Trivia 1.00 points Title Question 14 Question body ﻿ empty Drop here to upload …" at bounding box center [347, 172] width 382 height 198
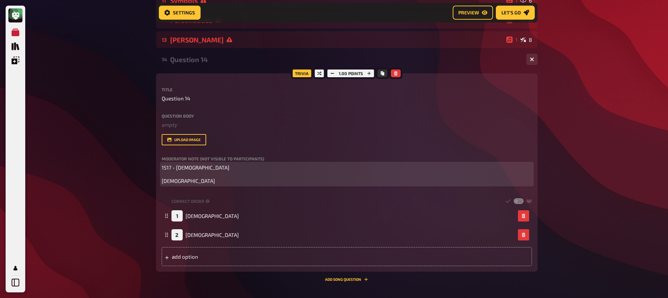
click at [162, 182] on span "[DEMOGRAPHIC_DATA]" at bounding box center [188, 181] width 53 height 6
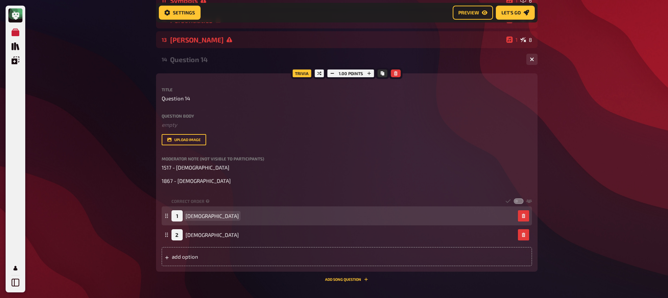
click at [204, 216] on span "[DEMOGRAPHIC_DATA]" at bounding box center [212, 216] width 53 height 6
paste span
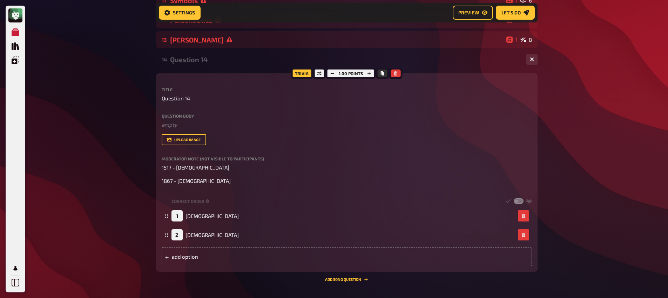
drag, startPoint x: 215, startPoint y: 186, endPoint x: 155, endPoint y: 169, distance: 62.7
click at [143, 162] on div "My Quizzes Quiz Library Overlays My Account Home My Quizzes Religion, Believes …" at bounding box center [334, 42] width 668 height 684
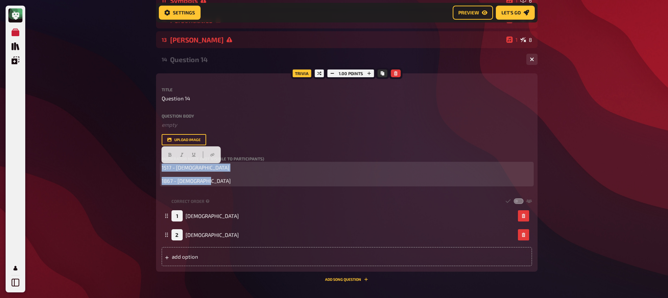
drag, startPoint x: 204, startPoint y: 177, endPoint x: 157, endPoint y: 167, distance: 48.1
click at [157, 167] on div "Trivia 1.00 points Title Question 14 Question body ﻿ empty Drop here to upload …" at bounding box center [347, 172] width 382 height 198
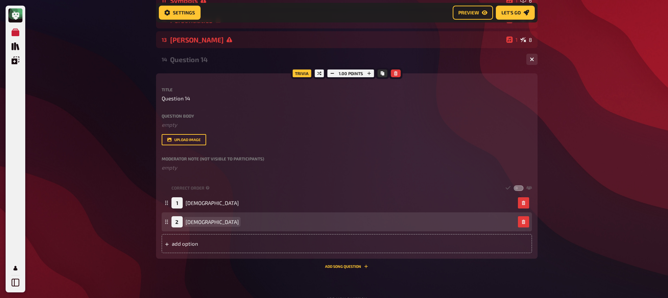
click at [200, 222] on span "[DEMOGRAPHIC_DATA]" at bounding box center [212, 222] width 53 height 6
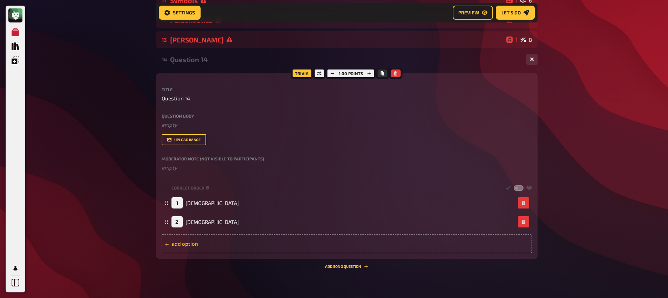
click at [207, 247] on div "add option" at bounding box center [347, 243] width 371 height 19
click at [207, 231] on div "2 [DEMOGRAPHIC_DATA]" at bounding box center [347, 221] width 371 height 19
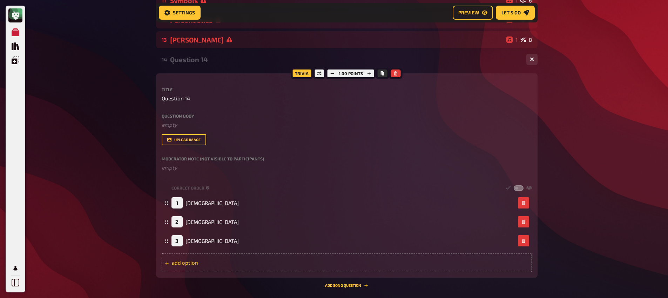
click at [211, 264] on div "add option" at bounding box center [347, 262] width 371 height 19
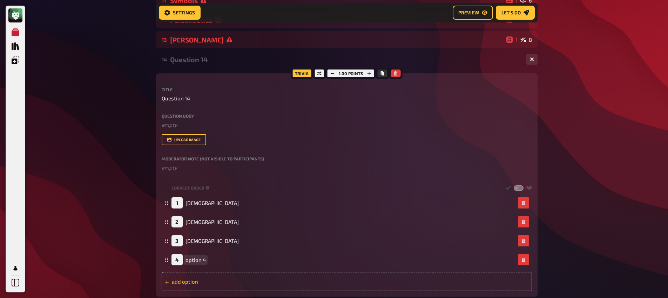
click at [211, 264] on div "4 option 4" at bounding box center [344, 259] width 344 height 11
click at [209, 282] on div "add option" at bounding box center [347, 281] width 371 height 19
click at [112, 239] on div "My Quizzes Quiz Library Overlays My Account Home My Quizzes Religion, Believes …" at bounding box center [334, 64] width 668 height 728
click at [194, 63] on div "Question 14" at bounding box center [345, 59] width 351 height 8
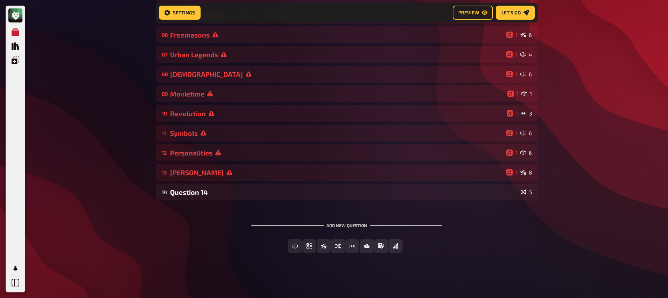
scroll to position [168, 0]
